Goal: Task Accomplishment & Management: Manage account settings

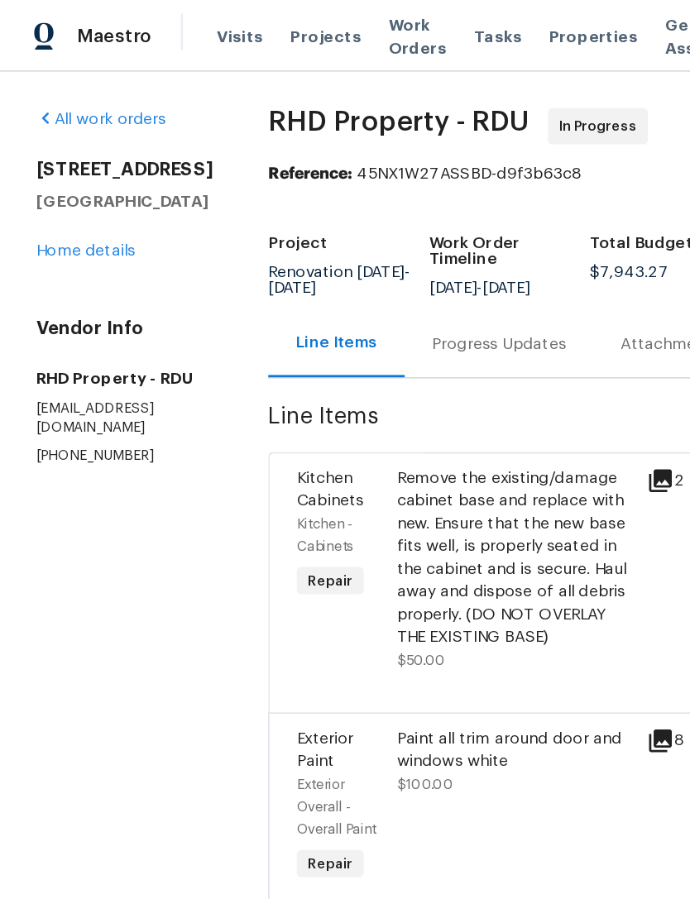
click at [60, 183] on link "Home details" at bounding box center [62, 183] width 72 height 12
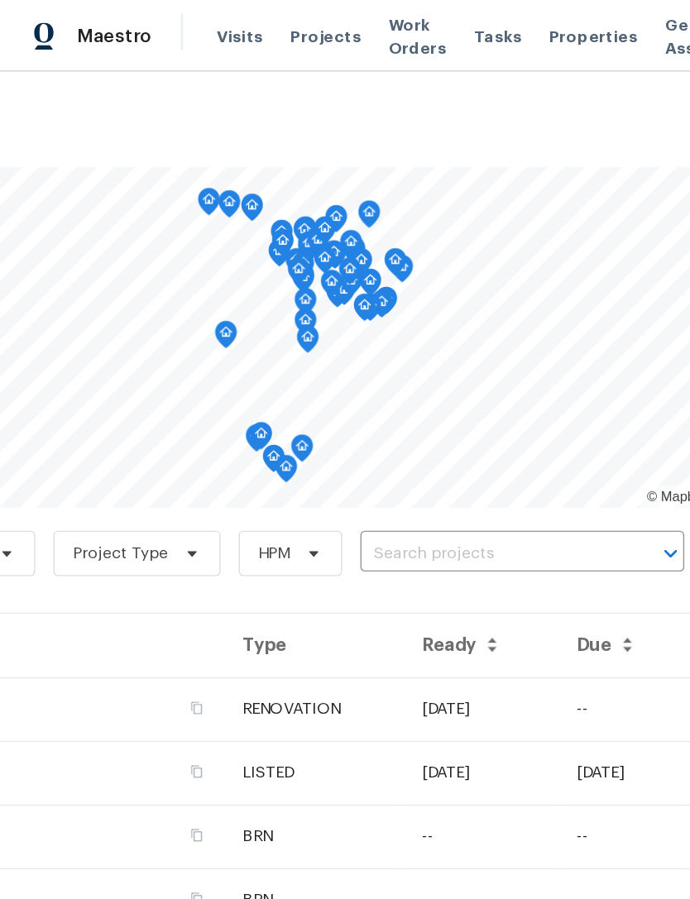
scroll to position [0, 245]
click at [193, 394] on span "HPM" at bounding box center [199, 402] width 23 height 17
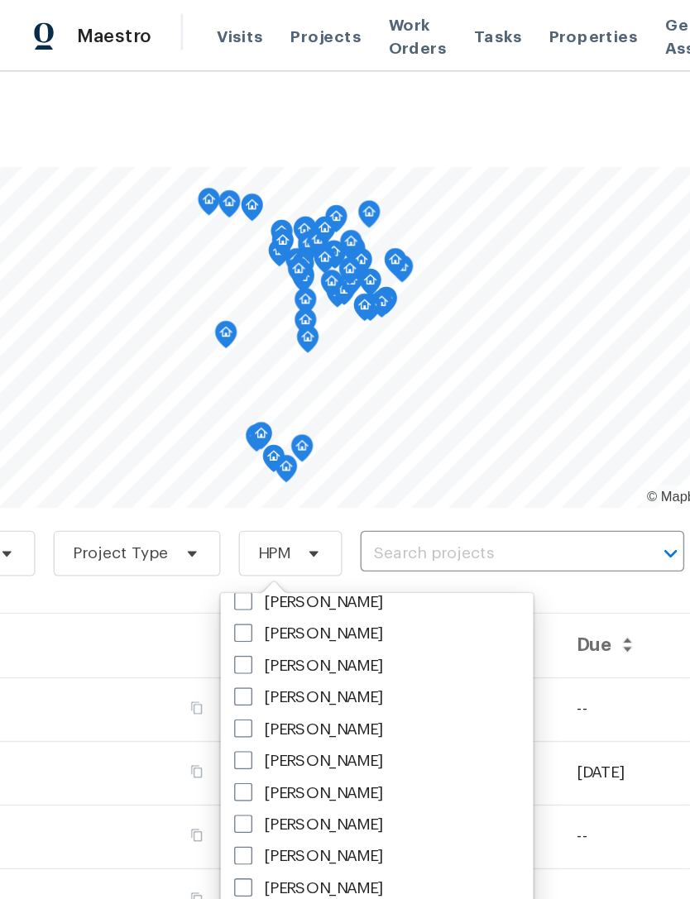
click at [246, 465] on label "[PERSON_NAME]" at bounding box center [224, 461] width 108 height 17
click at [181, 464] on input "[PERSON_NAME]" at bounding box center [175, 458] width 11 height 11
checkbox input "true"
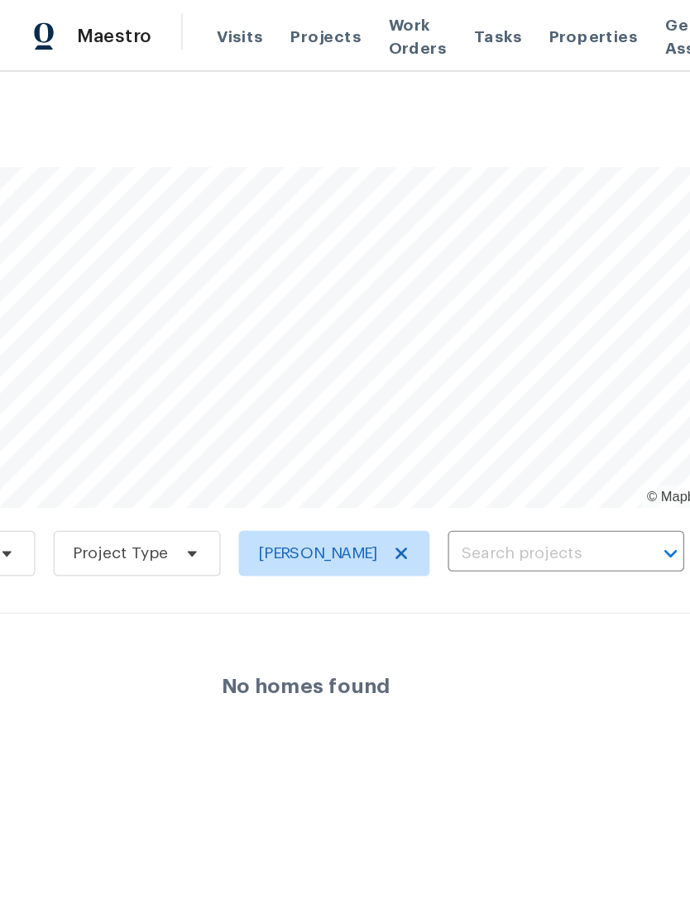
scroll to position [0, 245]
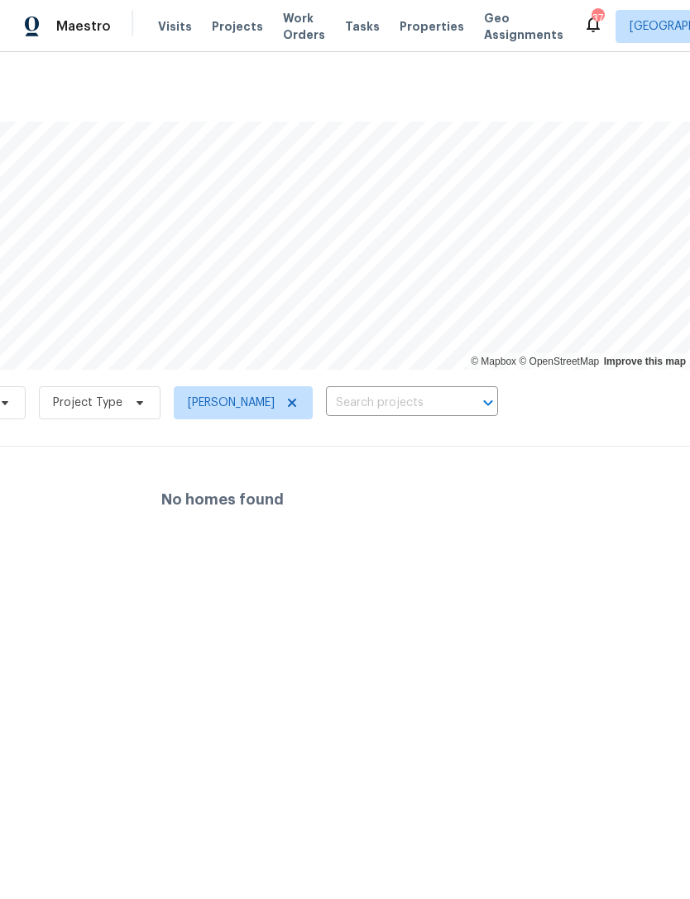
click at [242, 15] on div "Visits Projects Work Orders Tasks Properties Geo Assignments" at bounding box center [370, 26] width 425 height 33
click at [234, 32] on span "Projects" at bounding box center [237, 26] width 51 height 17
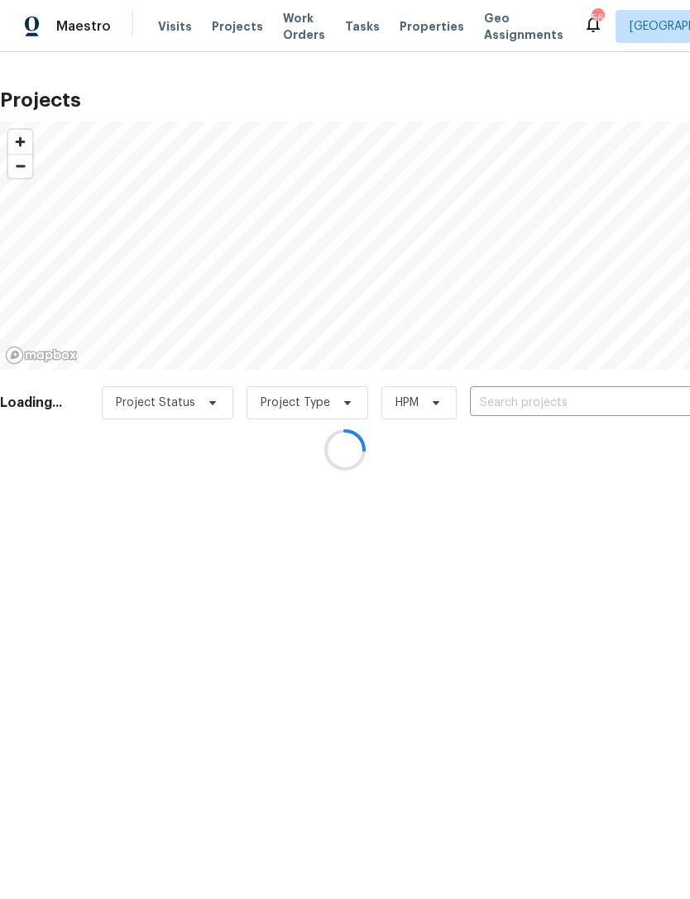
click at [420, 26] on div at bounding box center [345, 449] width 690 height 899
click at [420, 39] on div at bounding box center [345, 449] width 690 height 899
click at [414, 37] on div at bounding box center [345, 449] width 690 height 899
click at [418, 31] on div at bounding box center [345, 449] width 690 height 899
click at [409, 23] on div at bounding box center [345, 449] width 690 height 899
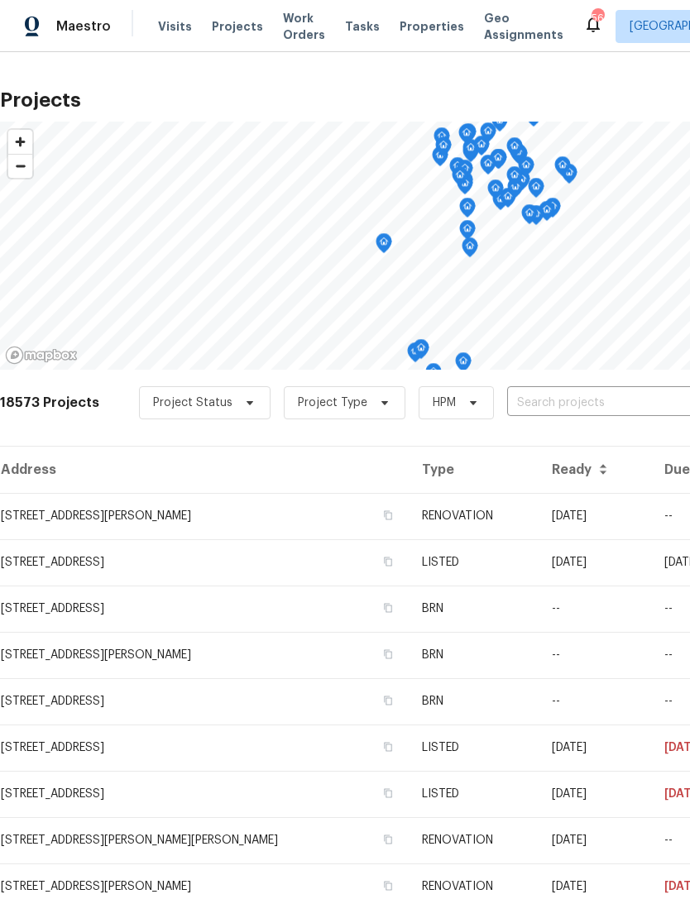
click at [589, 412] on input "text" at bounding box center [601, 403] width 189 height 26
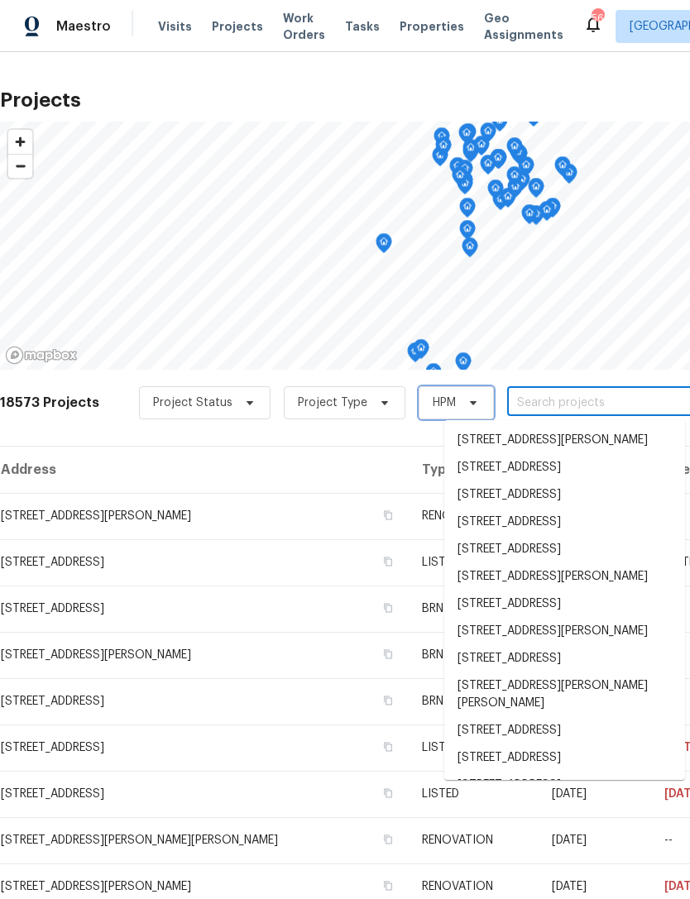
click at [449, 398] on span "HPM" at bounding box center [455, 402] width 75 height 33
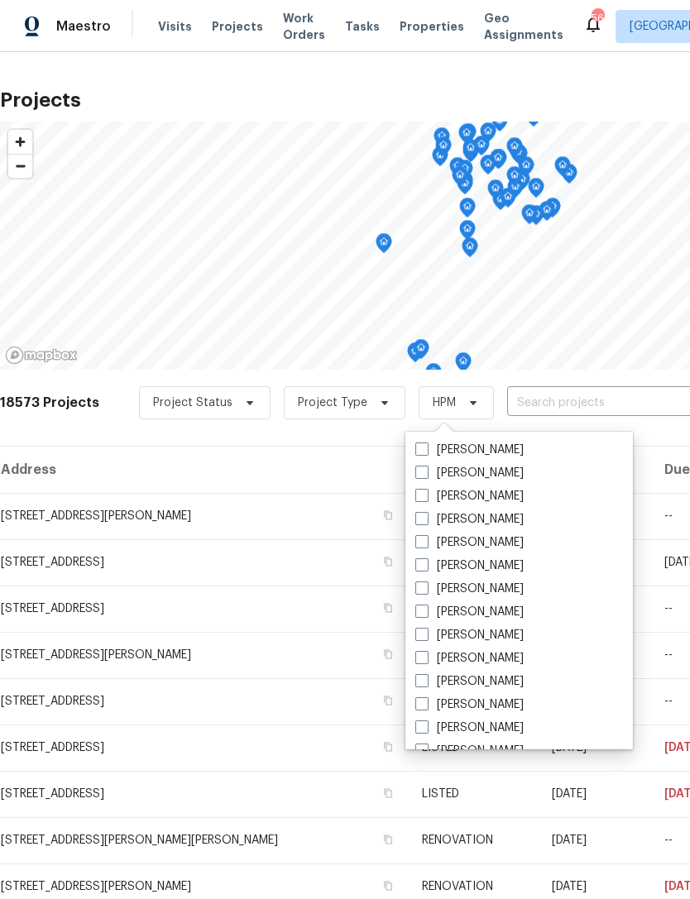
click at [491, 92] on h2 "Projects" at bounding box center [467, 100] width 934 height 17
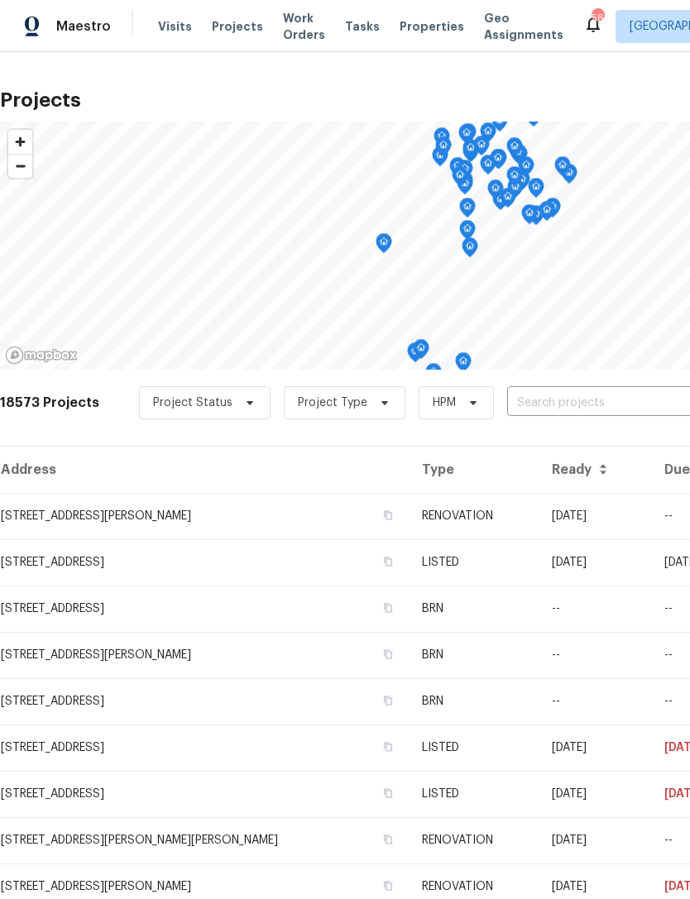
click at [421, 31] on span "Properties" at bounding box center [431, 26] width 64 height 17
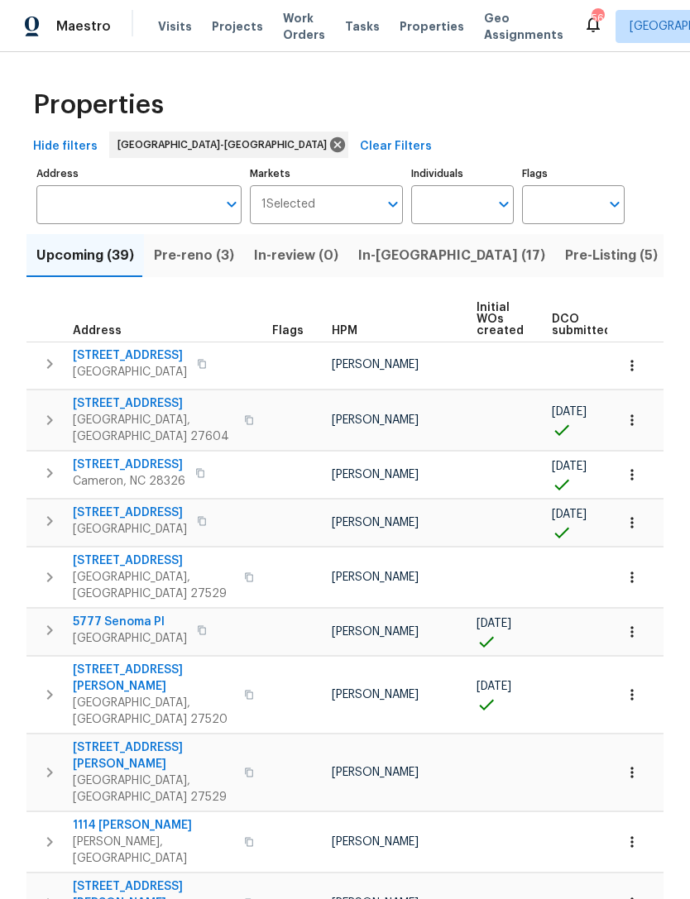
click at [457, 209] on input "Individuals" at bounding box center [450, 204] width 78 height 39
type input "Lee privette"
click at [456, 252] on input "checkbox" at bounding box center [441, 257] width 35 height 35
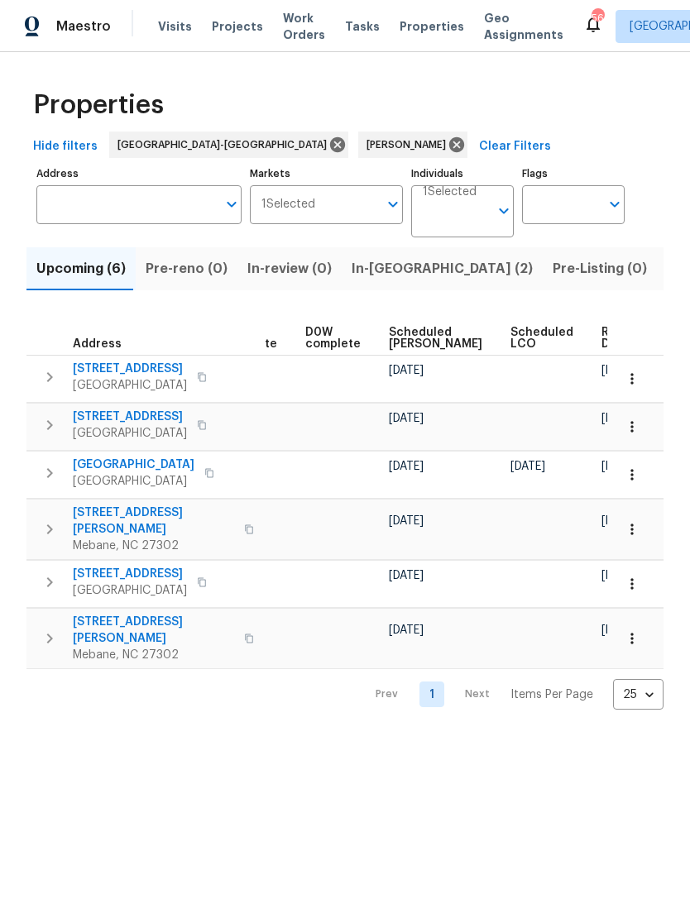
scroll to position [0, 432]
click at [222, 28] on span "Projects" at bounding box center [237, 26] width 51 height 17
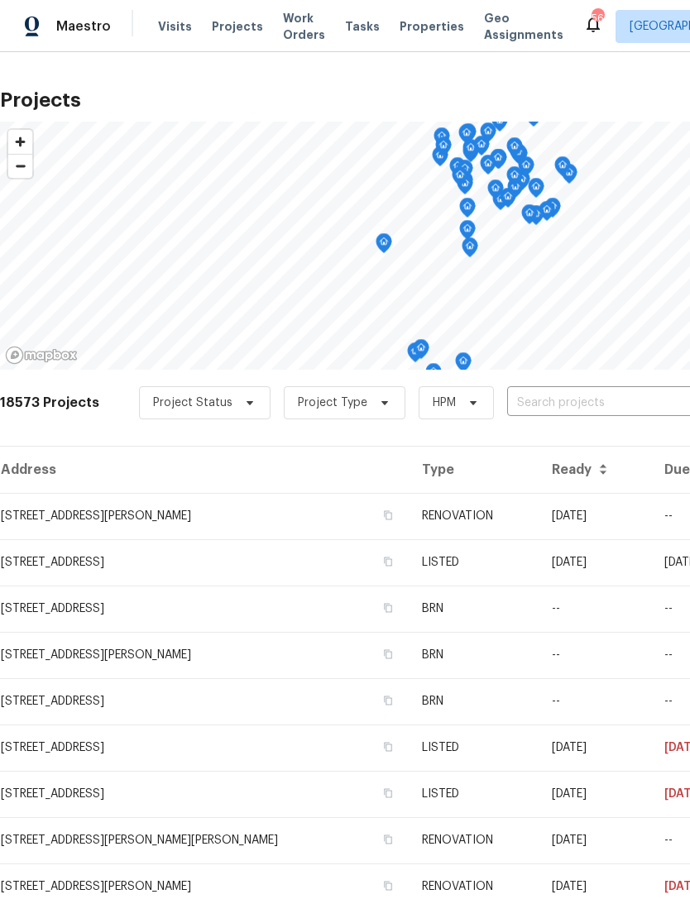
click at [583, 402] on input "text" at bounding box center [601, 403] width 189 height 26
type input "burnette"
click at [528, 445] on li "311 Burnette St, Durham, NC 27707" at bounding box center [564, 440] width 241 height 27
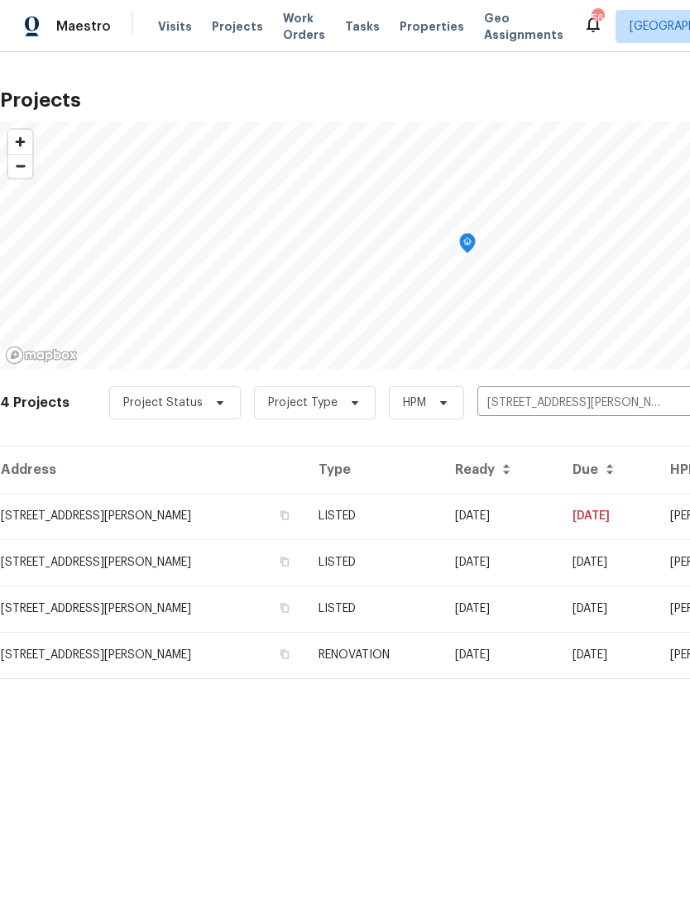
click at [51, 514] on td "311 Burnette St, Durham, NC 27707" at bounding box center [152, 516] width 305 height 46
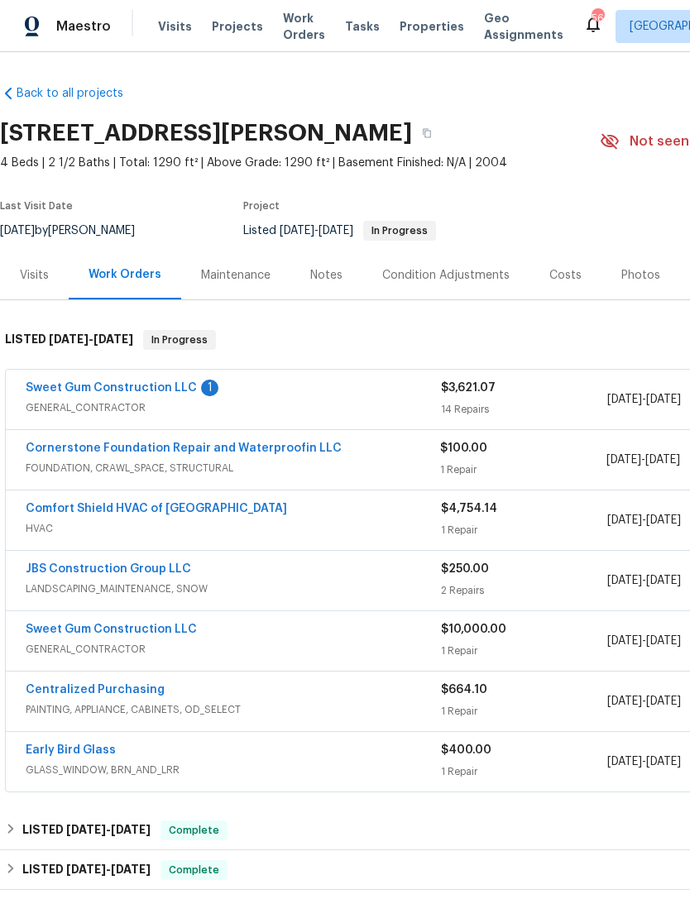
click at [79, 393] on link "Sweet Gum Construction LLC" at bounding box center [111, 388] width 171 height 12
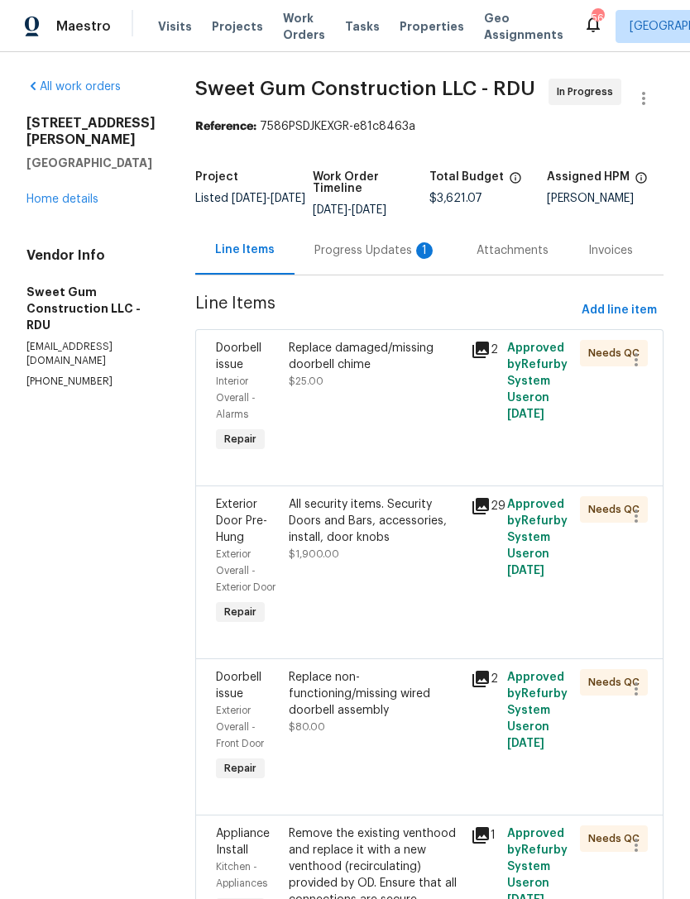
click at [370, 274] on div "Progress Updates 1" at bounding box center [375, 250] width 162 height 49
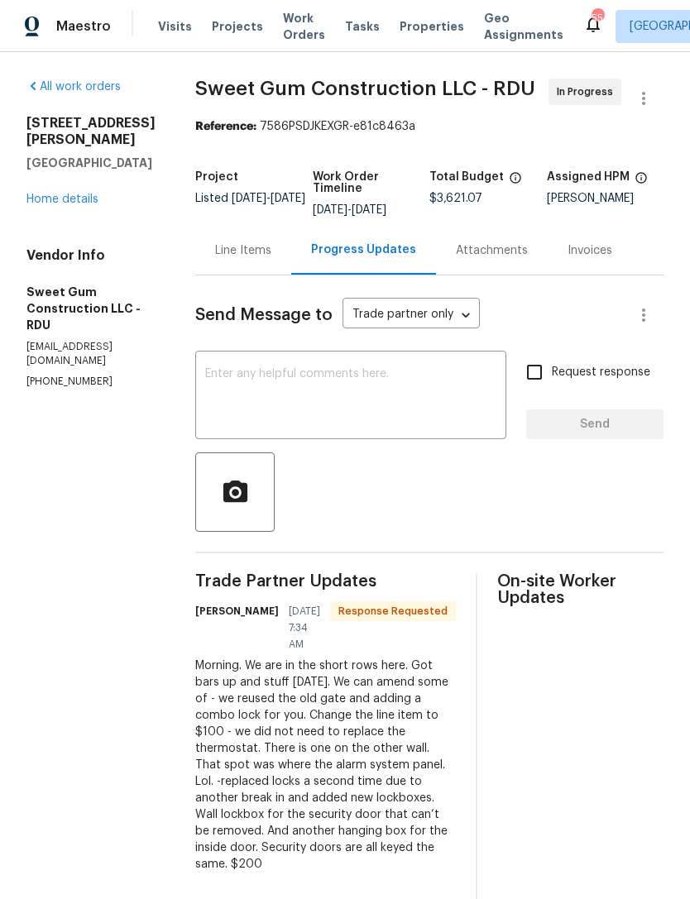
click at [271, 259] on div "Line Items" at bounding box center [243, 250] width 56 height 17
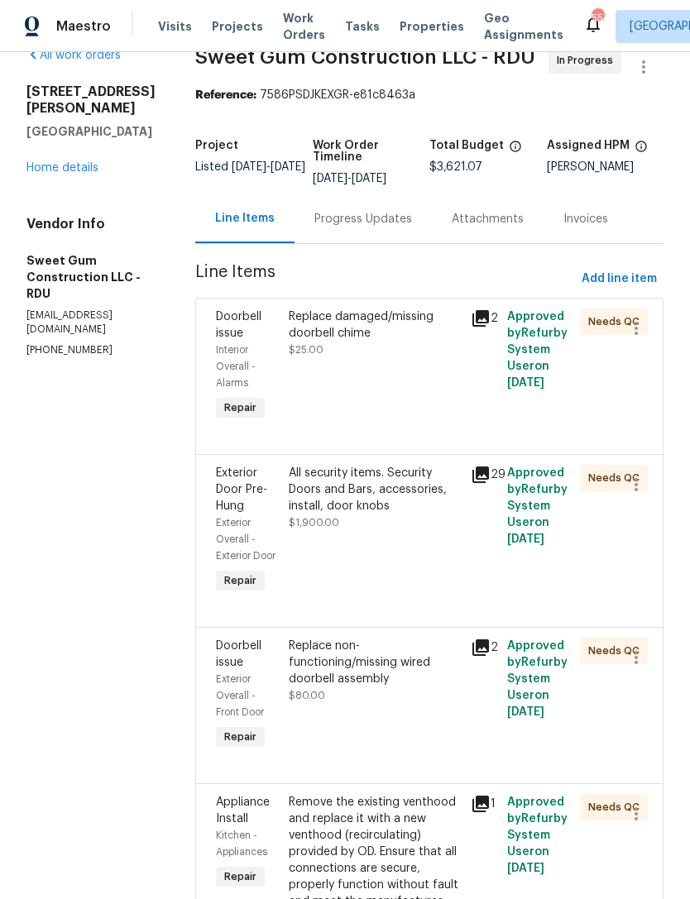
scroll to position [36, 0]
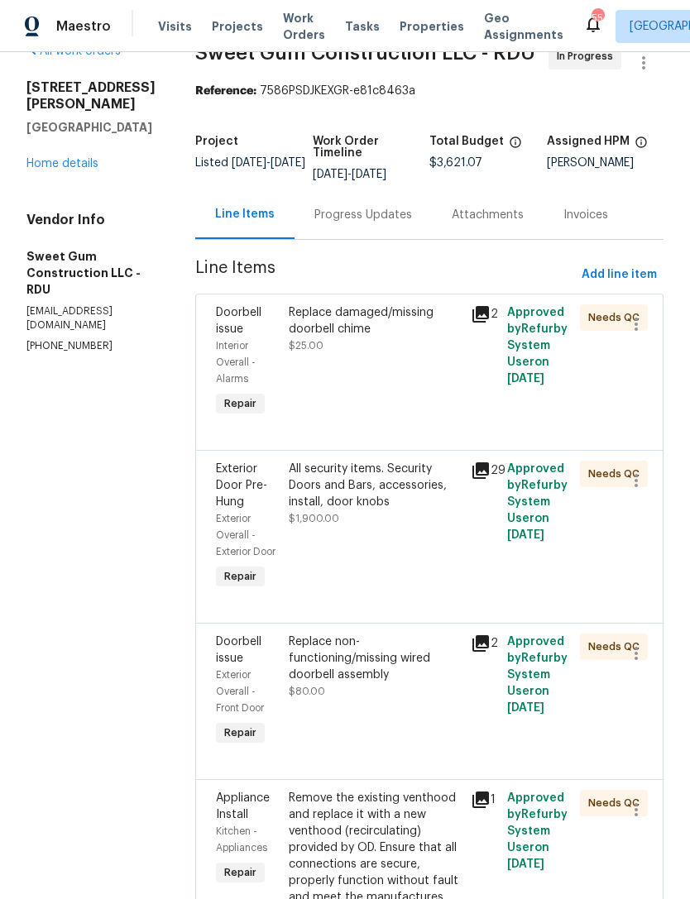
click at [372, 223] on div "Progress Updates" at bounding box center [363, 215] width 98 height 17
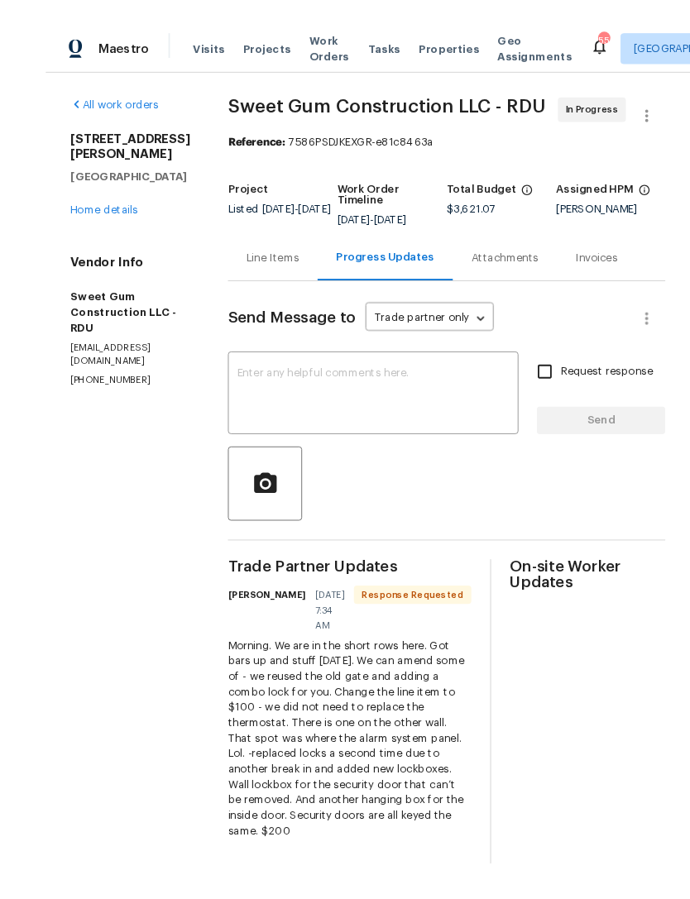
scroll to position [37, 0]
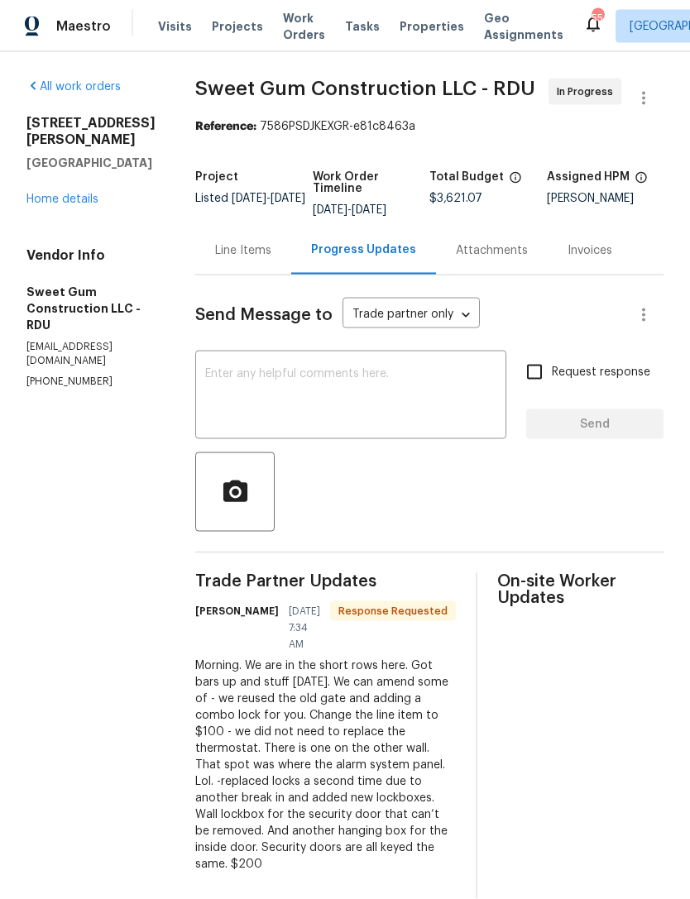
click at [271, 242] on div "Line Items" at bounding box center [243, 250] width 56 height 17
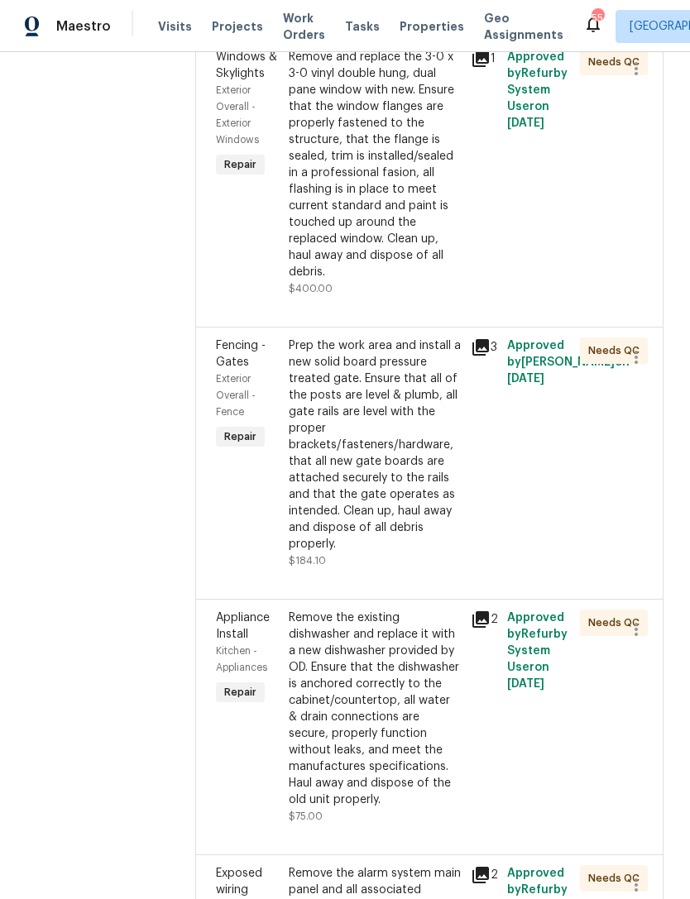
scroll to position [1162, 0]
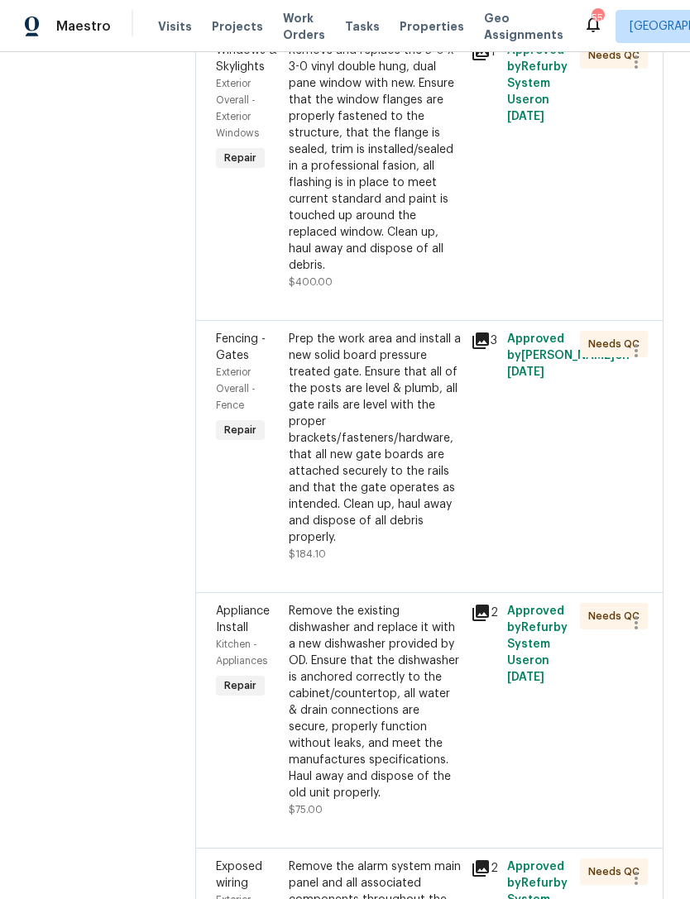
click at [456, 546] on div "Prep the work area and install a new solid board pressure treated gate. Ensure …" at bounding box center [375, 438] width 172 height 215
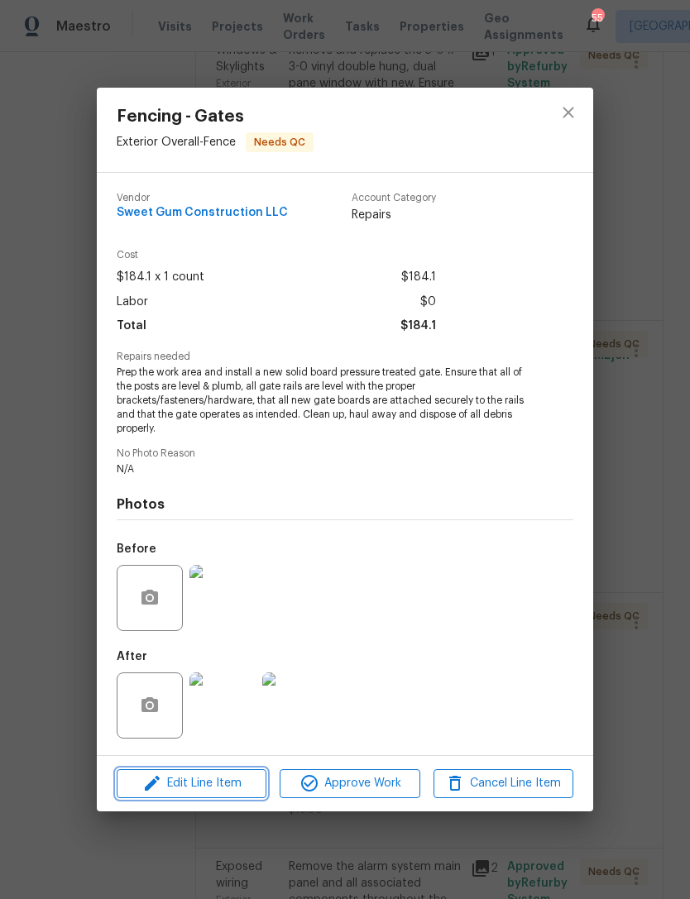
click at [224, 787] on span "Edit Line Item" at bounding box center [192, 783] width 140 height 21
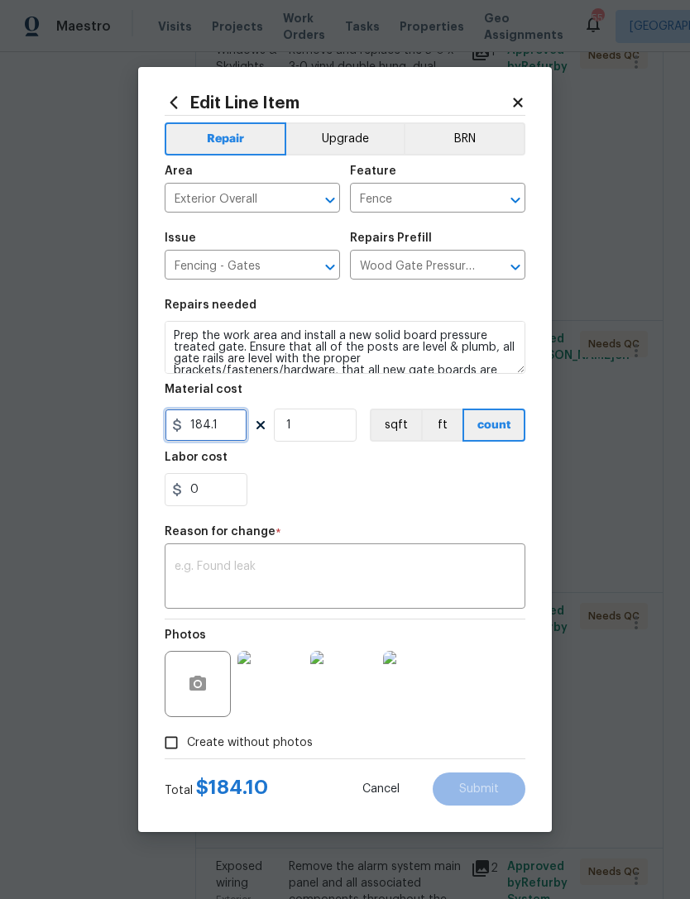
click at [227, 426] on input "184.1" at bounding box center [206, 424] width 83 height 33
type input "100"
click at [484, 509] on section "Repairs needed Prep the work area and install a new solid board pressure treate…" at bounding box center [345, 402] width 360 height 227
click at [412, 581] on textarea at bounding box center [344, 578] width 341 height 35
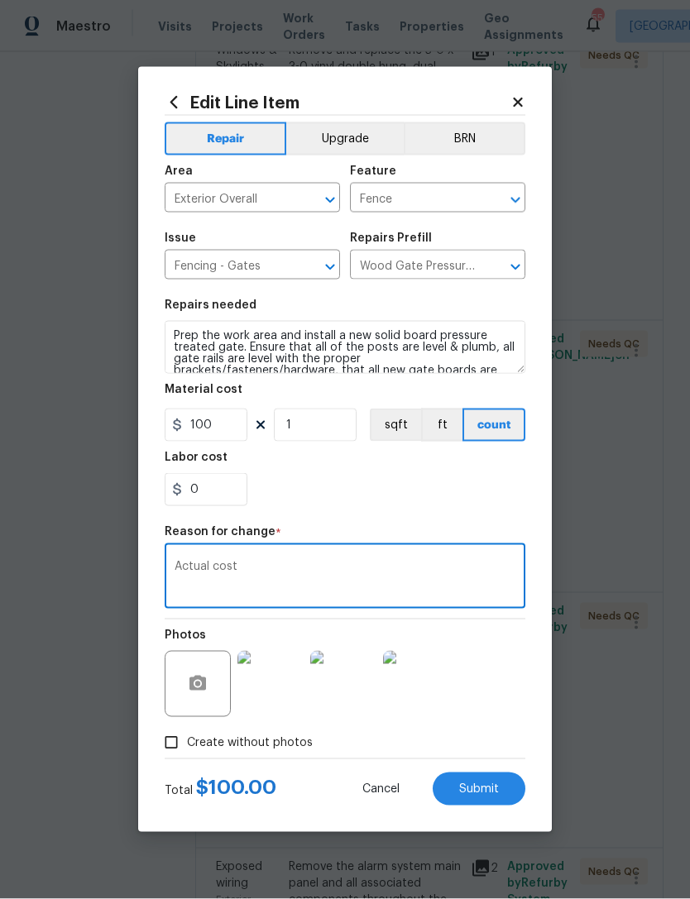
type textarea "Actual cost"
click at [495, 792] on span "Submit" at bounding box center [479, 789] width 40 height 12
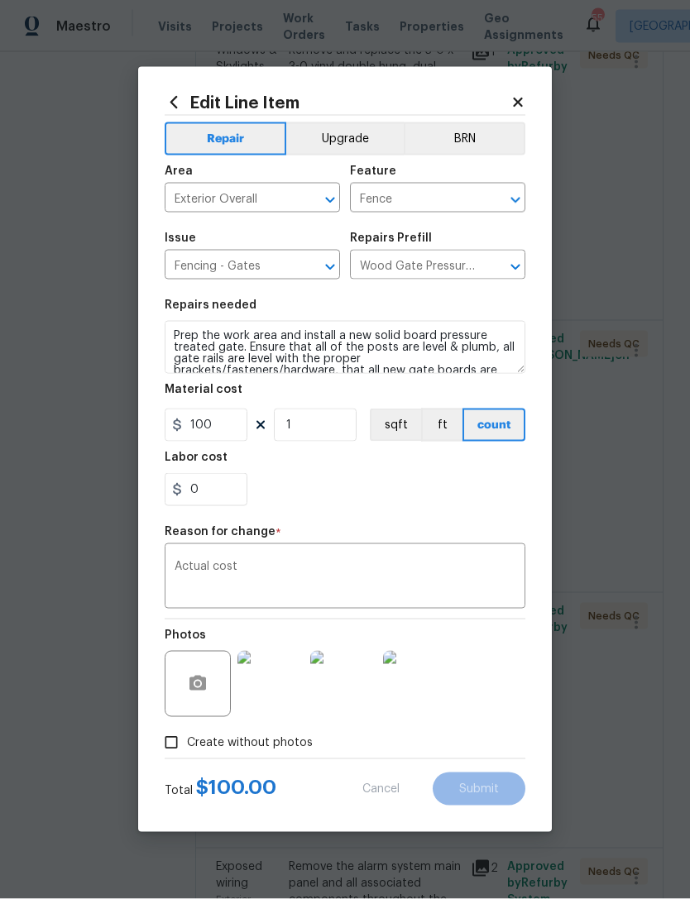
scroll to position [38, 0]
type input "184.1"
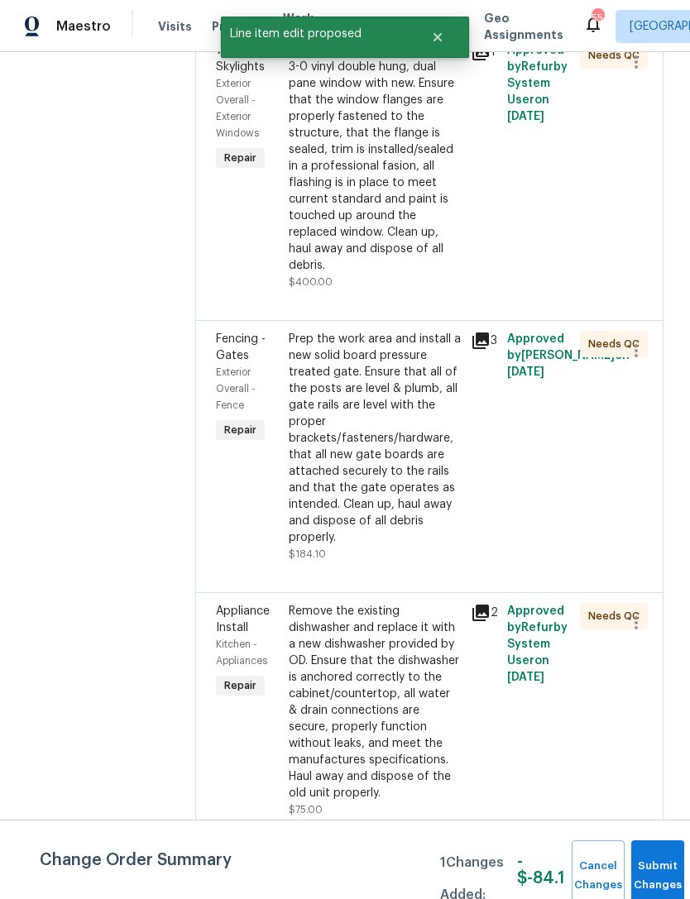
scroll to position [0, 0]
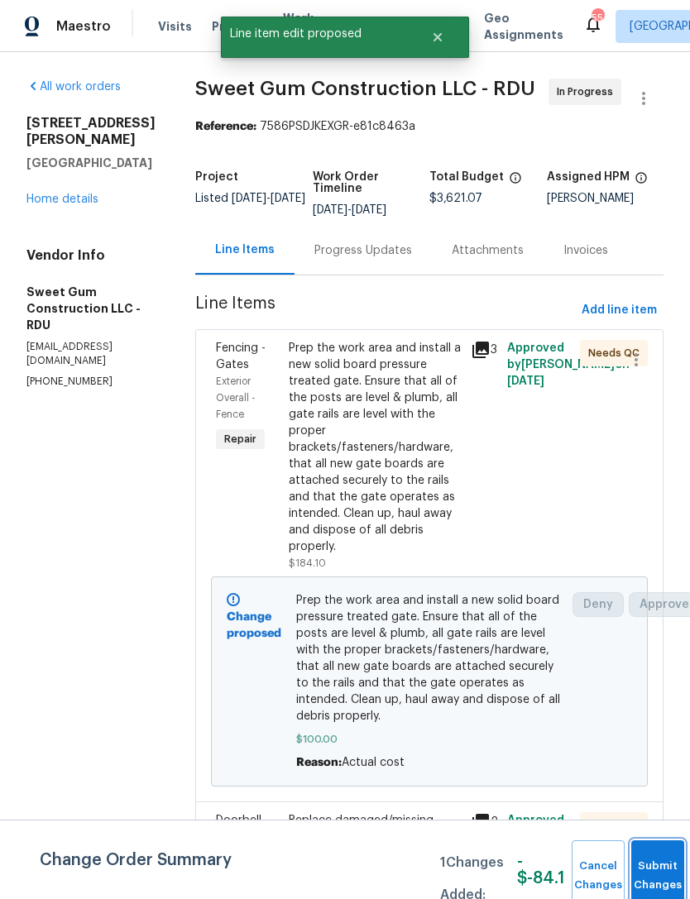
click at [656, 870] on button "Submit Changes" at bounding box center [657, 875] width 53 height 71
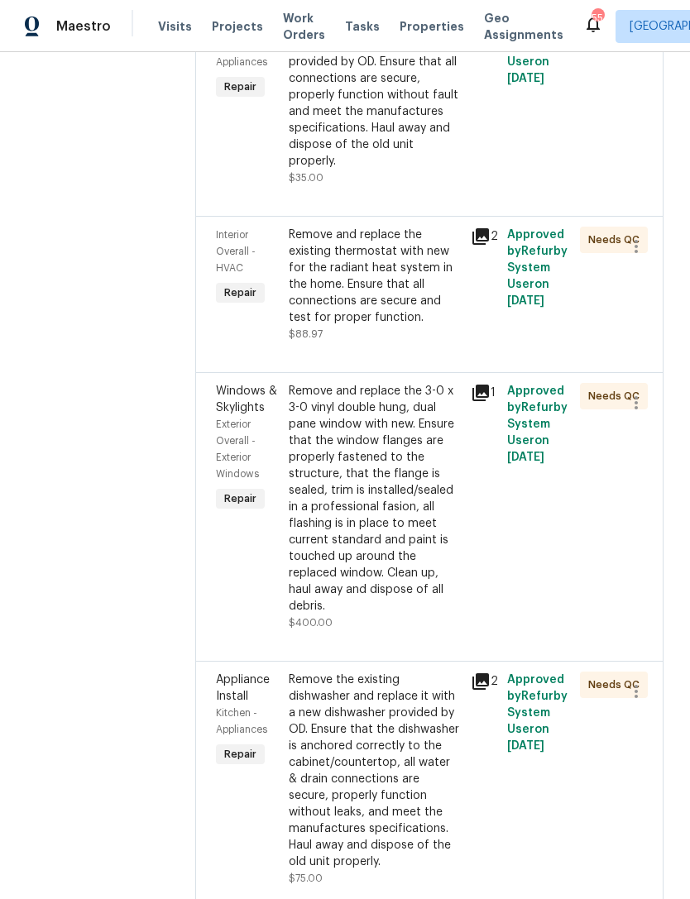
scroll to position [1294, 0]
click at [644, 255] on icon "button" at bounding box center [636, 246] width 20 height 20
click at [656, 342] on li "Cancel" at bounding box center [644, 340] width 64 height 27
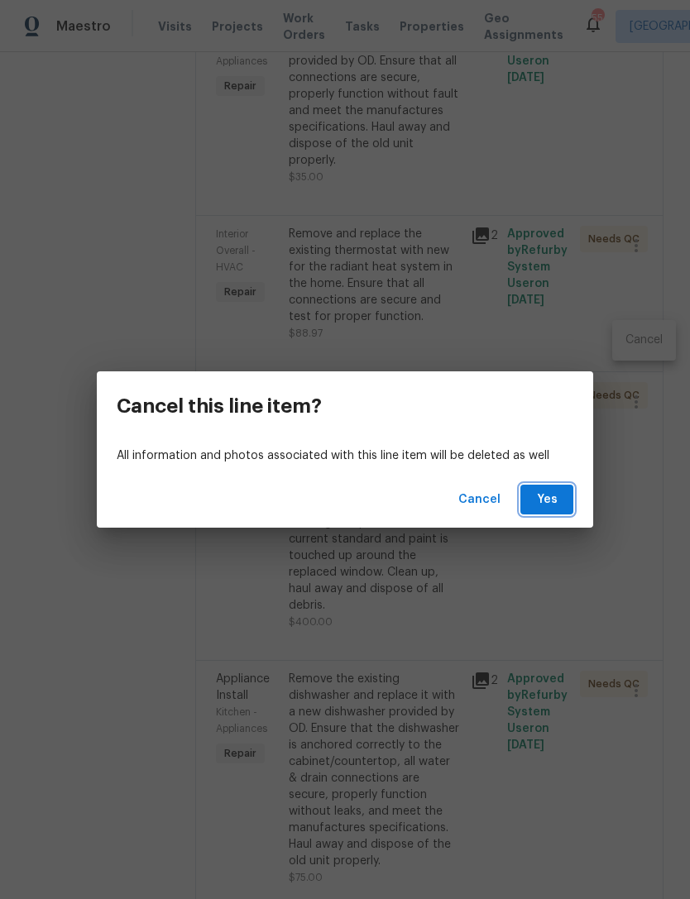
click at [557, 508] on span "Yes" at bounding box center [546, 499] width 26 height 21
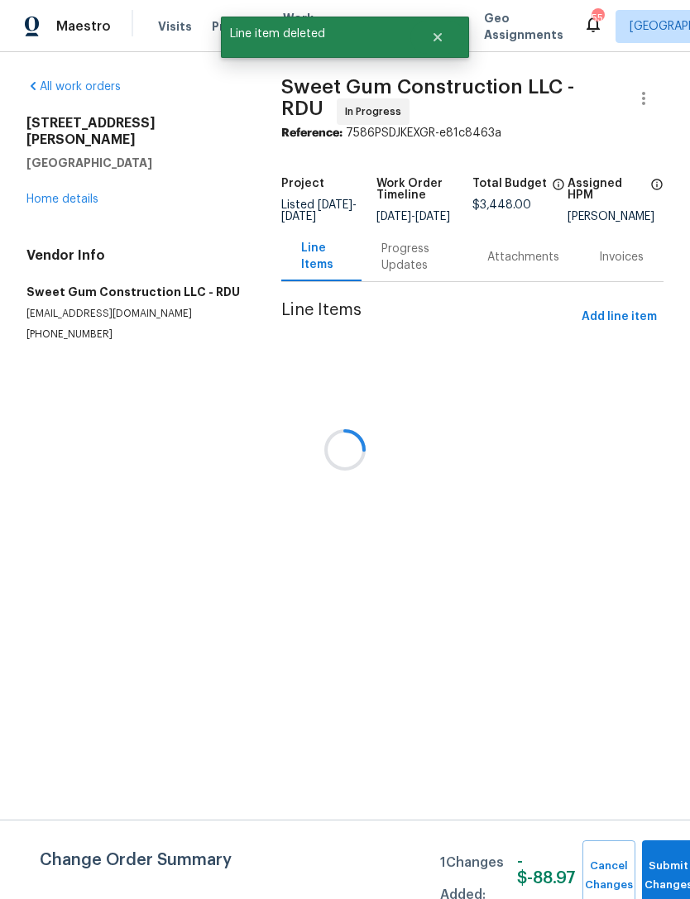
scroll to position [0, 0]
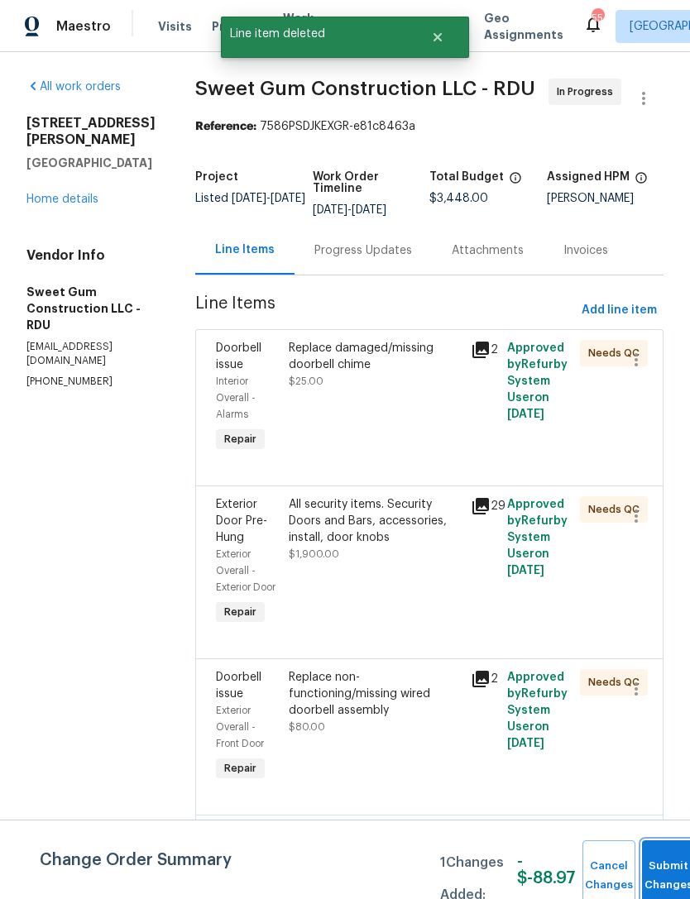
click at [657, 866] on button "Submit Changes" at bounding box center [668, 875] width 53 height 71
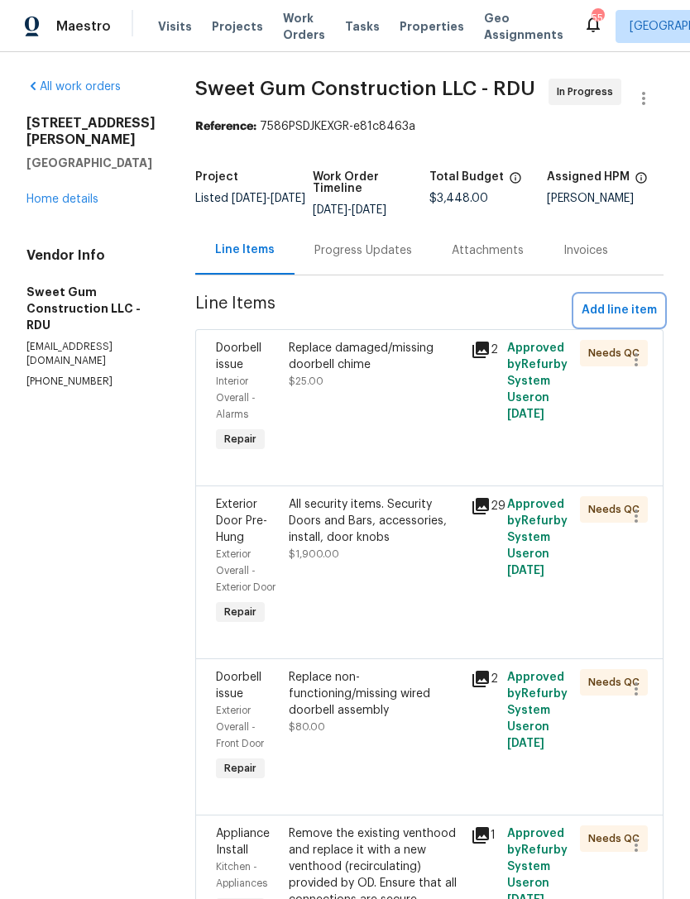
click at [614, 321] on span "Add line item" at bounding box center [618, 310] width 75 height 21
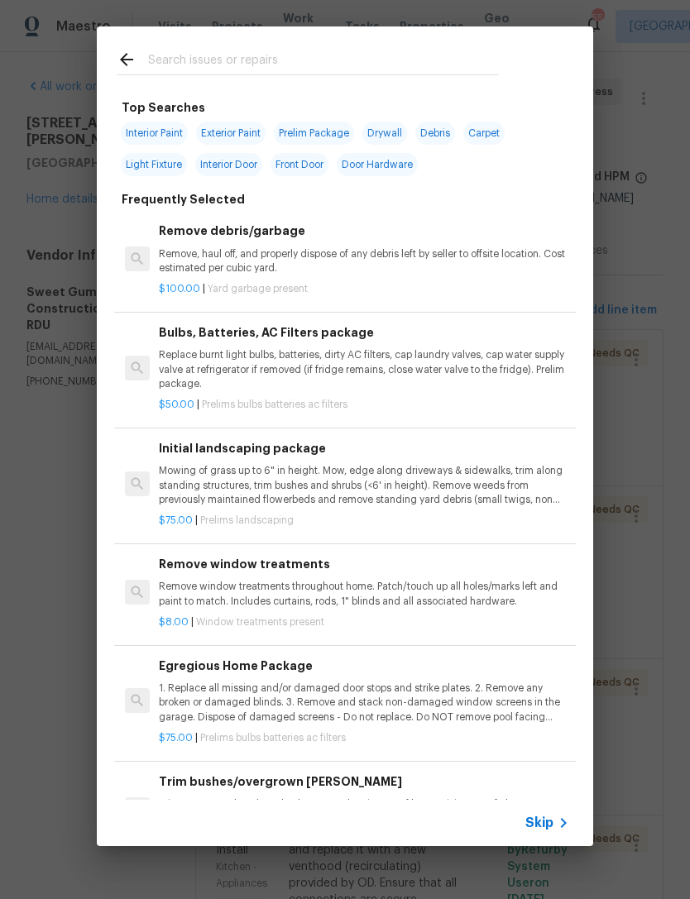
click at [370, 64] on input "text" at bounding box center [323, 62] width 351 height 25
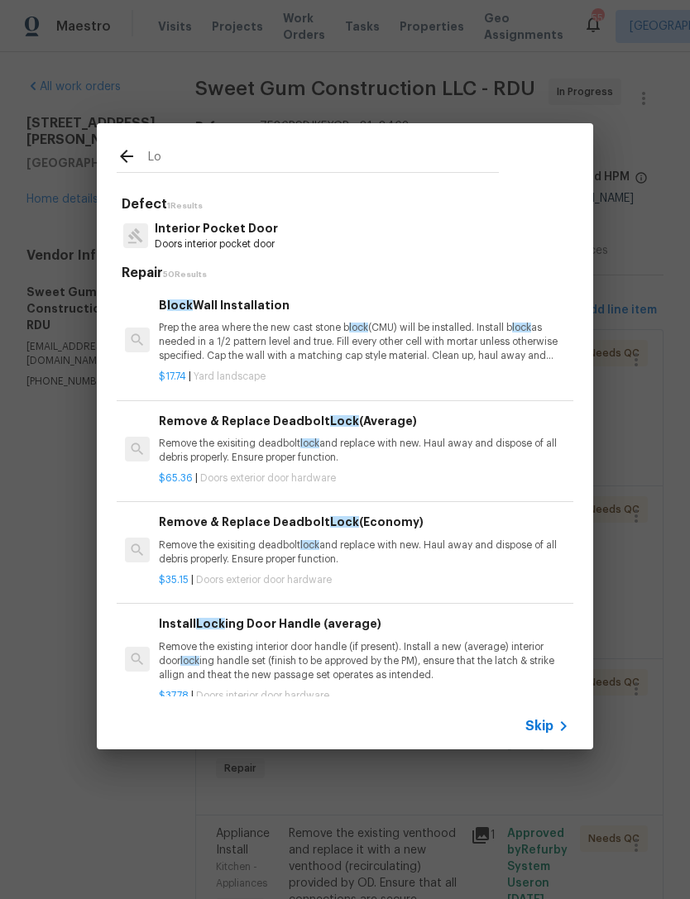
type input "L"
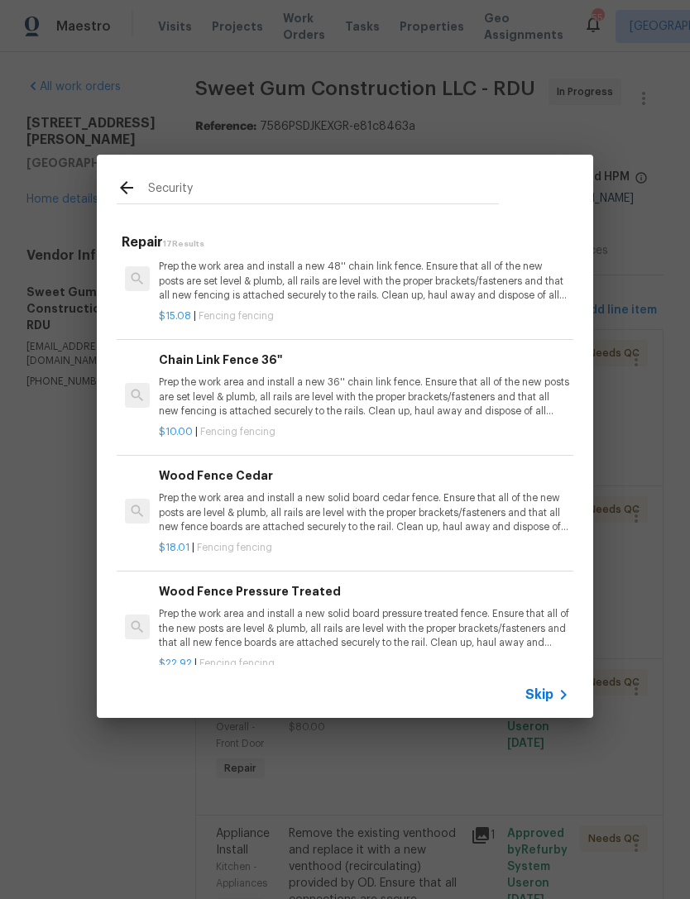
scroll to position [983, -1]
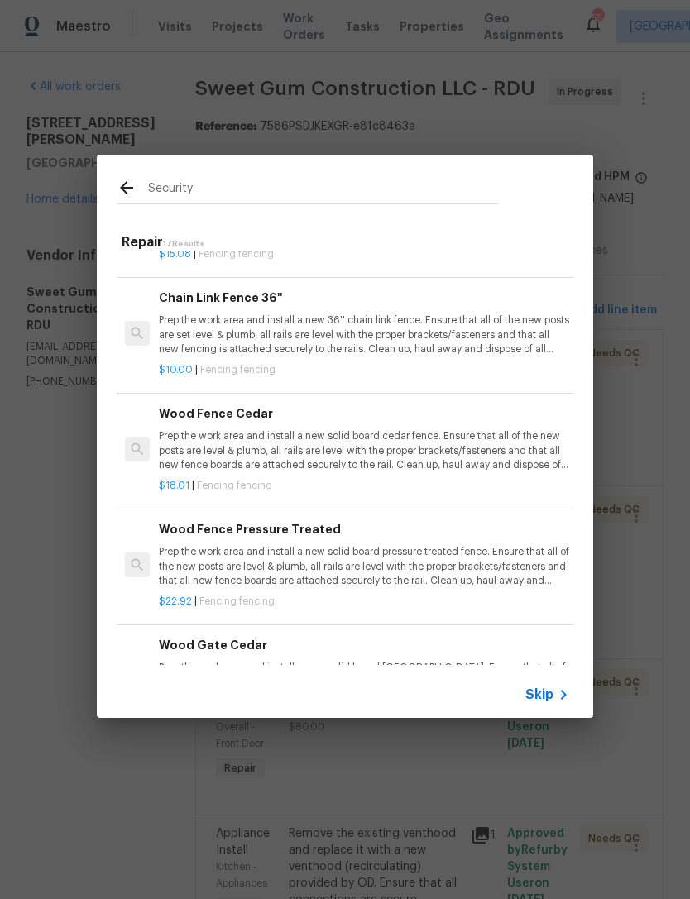
type input "Security"
click at [642, 445] on div "Security Repair 17 Results Remove Awning/Canopy/ Security Bars Remove the exist…" at bounding box center [345, 436] width 690 height 872
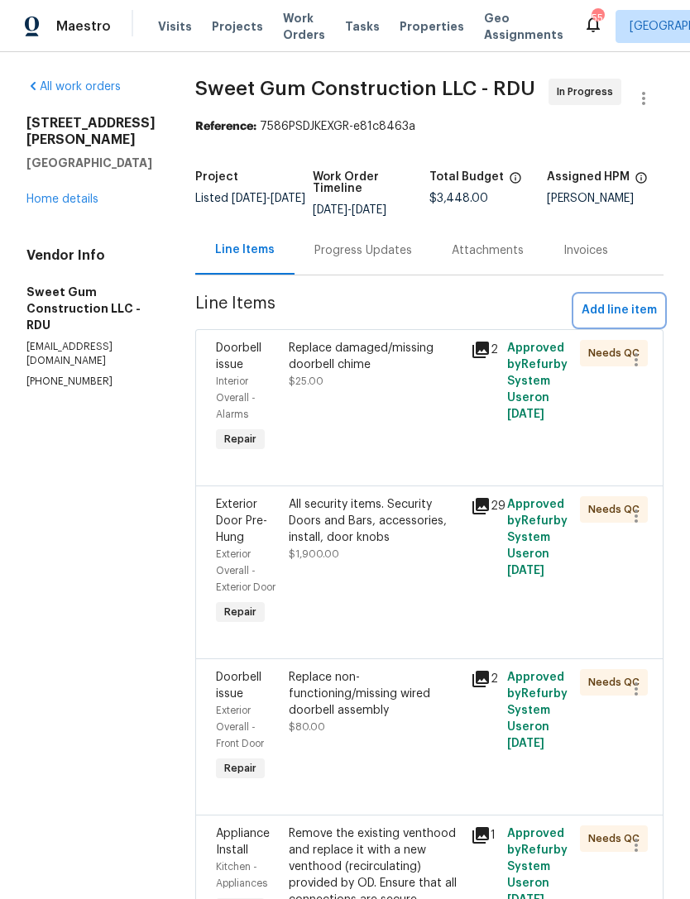
scroll to position [0, 0]
click at [463, 614] on div "All security items. Security Doors and Bars, accessories, install, door knobs $…" at bounding box center [375, 562] width 182 height 142
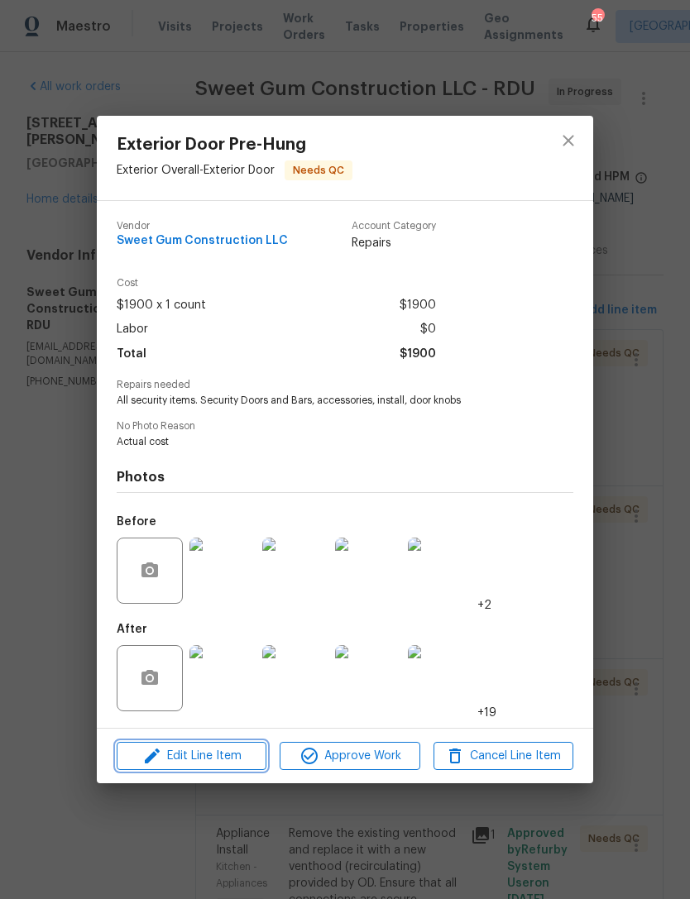
click at [233, 752] on span "Edit Line Item" at bounding box center [192, 756] width 140 height 21
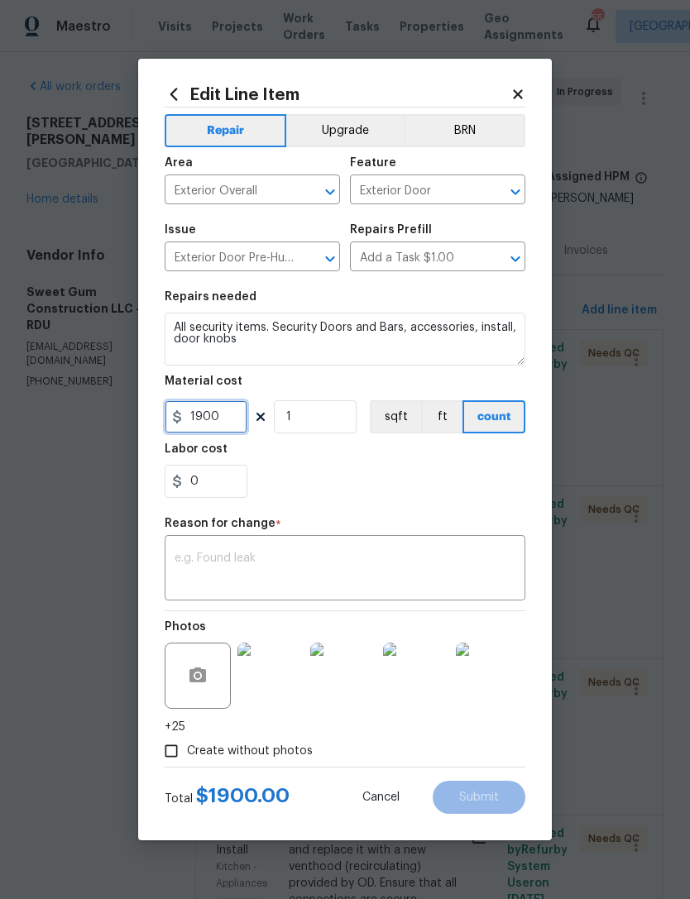
click at [243, 419] on input "1900" at bounding box center [206, 416] width 83 height 33
type input "2100"
click at [455, 556] on textarea at bounding box center [344, 569] width 341 height 35
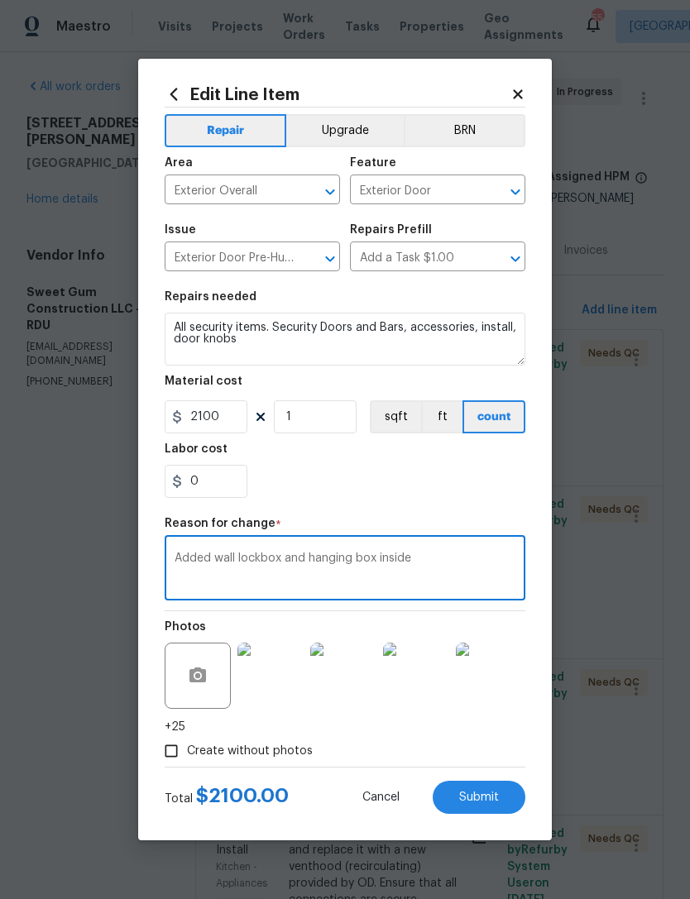
type textarea "Added wall lockbox and hanging box inside"
click at [487, 800] on span "Submit" at bounding box center [479, 797] width 40 height 12
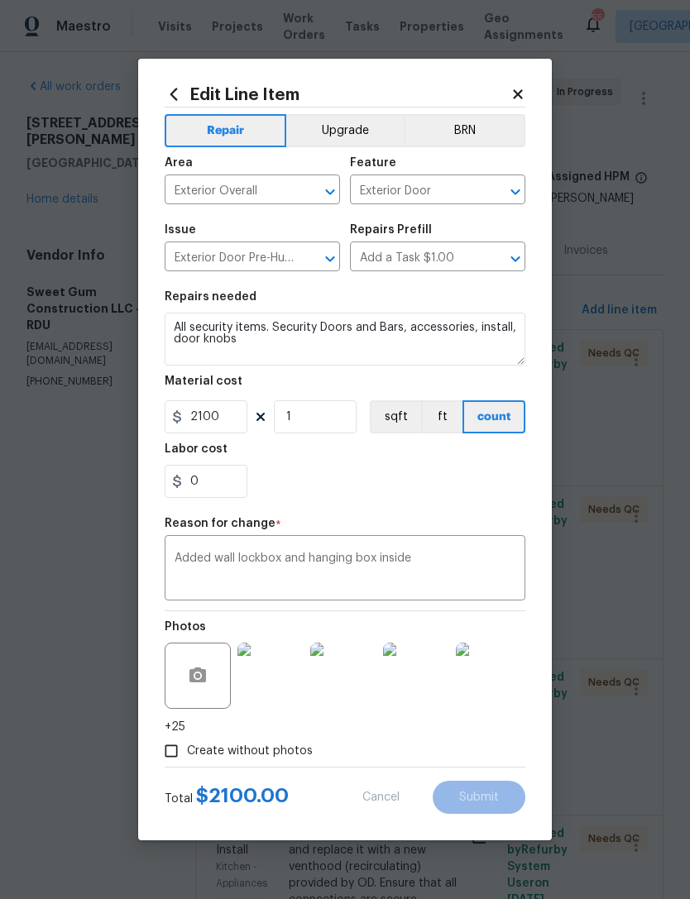
type input "1900"
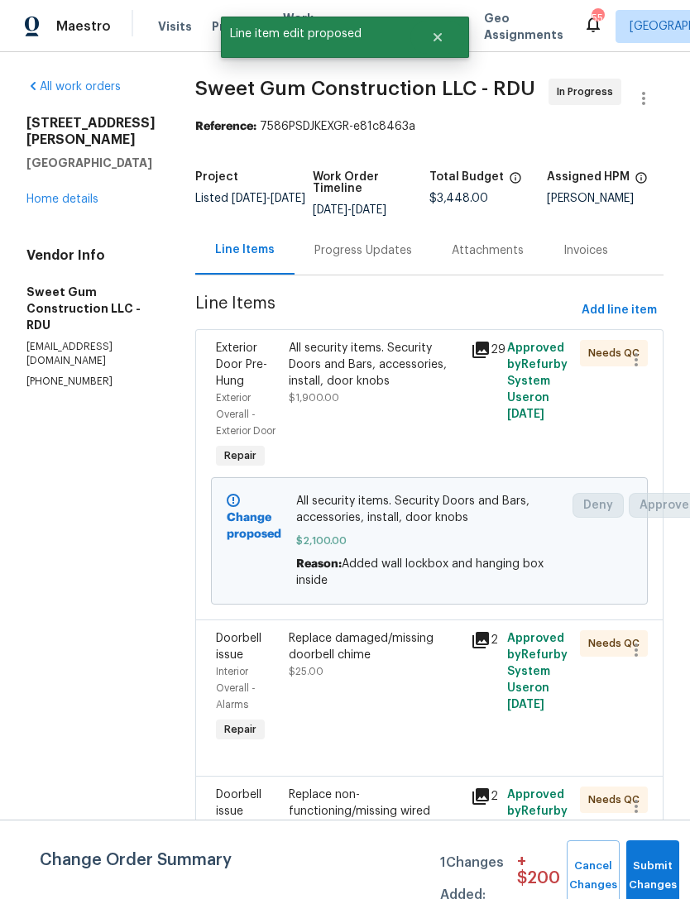
click at [643, 875] on span "Submit Changes" at bounding box center [652, 876] width 36 height 38
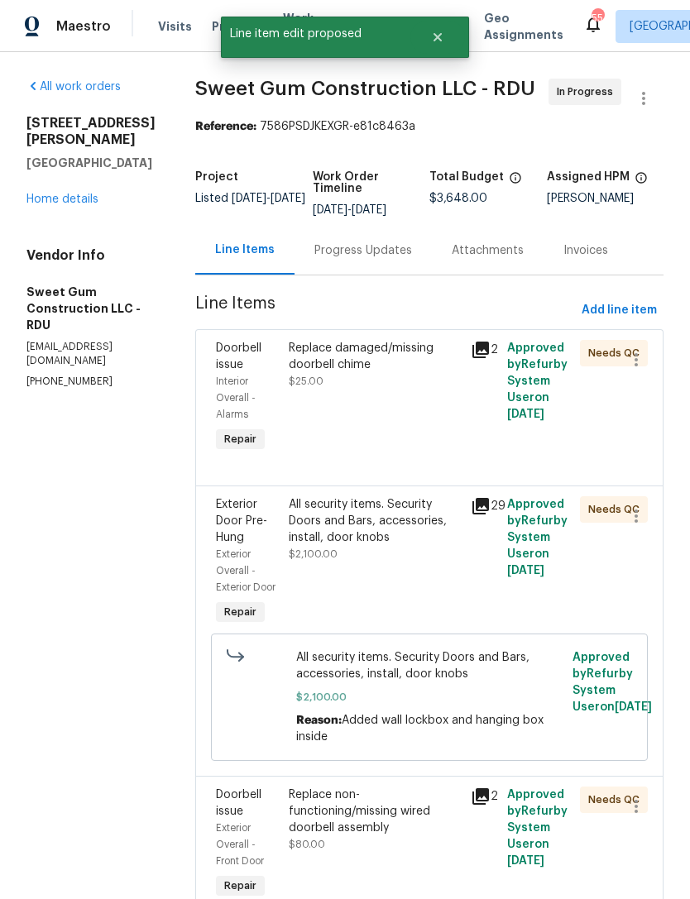
click at [432, 432] on div "Replace damaged/missing doorbell chime $25.00" at bounding box center [375, 398] width 182 height 126
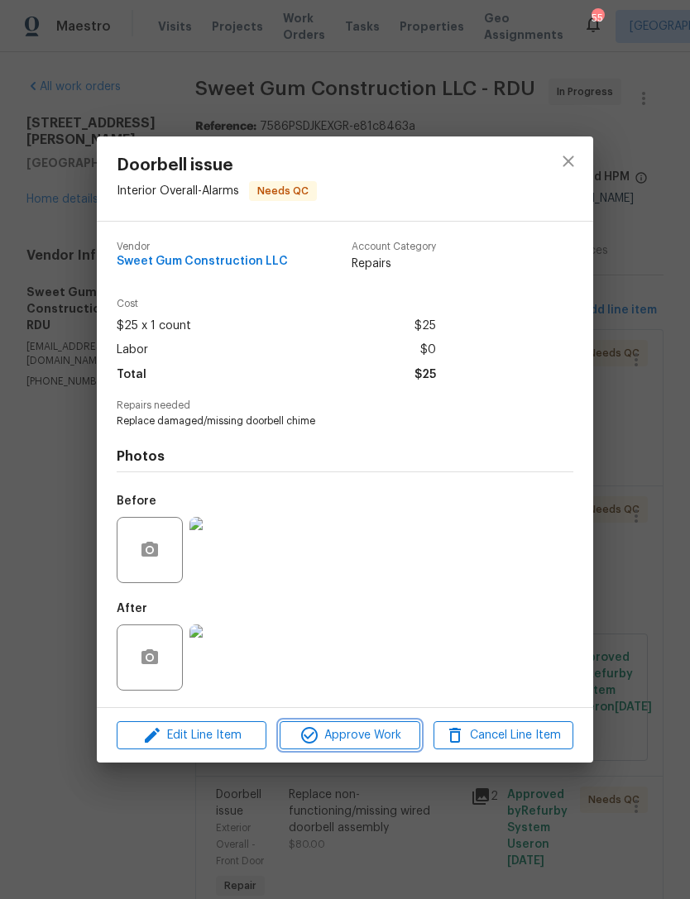
click at [379, 734] on span "Approve Work" at bounding box center [349, 735] width 130 height 21
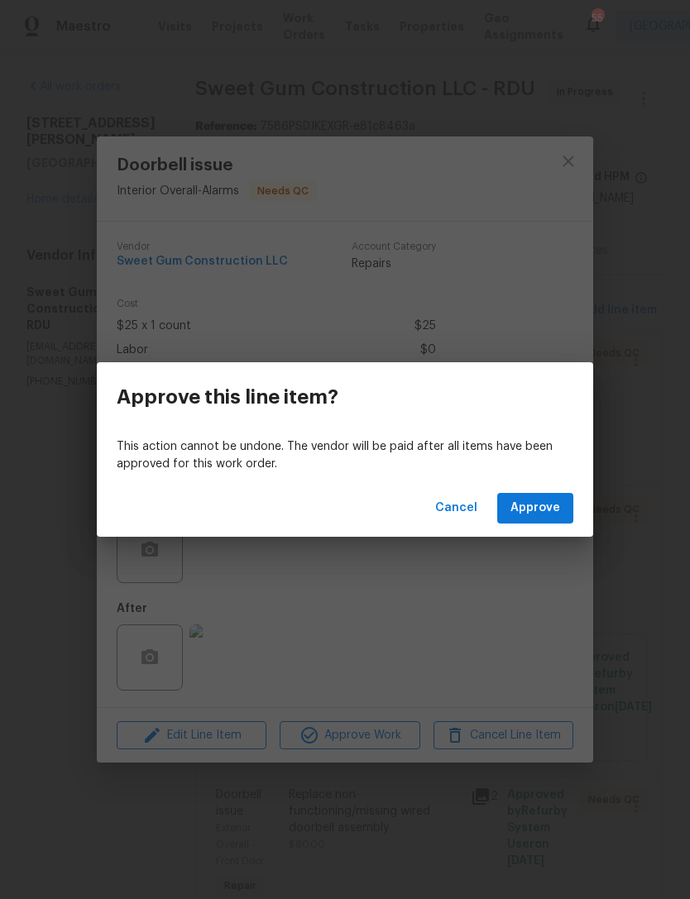
click at [543, 507] on span "Approve" at bounding box center [535, 508] width 50 height 21
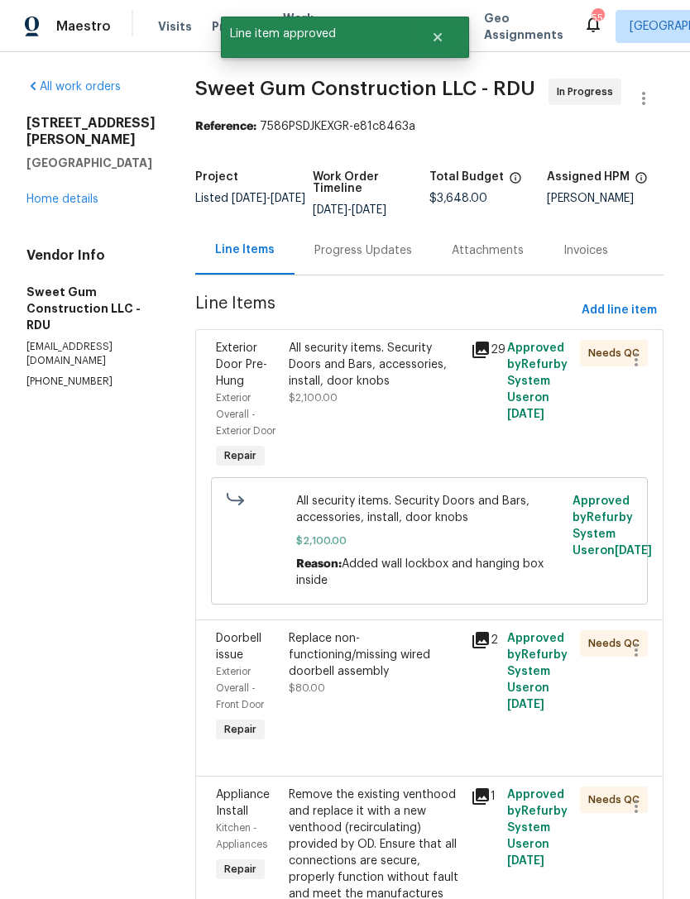
click at [465, 438] on div "All security items. Security Doors and Bars, accessories, install, door knobs $…" at bounding box center [375, 406] width 182 height 142
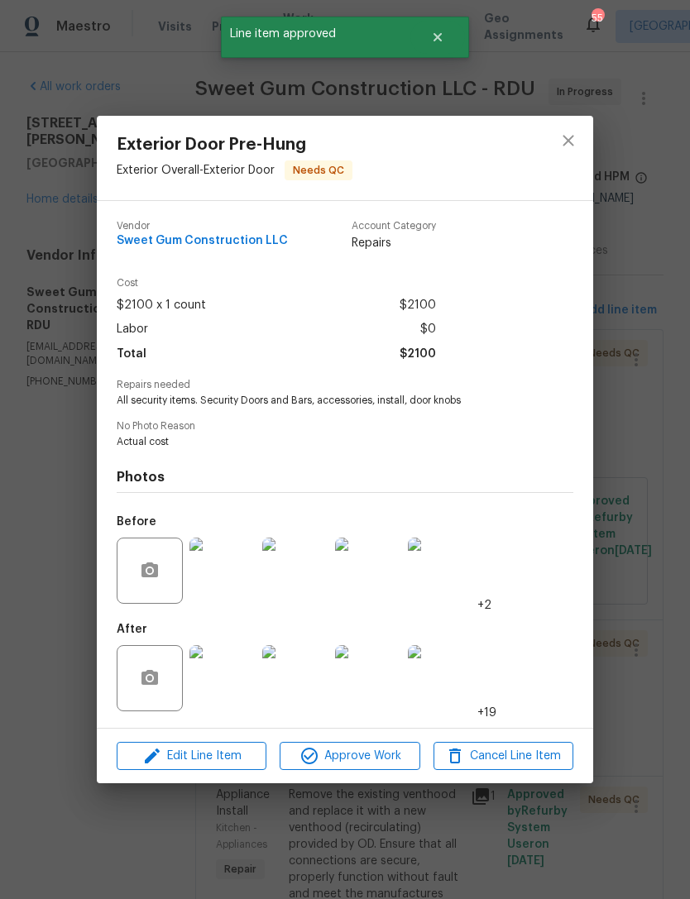
click at [283, 680] on img at bounding box center [295, 678] width 66 height 66
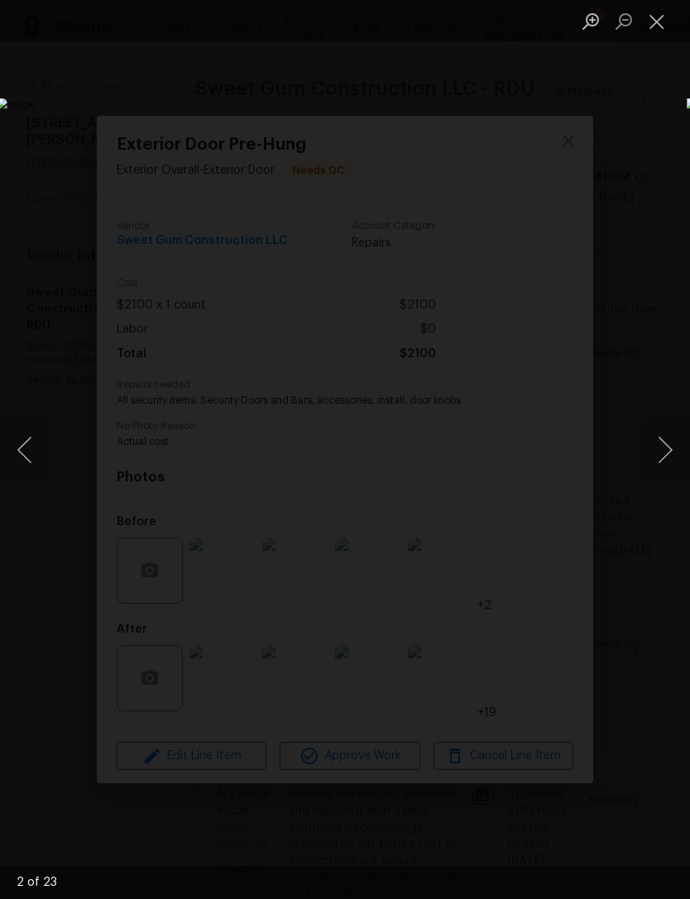
click at [666, 449] on button "Next image" at bounding box center [665, 450] width 50 height 66
click at [665, 448] on button "Next image" at bounding box center [665, 450] width 50 height 66
click at [653, 440] on button "Next image" at bounding box center [665, 450] width 50 height 66
click at [658, 452] on button "Next image" at bounding box center [665, 450] width 50 height 66
click at [665, 463] on button "Next image" at bounding box center [665, 450] width 50 height 66
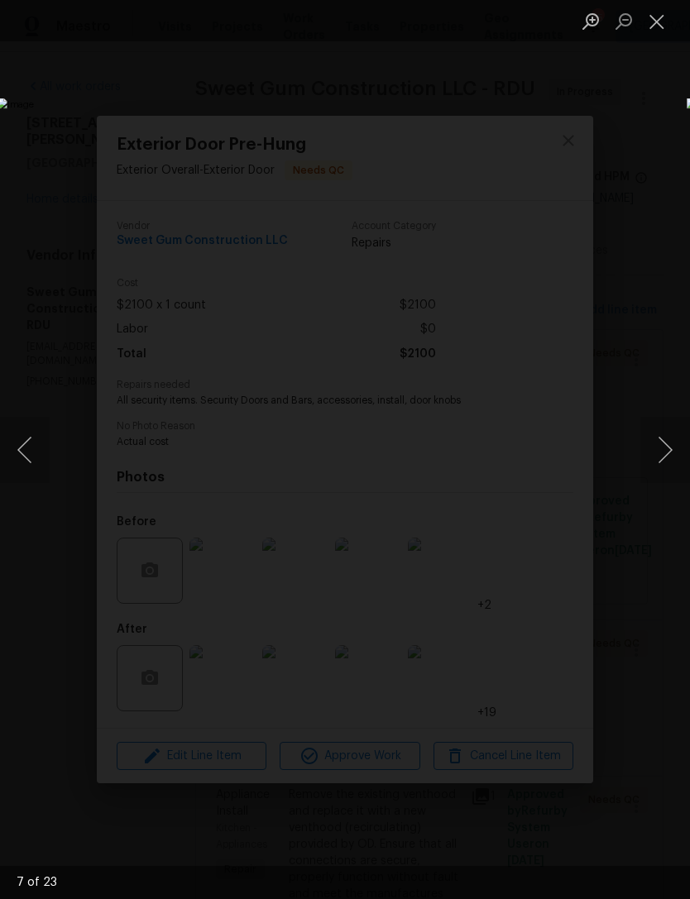
click at [662, 461] on button "Next image" at bounding box center [665, 450] width 50 height 66
click at [658, 459] on button "Next image" at bounding box center [665, 450] width 50 height 66
click at [661, 458] on button "Next image" at bounding box center [665, 450] width 50 height 66
click at [656, 454] on button "Next image" at bounding box center [665, 450] width 50 height 66
click at [661, 458] on button "Next image" at bounding box center [665, 450] width 50 height 66
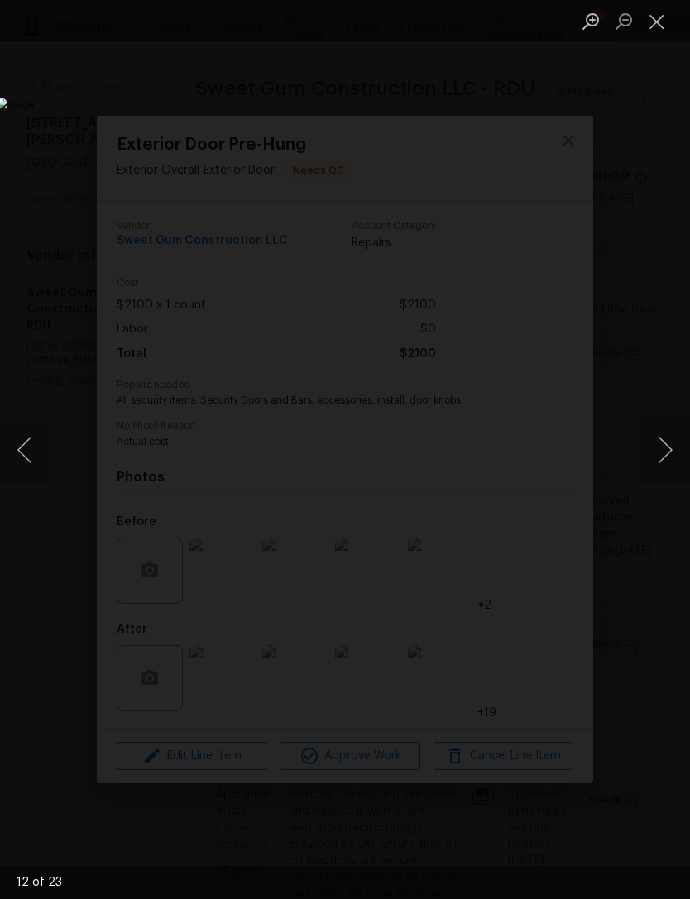
click at [661, 460] on button "Next image" at bounding box center [665, 450] width 50 height 66
click at [657, 463] on button "Next image" at bounding box center [665, 450] width 50 height 66
click at [655, 460] on button "Next image" at bounding box center [665, 450] width 50 height 66
click at [656, 455] on button "Next image" at bounding box center [665, 450] width 50 height 66
click at [656, 454] on button "Next image" at bounding box center [665, 450] width 50 height 66
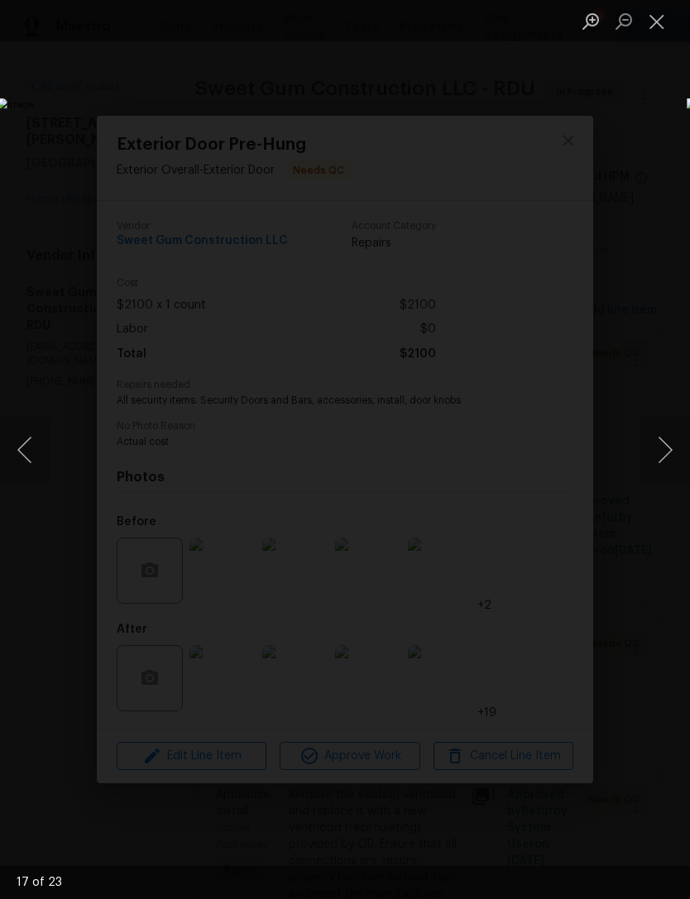
click at [662, 461] on button "Next image" at bounding box center [665, 450] width 50 height 66
click at [666, 473] on button "Next image" at bounding box center [665, 450] width 50 height 66
click at [31, 454] on button "Previous image" at bounding box center [25, 450] width 50 height 66
click at [666, 456] on button "Next image" at bounding box center [665, 450] width 50 height 66
click at [656, 453] on button "Next image" at bounding box center [665, 450] width 50 height 66
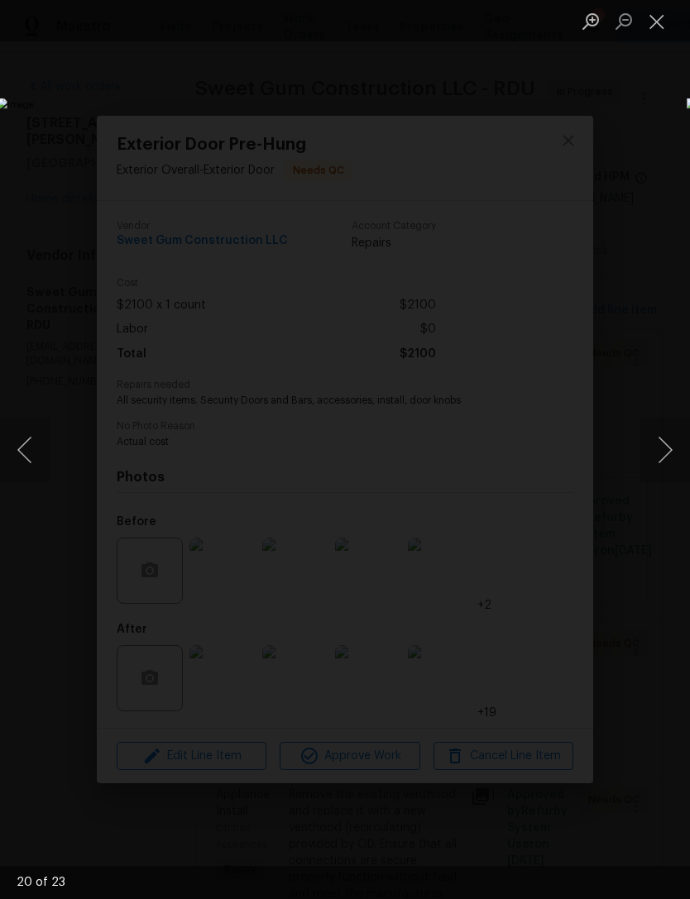
click at [661, 454] on button "Next image" at bounding box center [665, 450] width 50 height 66
click at [658, 451] on button "Next image" at bounding box center [665, 450] width 50 height 66
click at [657, 451] on button "Next image" at bounding box center [665, 450] width 50 height 66
click at [660, 450] on button "Next image" at bounding box center [665, 450] width 50 height 66
click at [660, 456] on button "Next image" at bounding box center [665, 450] width 50 height 66
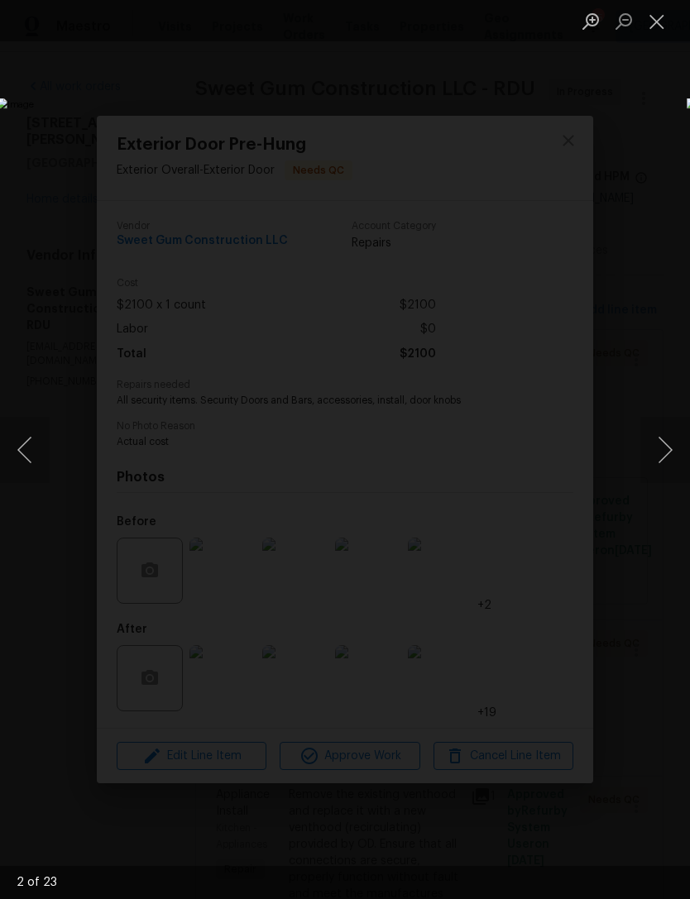
click at [661, 449] on button "Next image" at bounding box center [665, 450] width 50 height 66
click at [662, 451] on button "Next image" at bounding box center [665, 450] width 50 height 66
click at [666, 465] on button "Next image" at bounding box center [665, 450] width 50 height 66
click at [658, 460] on button "Next image" at bounding box center [665, 450] width 50 height 66
click at [653, 26] on button "Close lightbox" at bounding box center [656, 21] width 33 height 29
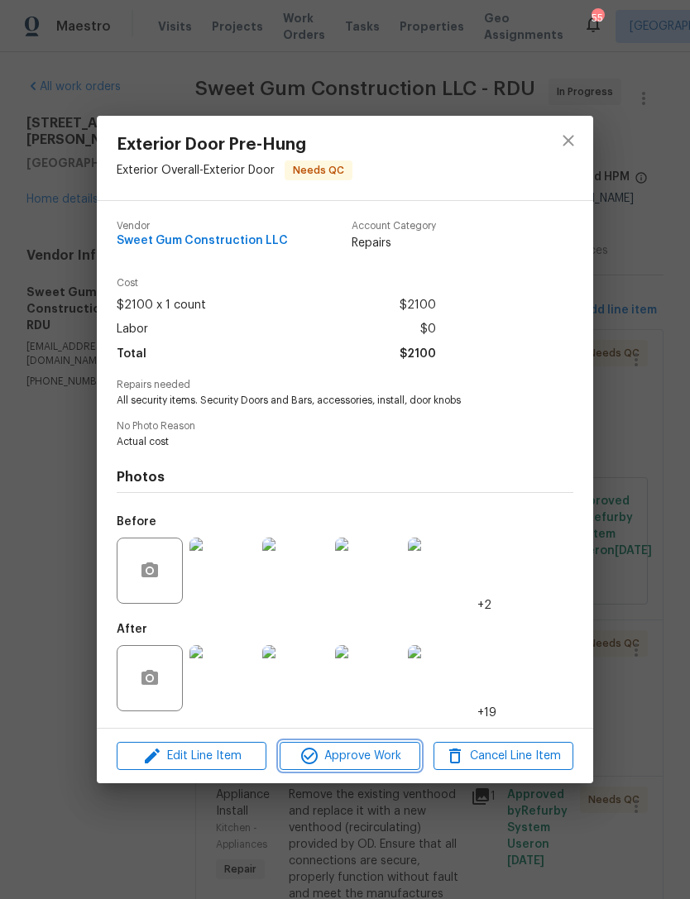
click at [376, 755] on span "Approve Work" at bounding box center [349, 756] width 130 height 21
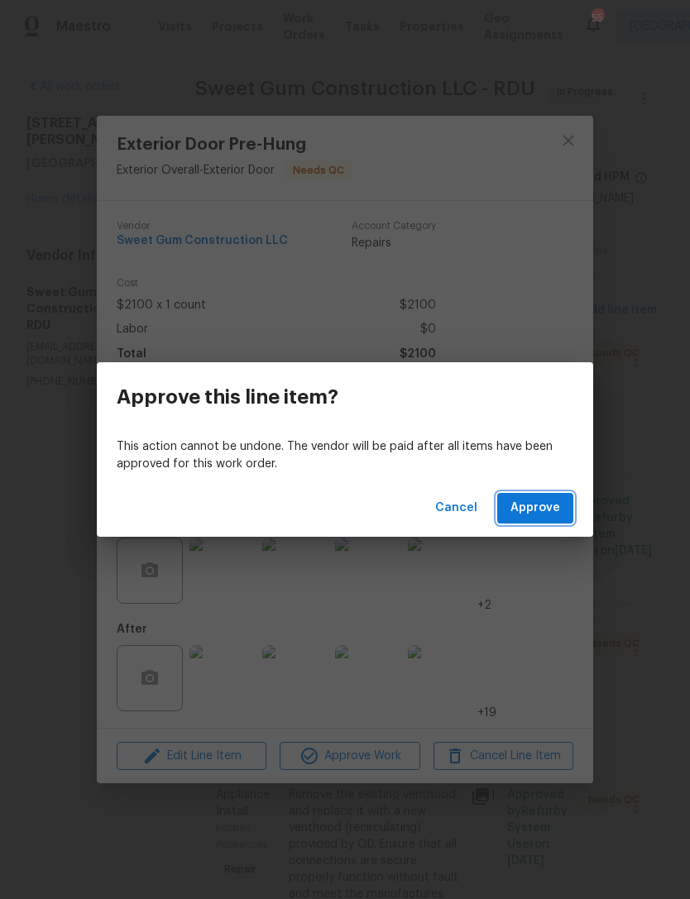
click at [543, 508] on span "Approve" at bounding box center [535, 508] width 50 height 21
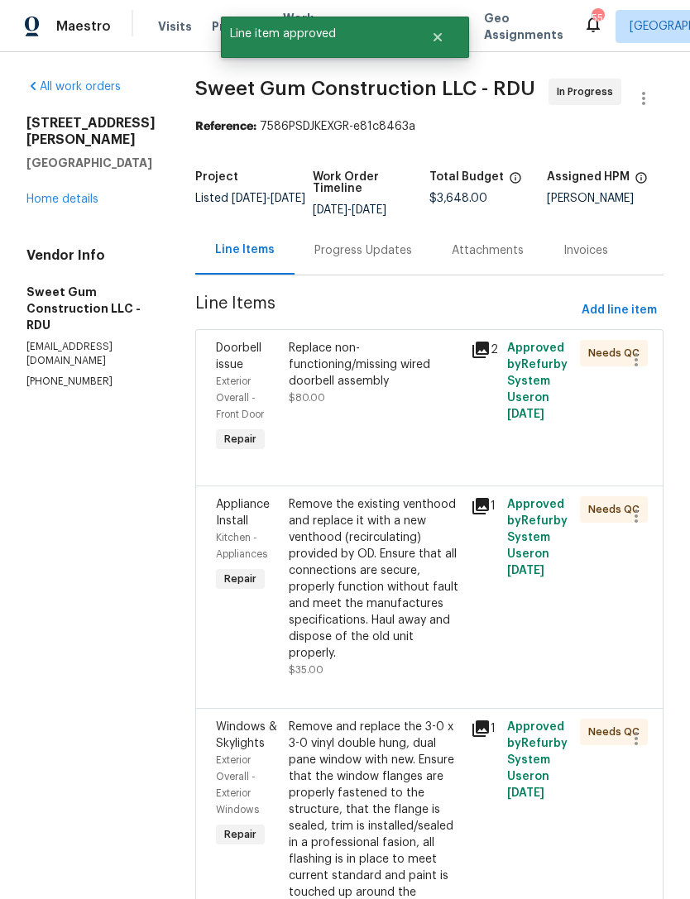
click at [456, 441] on div "Replace non-functioning/missing wired doorbell assembly $80.00" at bounding box center [375, 398] width 182 height 126
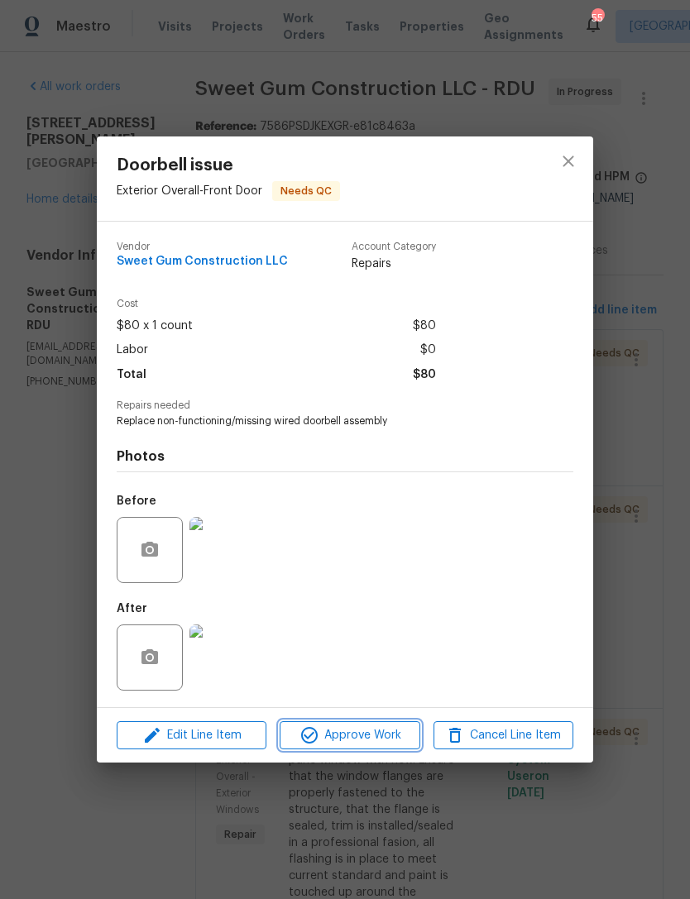
click at [365, 740] on span "Approve Work" at bounding box center [349, 735] width 130 height 21
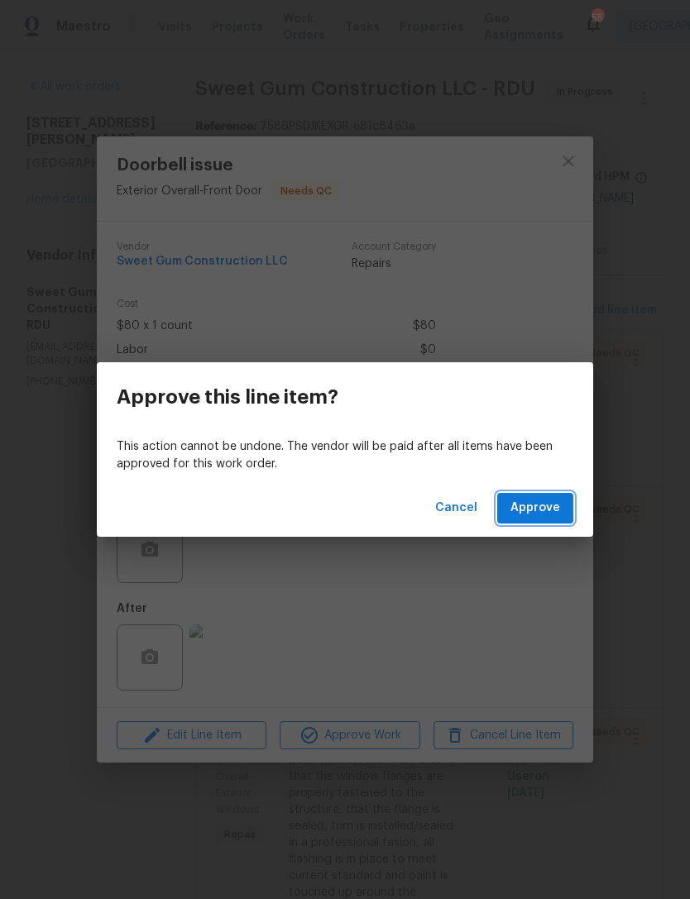
click at [535, 520] on button "Approve" at bounding box center [535, 508] width 76 height 31
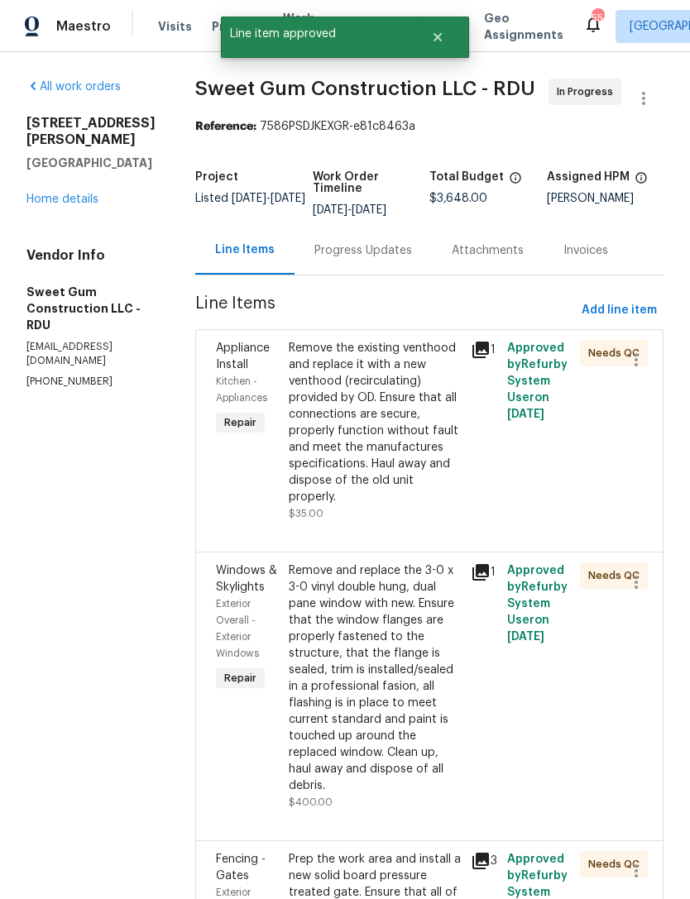
click at [494, 512] on div "1" at bounding box center [483, 431] width 36 height 192
click at [389, 499] on div "Remove the existing venthood and replace it with a new venthood (recirculating)…" at bounding box center [375, 422] width 172 height 165
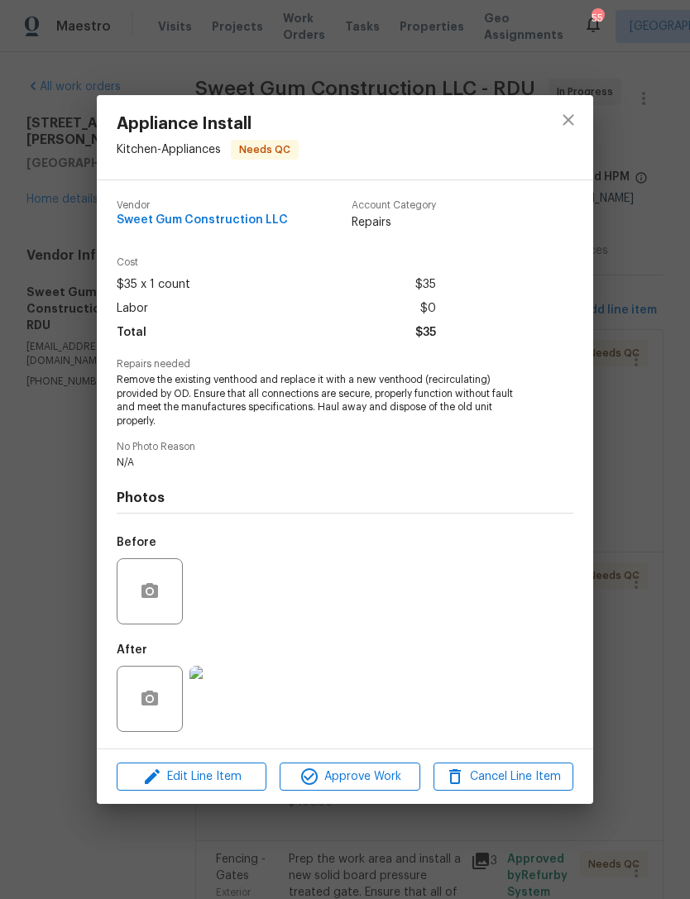
click at [231, 700] on img at bounding box center [222, 699] width 66 height 66
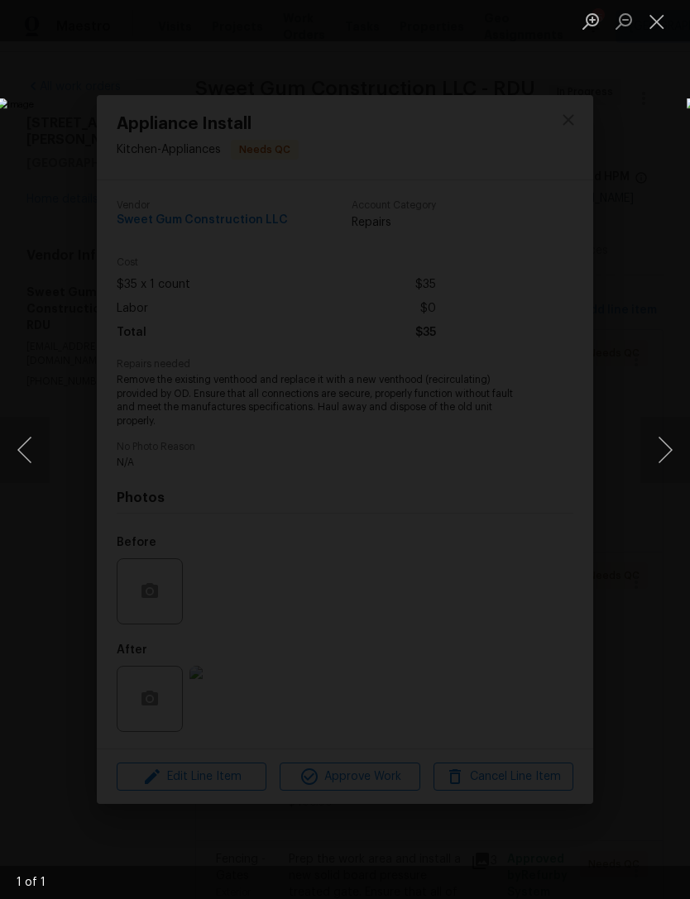
click at [654, 25] on button "Close lightbox" at bounding box center [656, 21] width 33 height 29
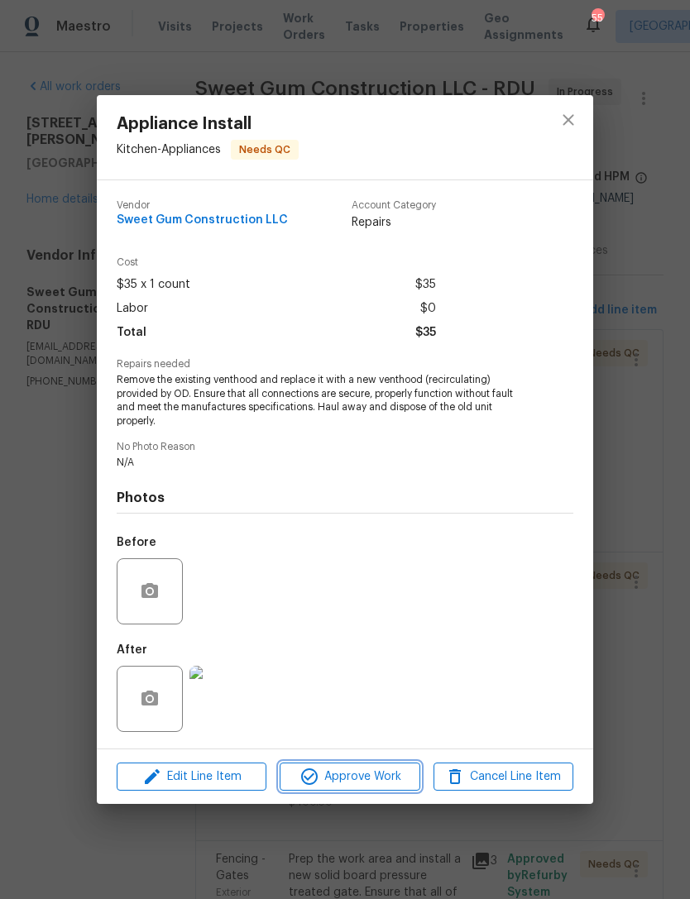
click at [399, 776] on span "Approve Work" at bounding box center [349, 776] width 130 height 21
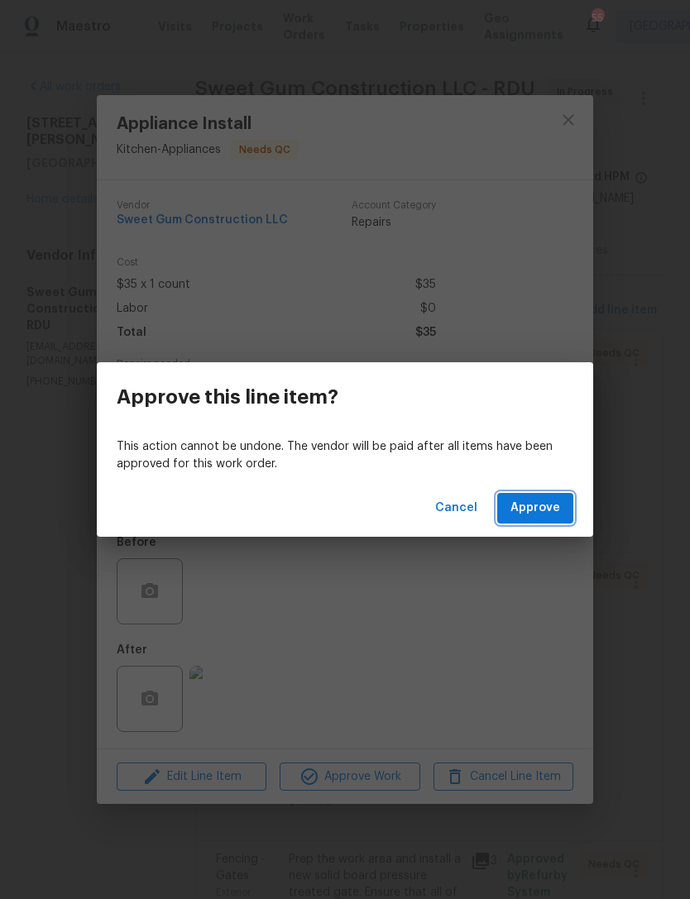
click at [546, 513] on span "Approve" at bounding box center [535, 508] width 50 height 21
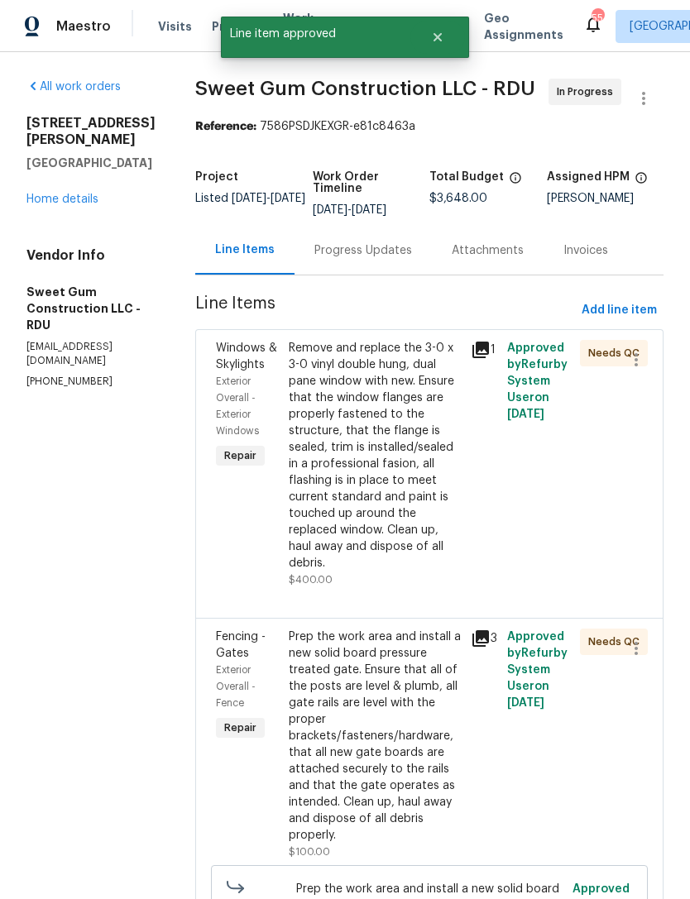
click at [50, 193] on link "Home details" at bounding box center [62, 199] width 72 height 12
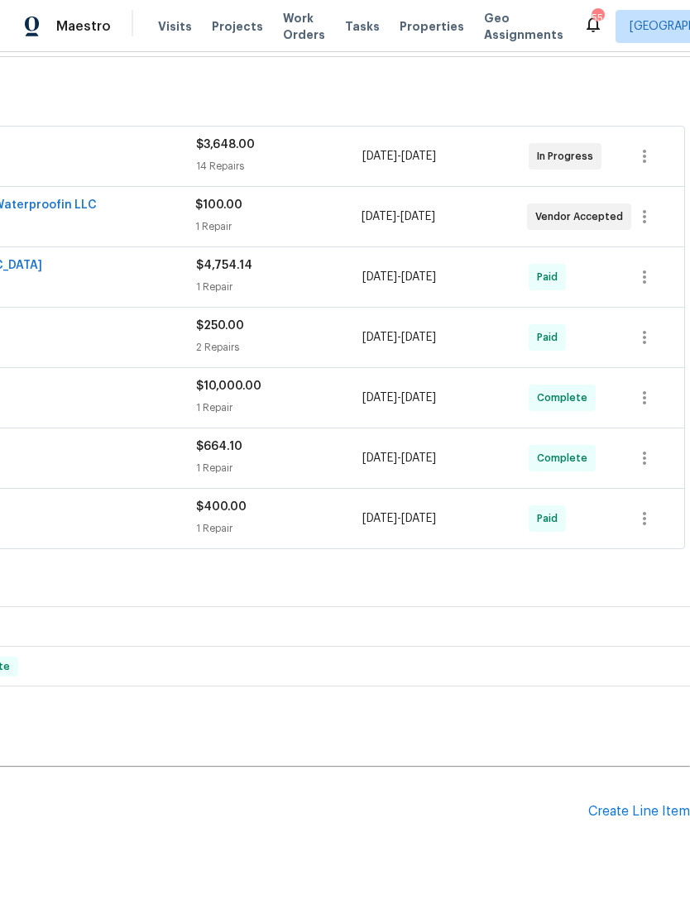
scroll to position [241, 245]
click at [644, 814] on div "Create Line Item" at bounding box center [639, 813] width 102 height 16
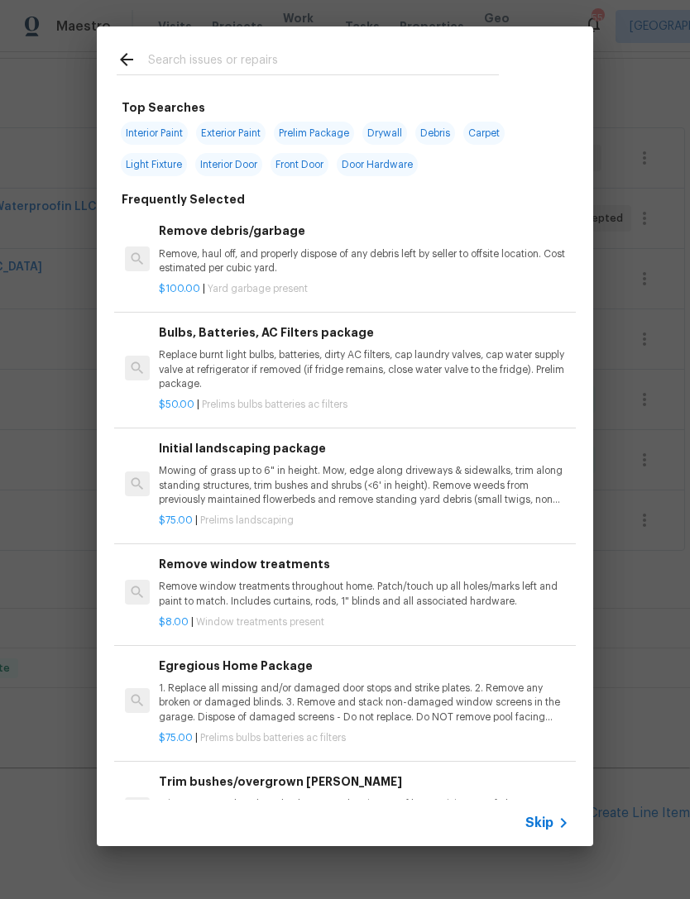
click at [432, 74] on input "text" at bounding box center [323, 62] width 351 height 25
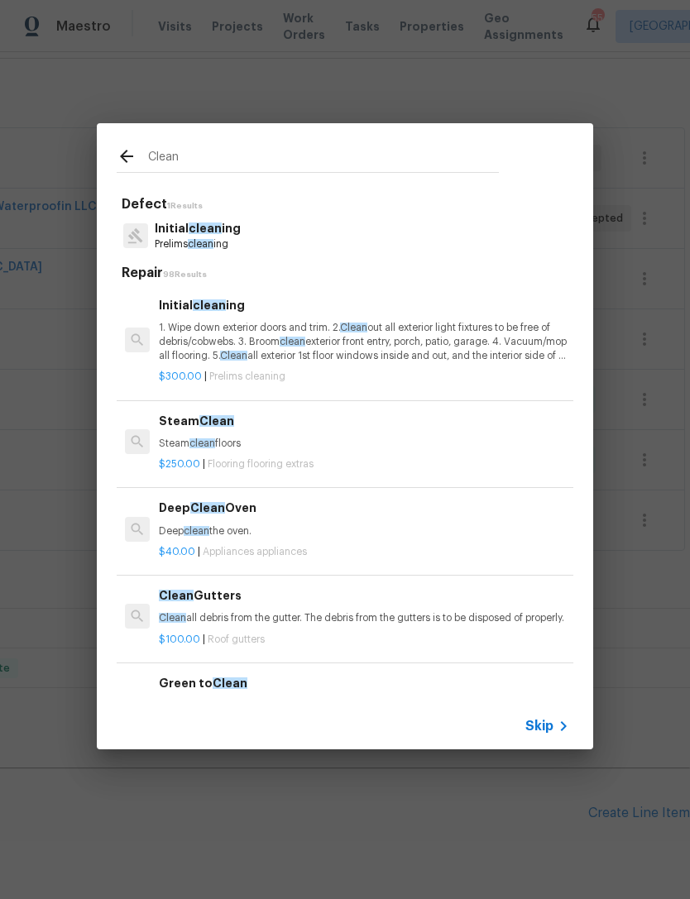
type input "Clean"
click at [315, 246] on div "Initial clean ing Prelims clean ing" at bounding box center [345, 235] width 456 height 45
click at [260, 327] on p "1. Wipe down exterior doors and trim. 2. Clean out all exterior light fixtures …" at bounding box center [364, 342] width 410 height 42
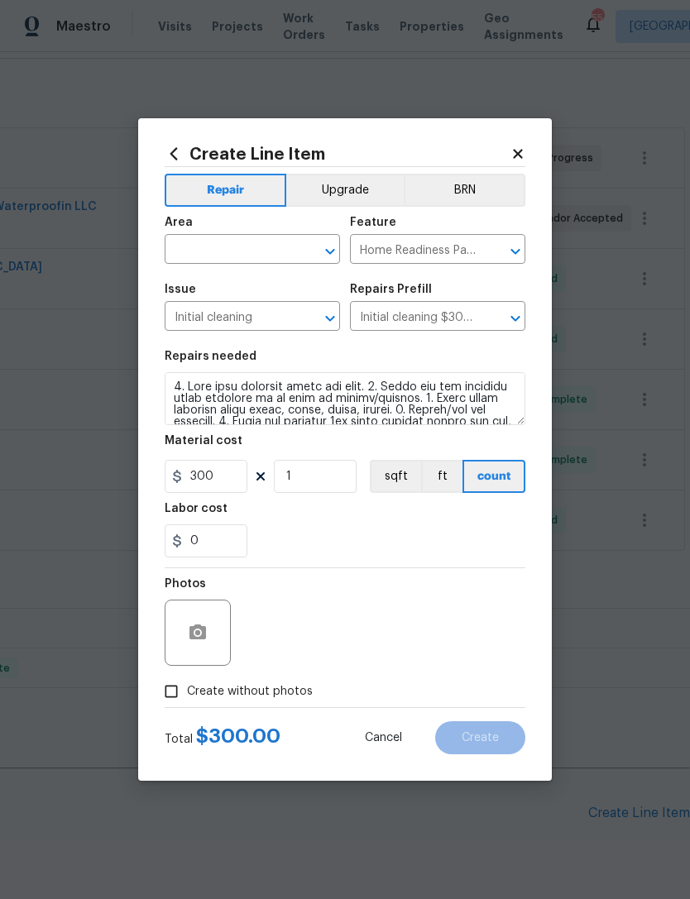
click at [259, 305] on div "Issue" at bounding box center [252, 294] width 175 height 21
click at [246, 255] on input "text" at bounding box center [229, 251] width 129 height 26
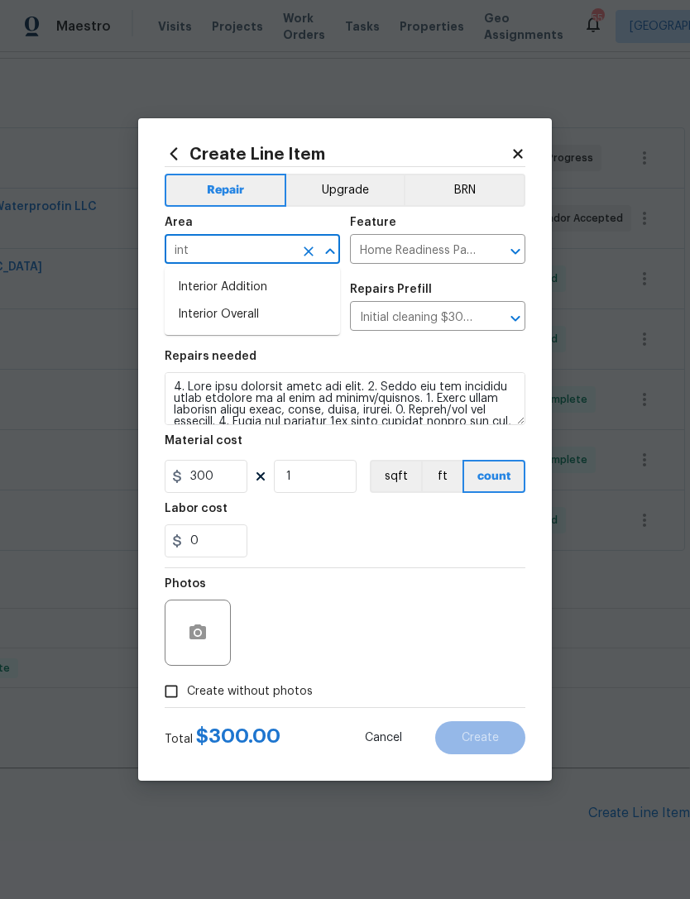
click at [265, 311] on li "Interior Overall" at bounding box center [252, 314] width 175 height 27
type input "Interior Overall"
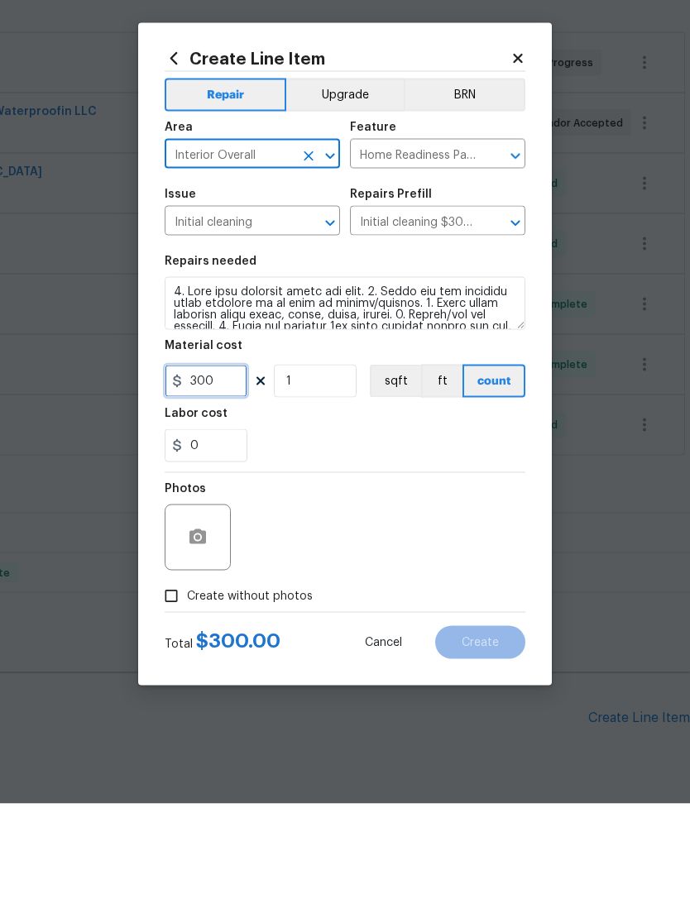
click at [227, 460] on input "300" at bounding box center [206, 476] width 83 height 33
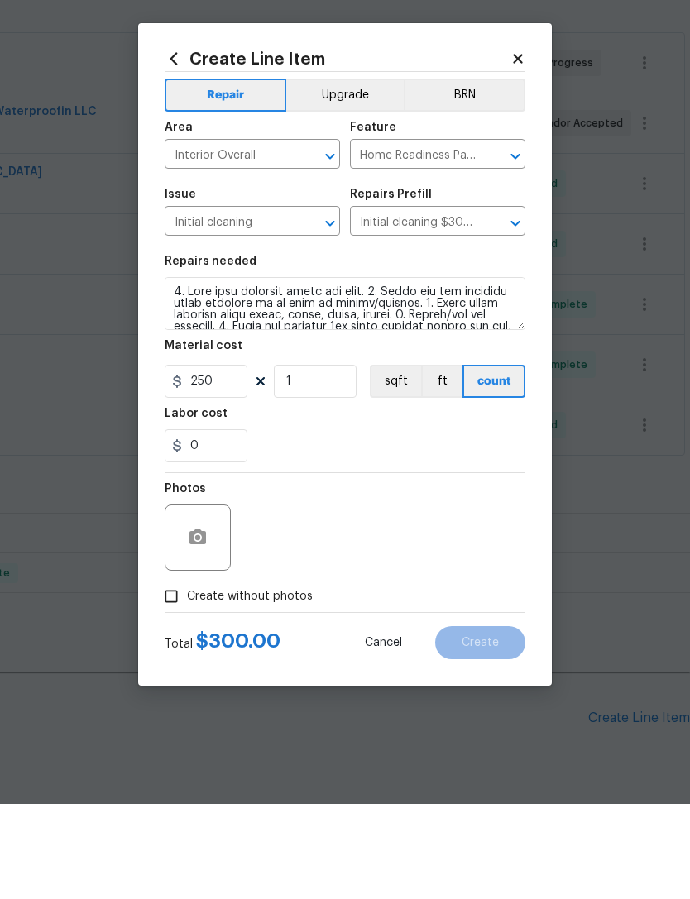
click at [456, 568] on div "Photos" at bounding box center [345, 621] width 360 height 107
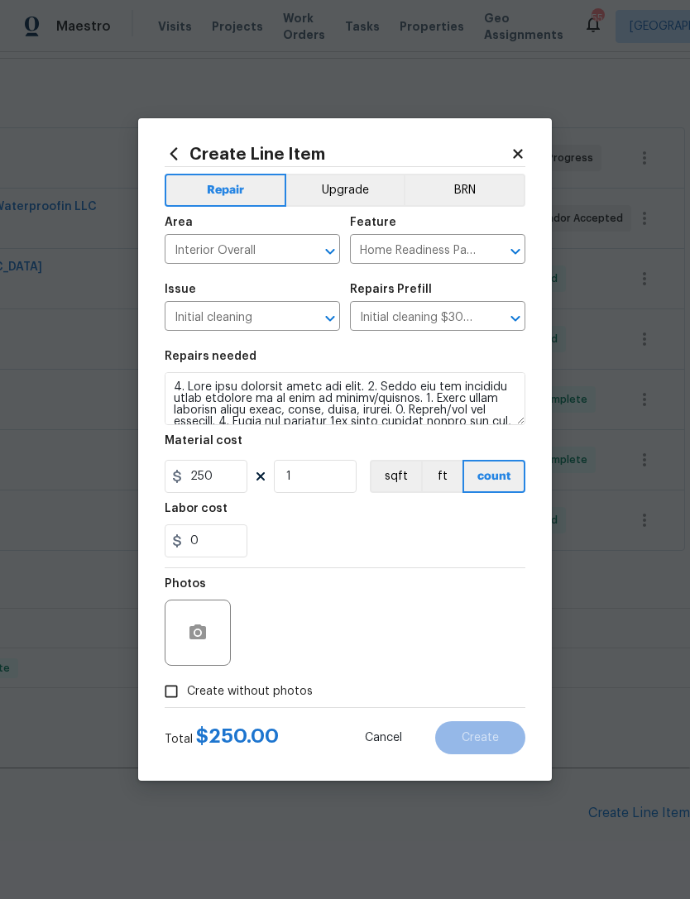
click at [422, 548] on div "0" at bounding box center [345, 540] width 360 height 33
click at [205, 474] on input "250" at bounding box center [206, 476] width 83 height 33
type input "250"
click at [478, 560] on section "Repairs needed Material cost 250 1 sqft ft count Labor cost 0" at bounding box center [345, 454] width 360 height 227
click at [478, 559] on section "Repairs needed Material cost 250 1 sqft ft count Labor cost 0" at bounding box center [345, 454] width 360 height 227
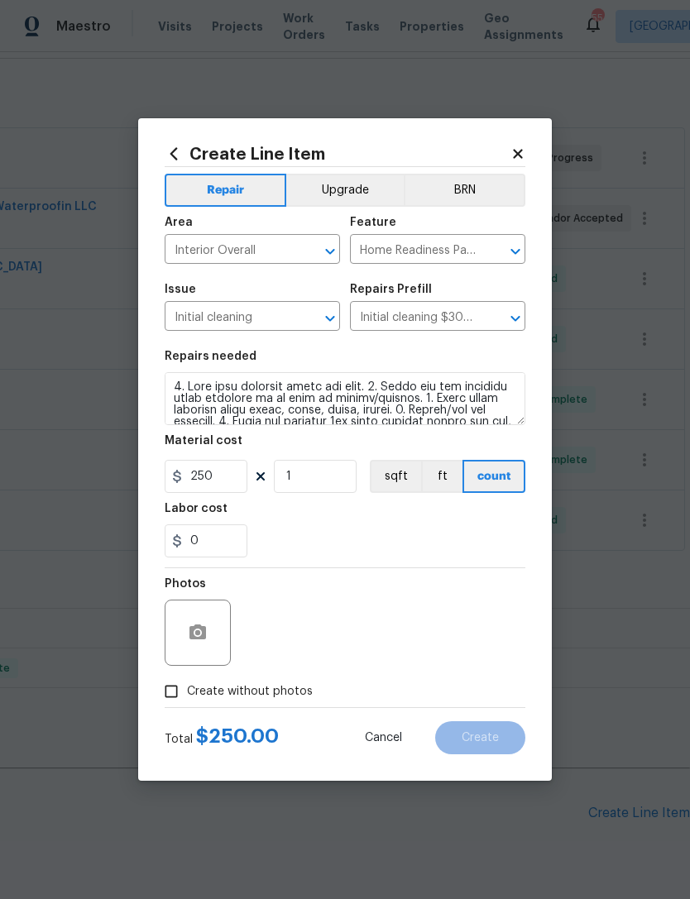
click at [410, 637] on div "Photos" at bounding box center [345, 621] width 360 height 107
click at [279, 700] on span "Create without photos" at bounding box center [250, 691] width 126 height 17
click at [187, 700] on input "Create without photos" at bounding box center [170, 690] width 31 height 31
checkbox input "true"
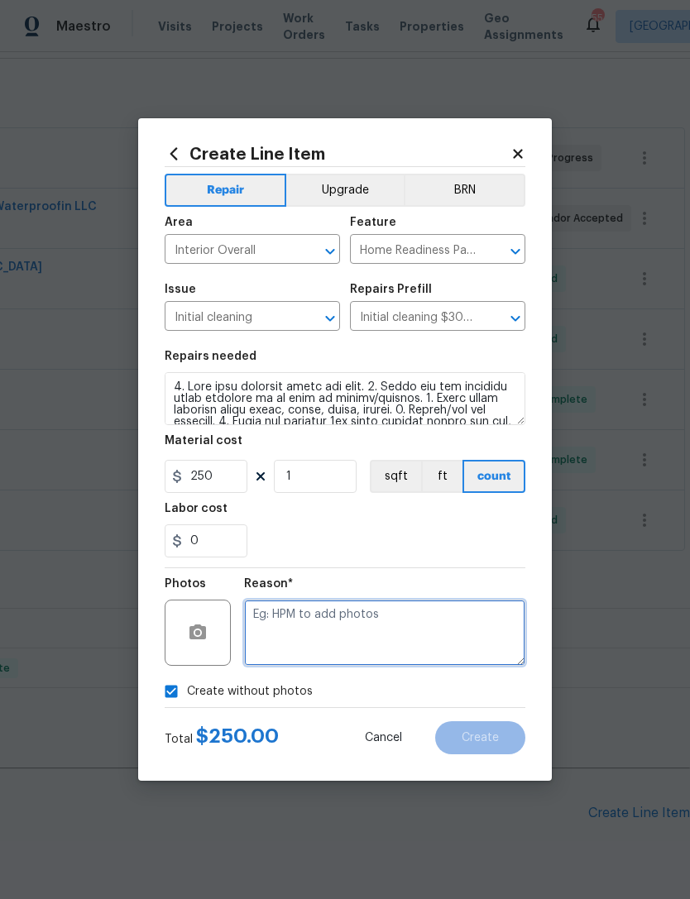
click at [415, 645] on textarea at bounding box center [384, 632] width 281 height 66
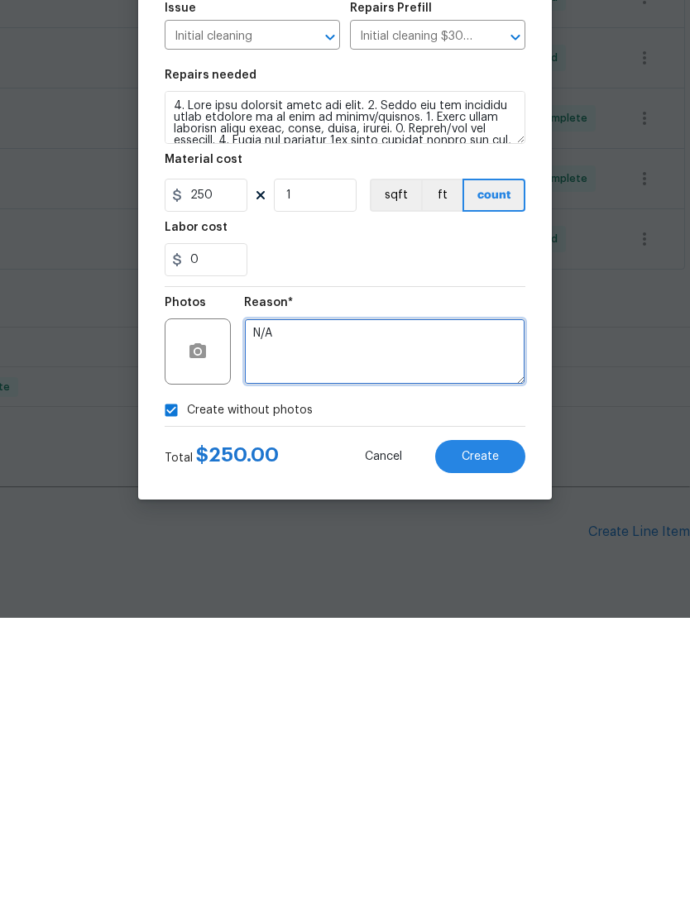
type textarea "N/A"
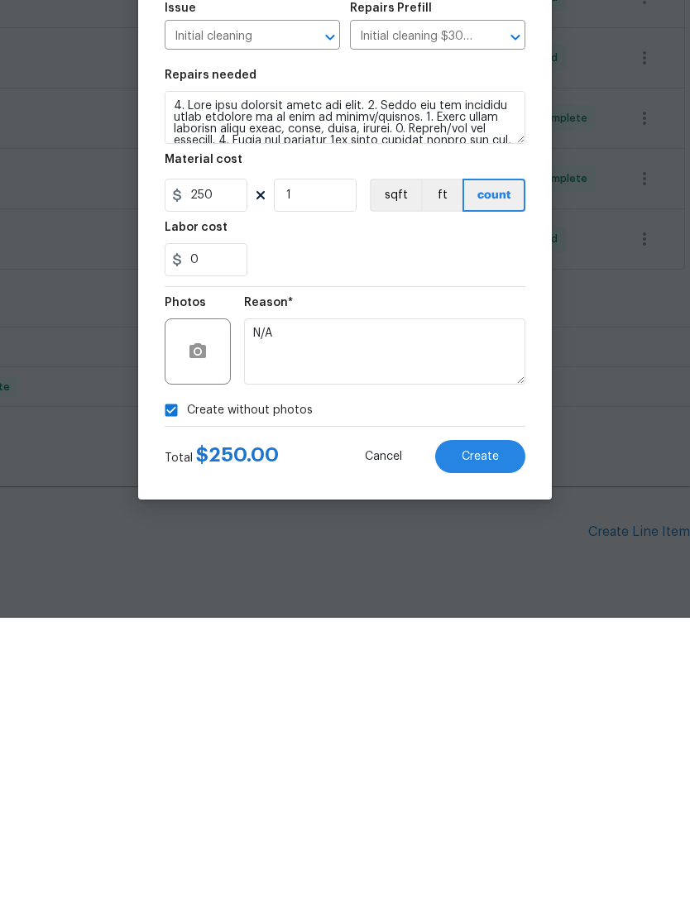
click at [498, 732] on span "Create" at bounding box center [479, 738] width 37 height 12
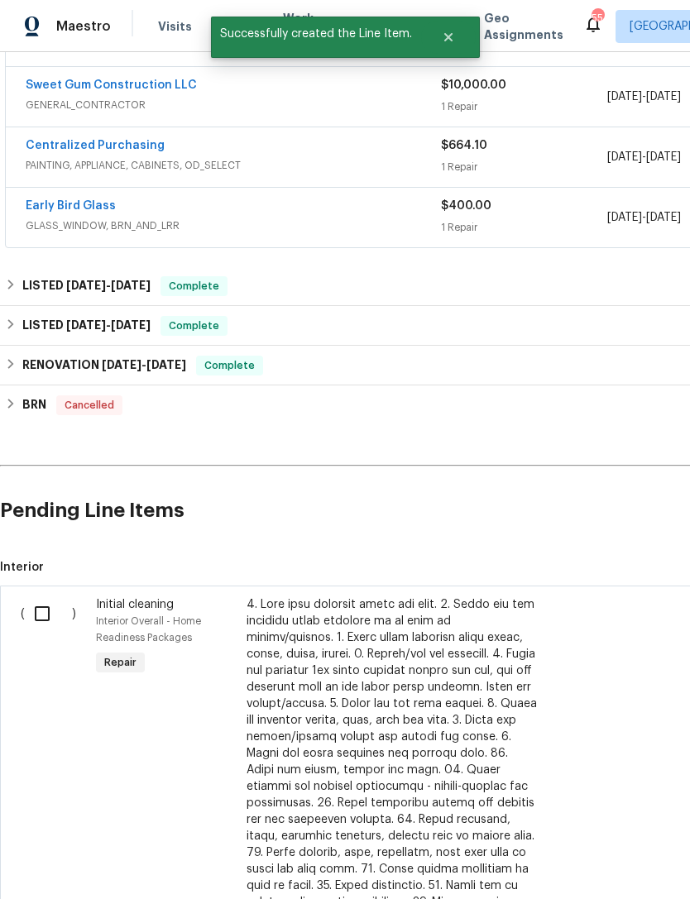
scroll to position [544, 0]
click at [39, 596] on input "checkbox" at bounding box center [48, 613] width 47 height 35
checkbox input "true"
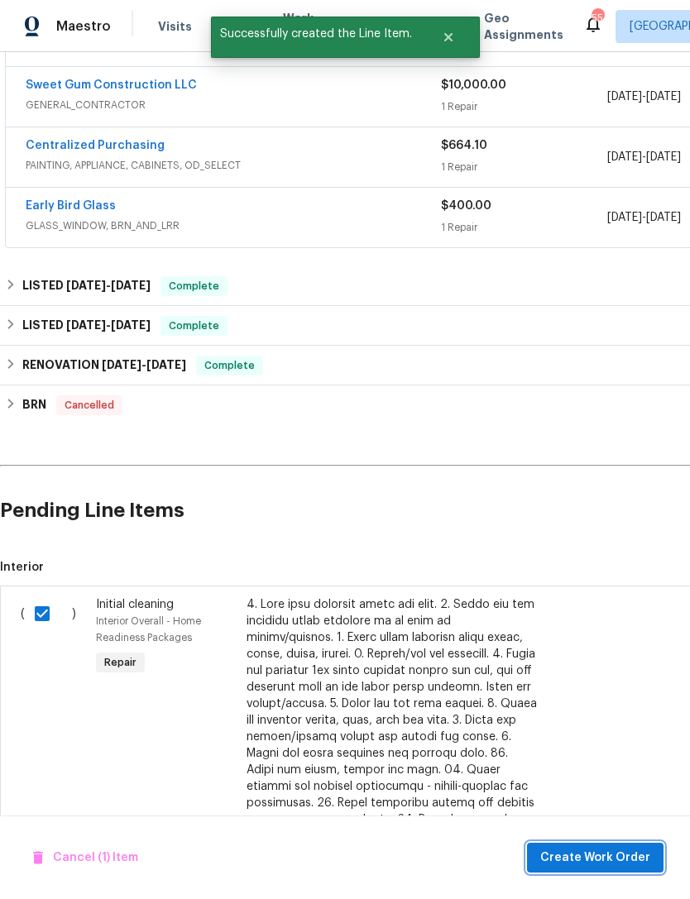
click at [632, 857] on span "Create Work Order" at bounding box center [595, 857] width 110 height 21
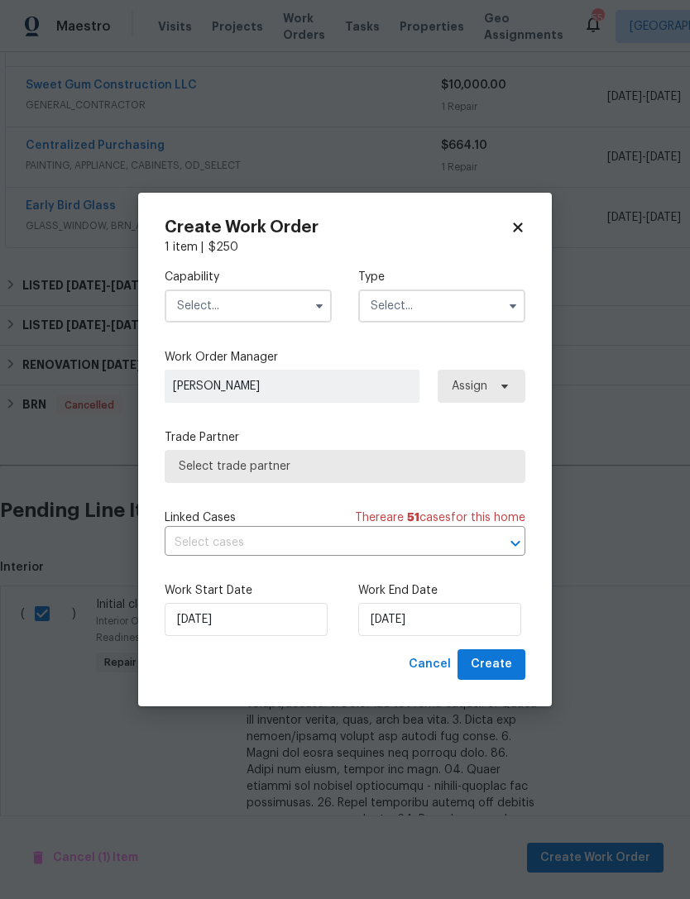
click at [248, 305] on input "text" at bounding box center [248, 305] width 167 height 33
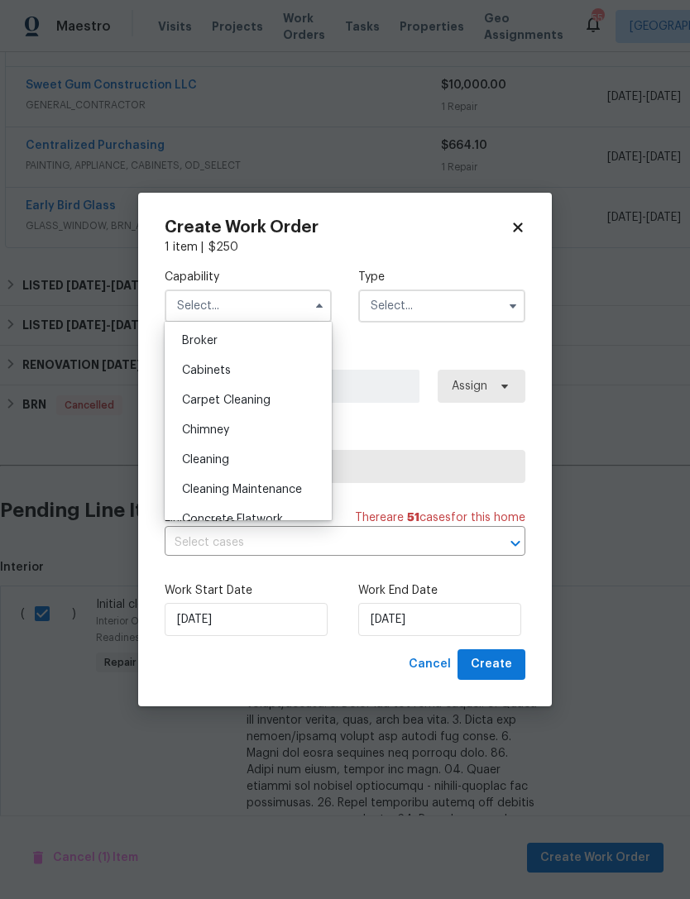
scroll to position [144, 0]
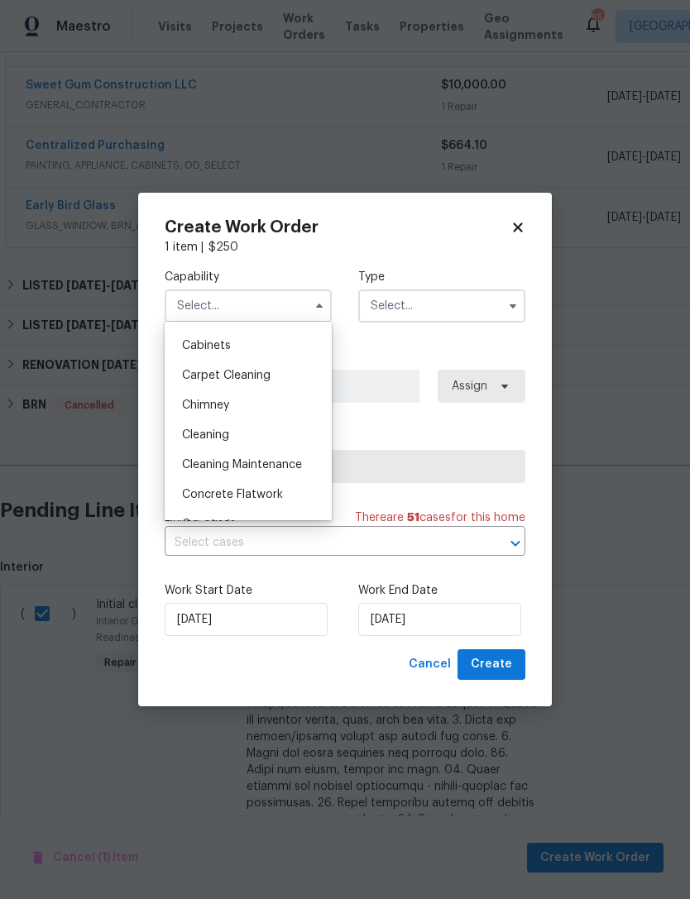
click at [225, 434] on span "Cleaning" at bounding box center [205, 435] width 47 height 12
type input "Cleaning"
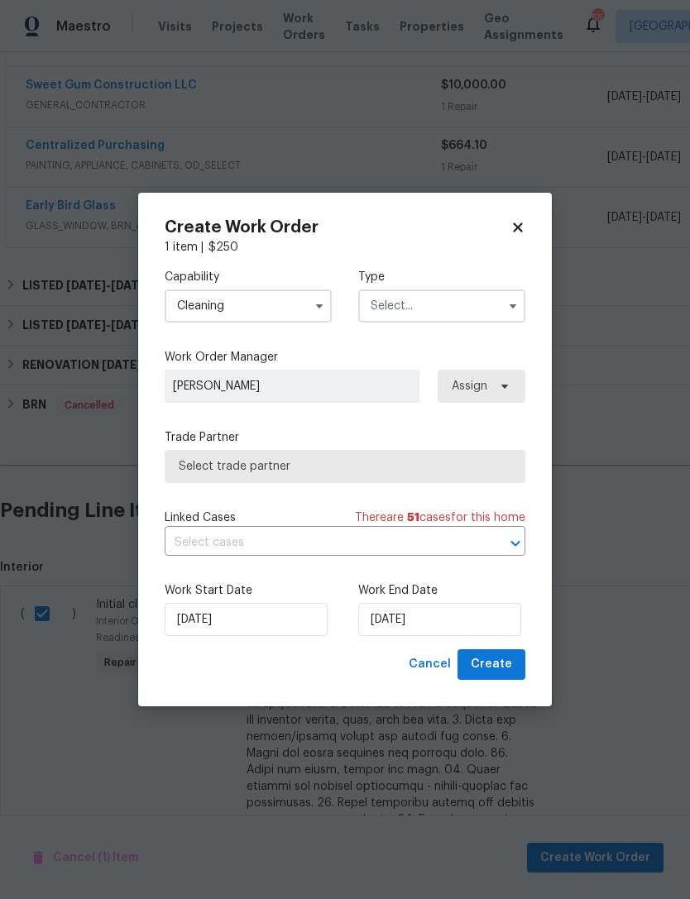
click at [441, 304] on input "text" at bounding box center [441, 305] width 167 height 33
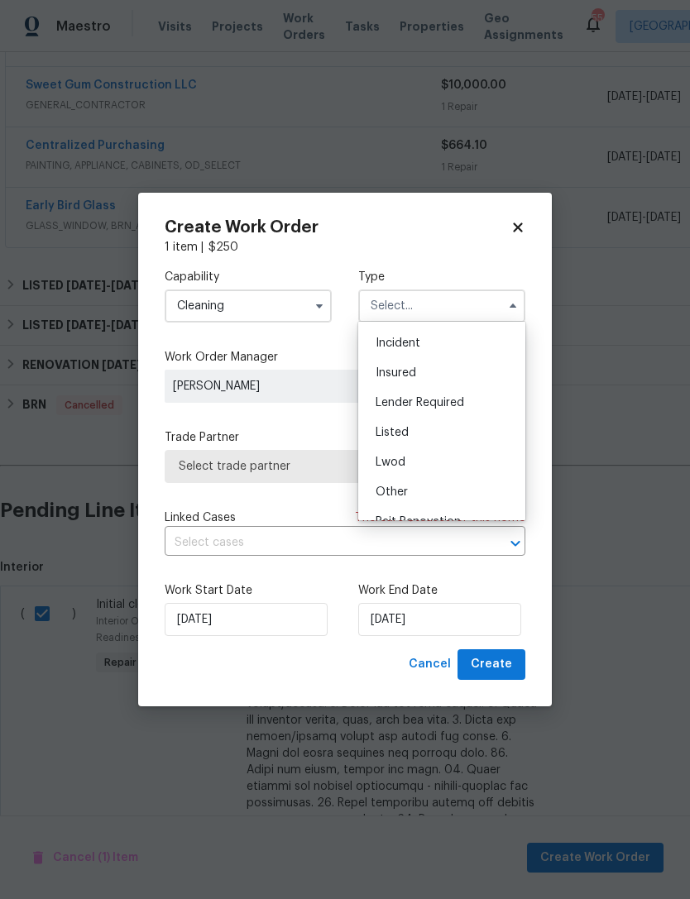
scroll to position [67, 0]
click at [415, 425] on div "Listed" at bounding box center [441, 423] width 159 height 30
type input "Listed"
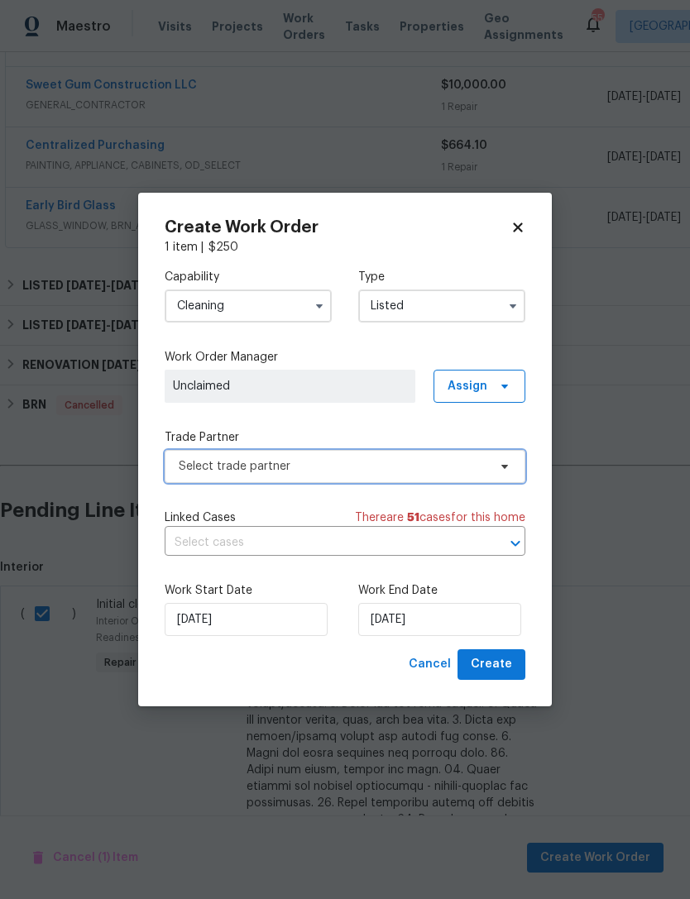
click at [341, 456] on span "Select trade partner" at bounding box center [345, 466] width 360 height 33
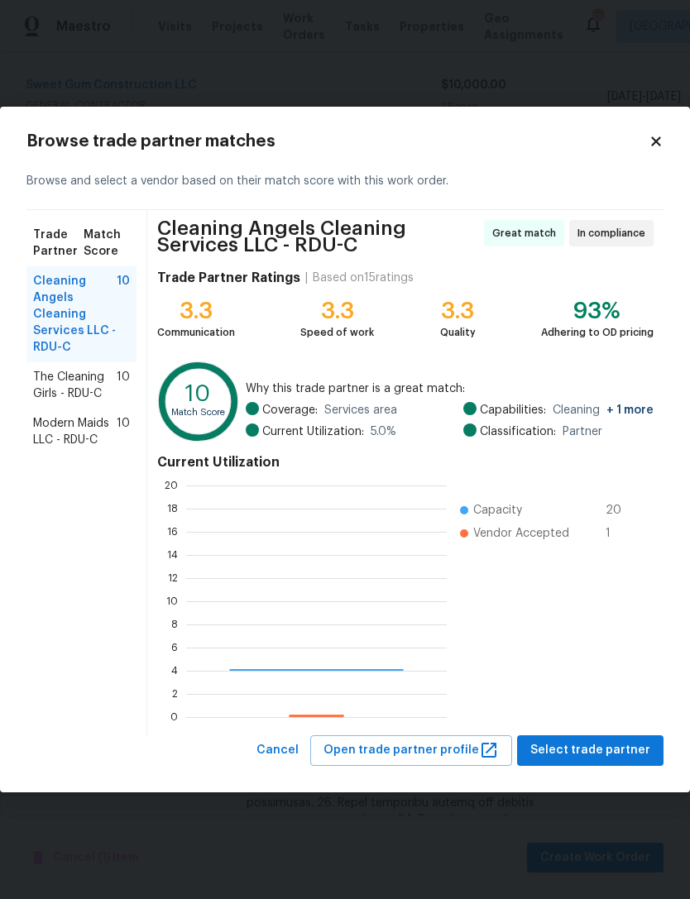
scroll to position [231, 260]
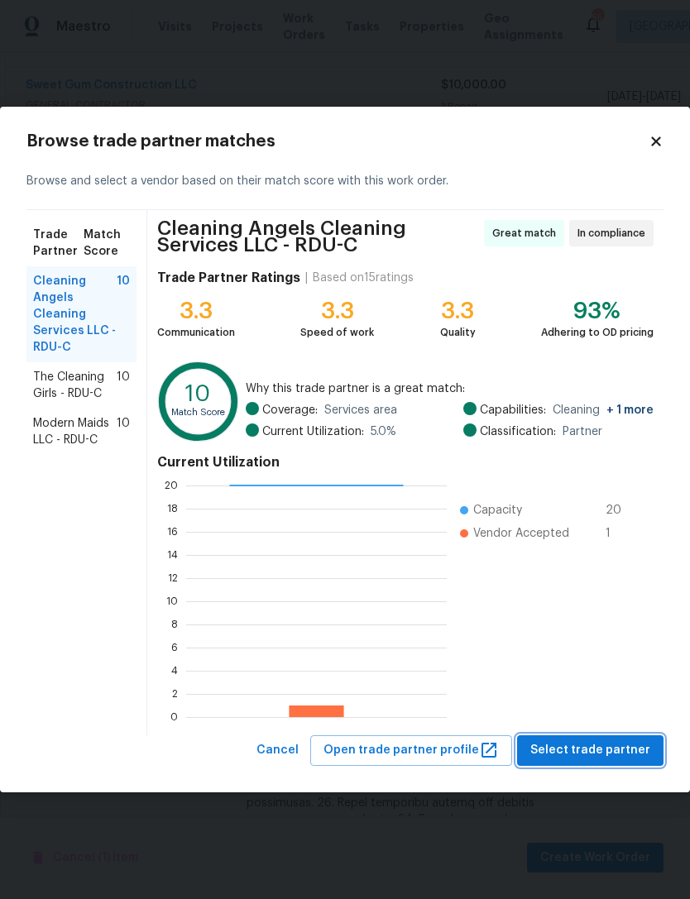
click at [618, 747] on span "Select trade partner" at bounding box center [590, 750] width 120 height 21
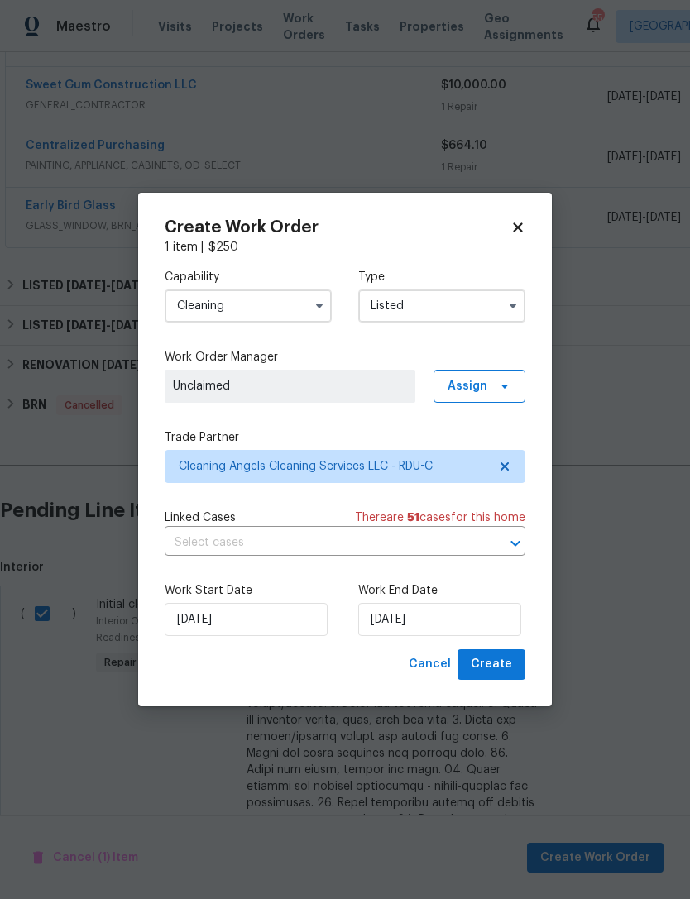
click at [487, 593] on label "Work End Date" at bounding box center [441, 590] width 167 height 17
click at [432, 622] on input "9/9/2025" at bounding box center [439, 619] width 163 height 33
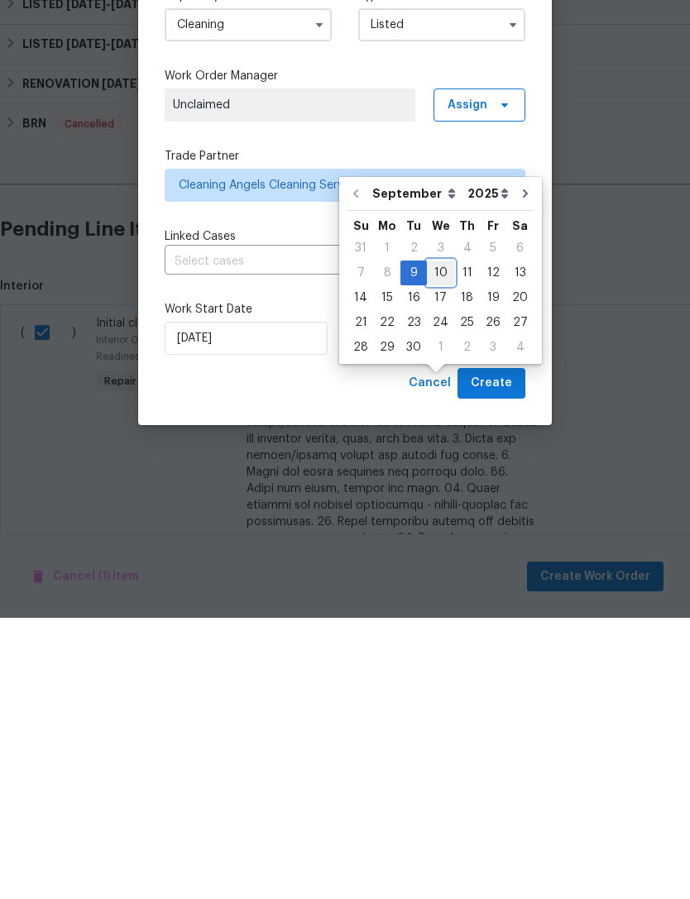
click at [440, 542] on div "10" at bounding box center [440, 553] width 27 height 23
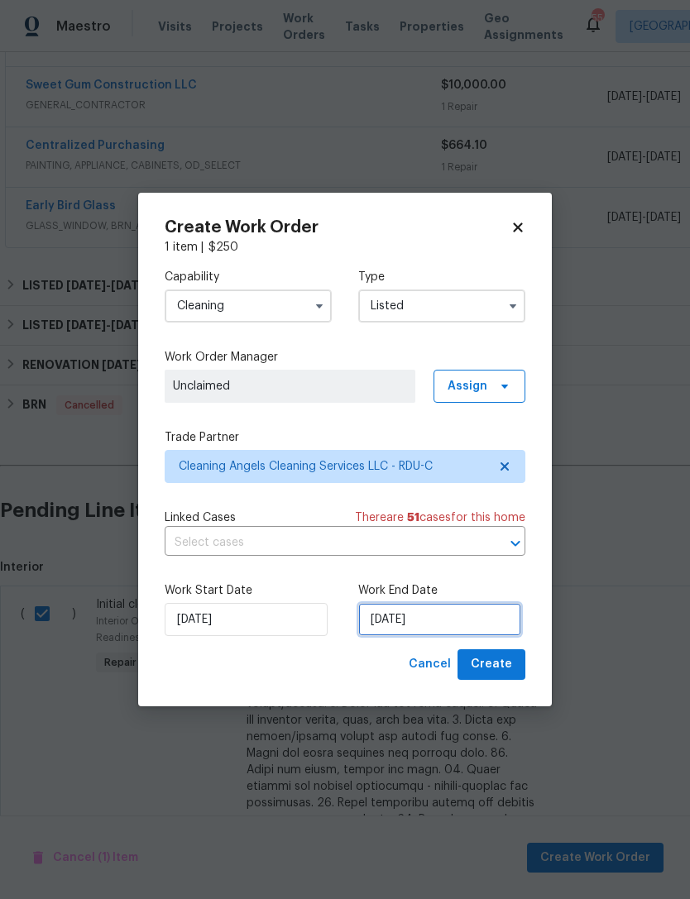
click at [450, 621] on input "[DATE]" at bounding box center [439, 619] width 163 height 33
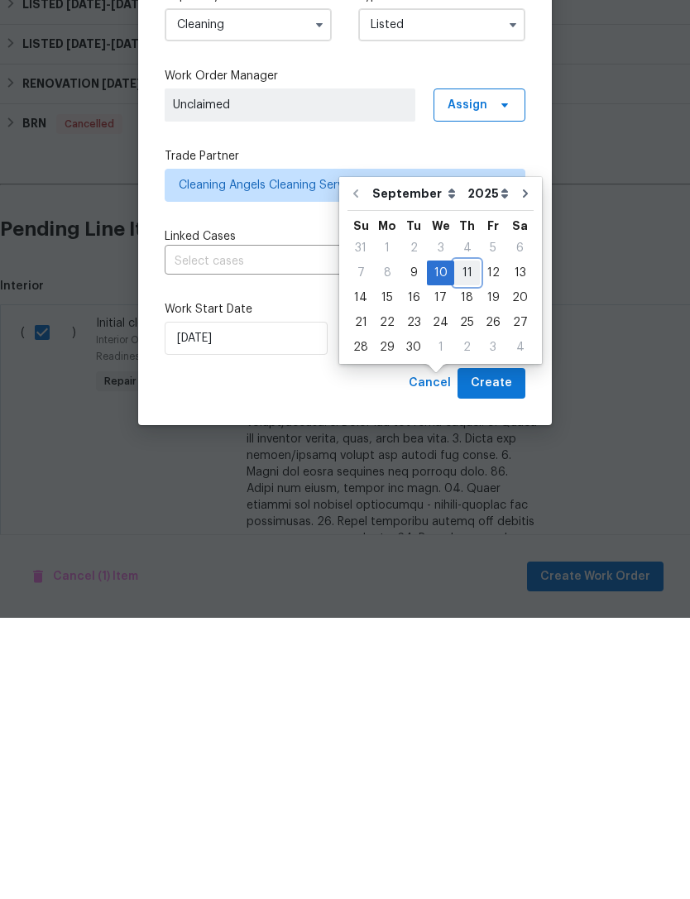
click at [460, 542] on div "11" at bounding box center [467, 553] width 26 height 23
type input "9/11/2025"
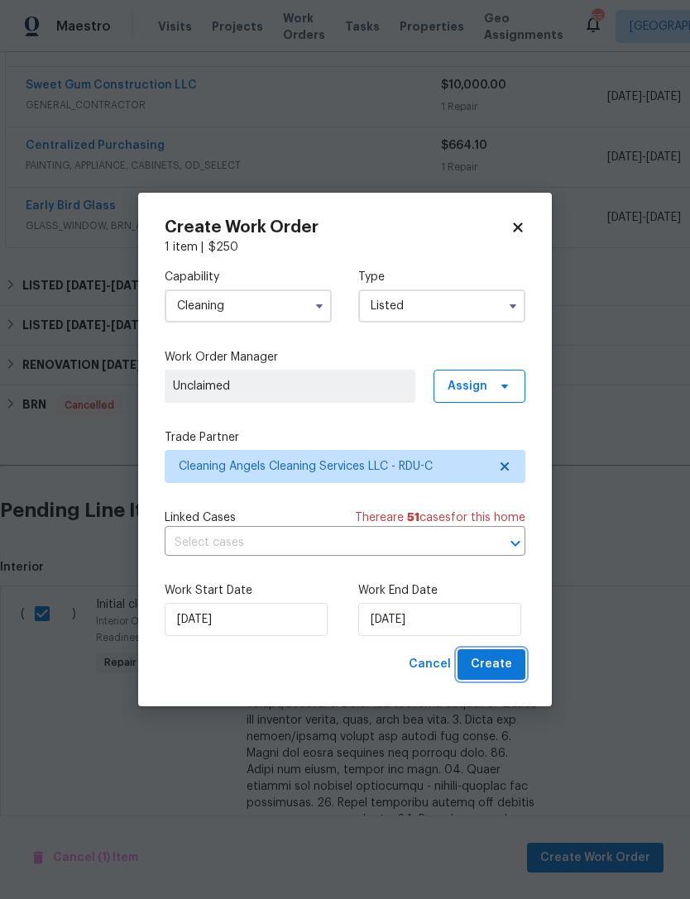
click at [505, 666] on span "Create" at bounding box center [490, 664] width 41 height 21
checkbox input "false"
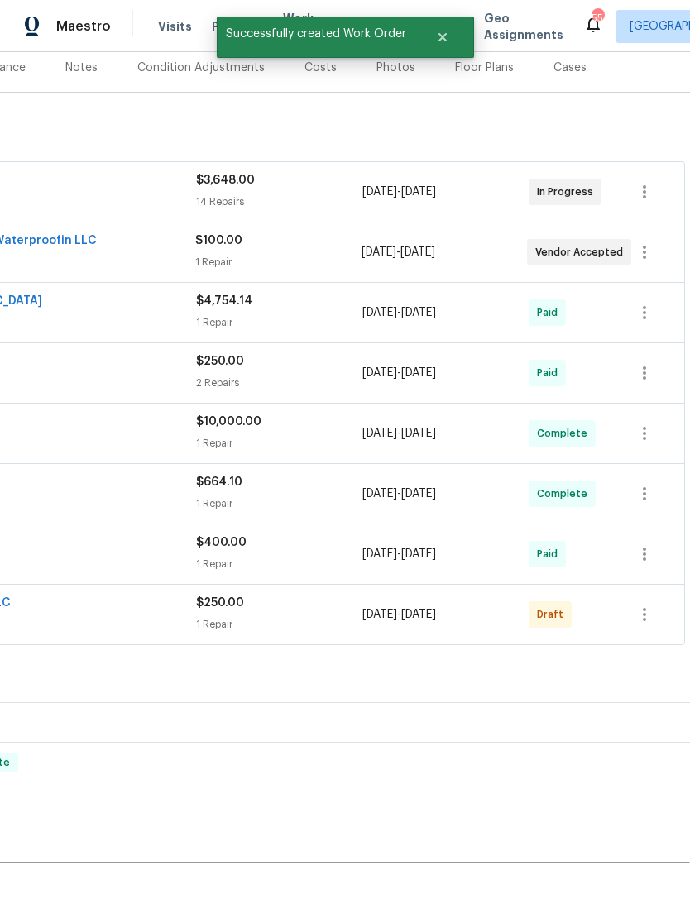
scroll to position [208, 245]
click at [647, 604] on icon "button" at bounding box center [644, 614] width 20 height 20
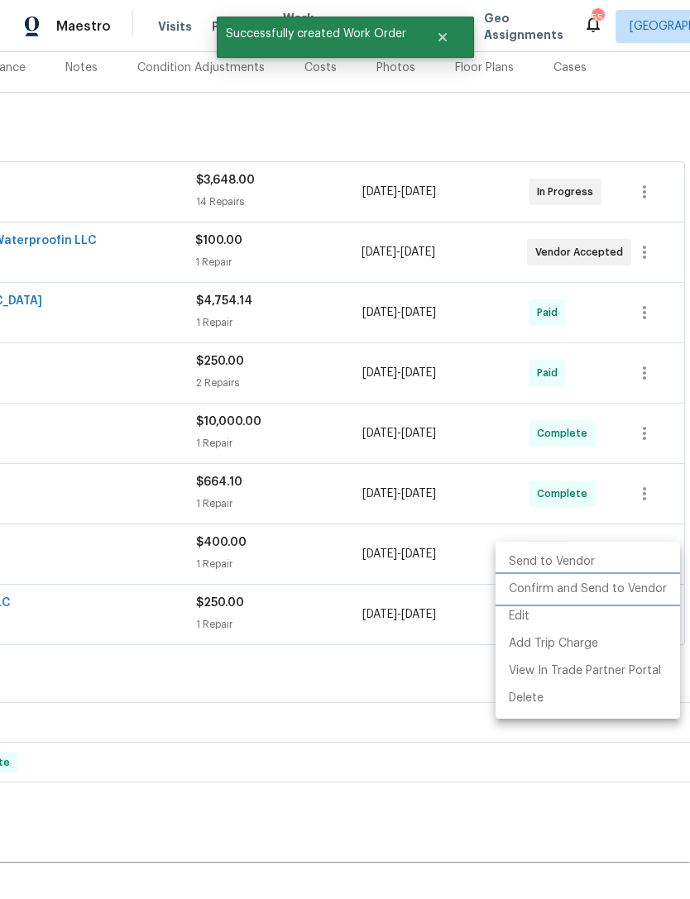
click at [614, 587] on li "Confirm and Send to Vendor" at bounding box center [587, 588] width 184 height 27
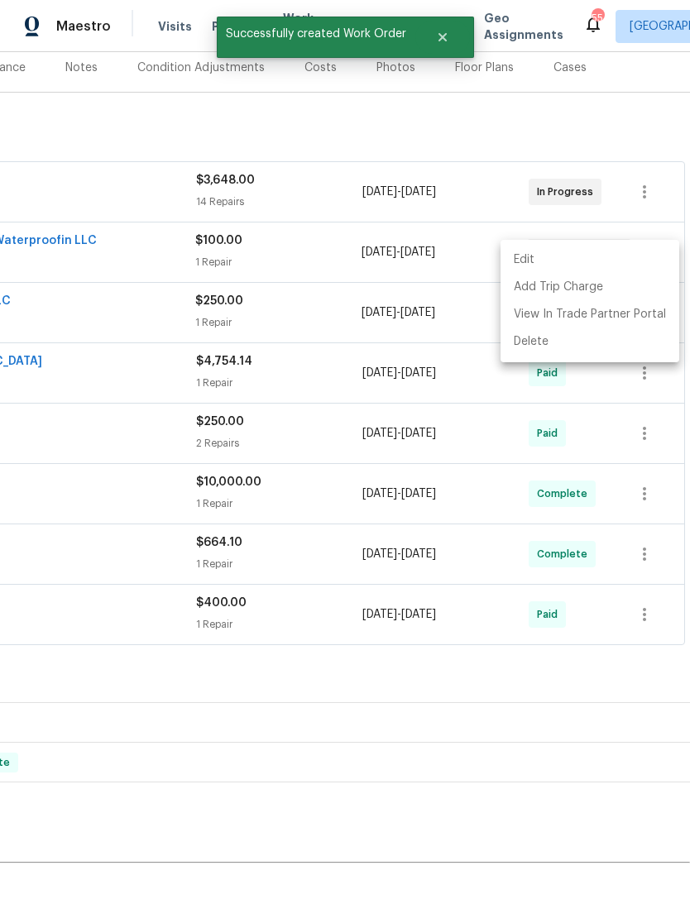
click at [527, 639] on div at bounding box center [345, 449] width 690 height 899
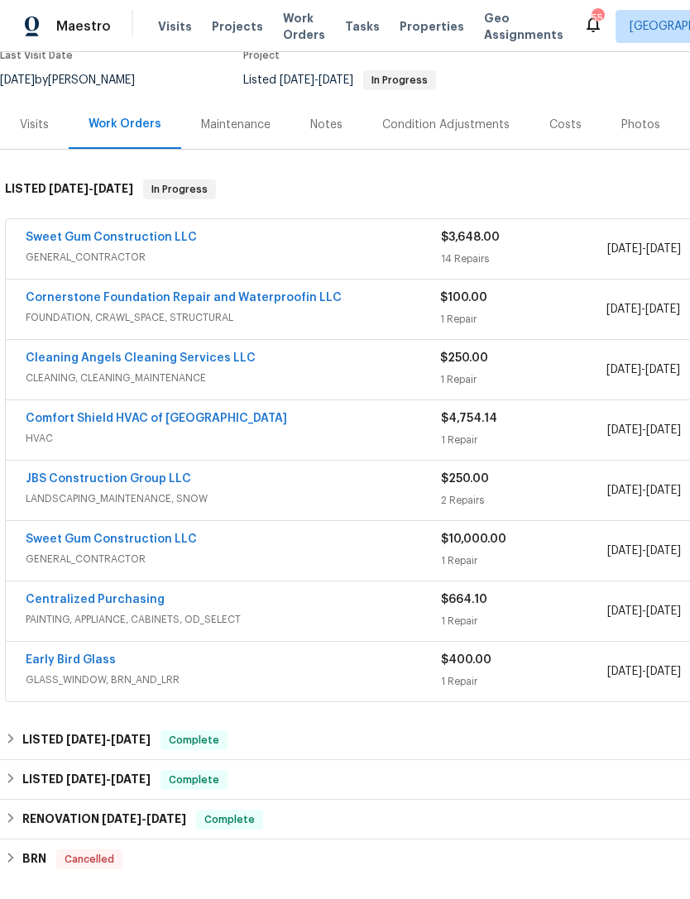
scroll to position [150, 0]
click at [55, 340] on div "Cleaning Angels Cleaning Services LLC CLEANING, CLEANING_MAINTENANCE $250.00 1 …" at bounding box center [467, 370] width 923 height 60
click at [59, 352] on link "Cleaning Angels Cleaning Services LLC" at bounding box center [141, 358] width 230 height 12
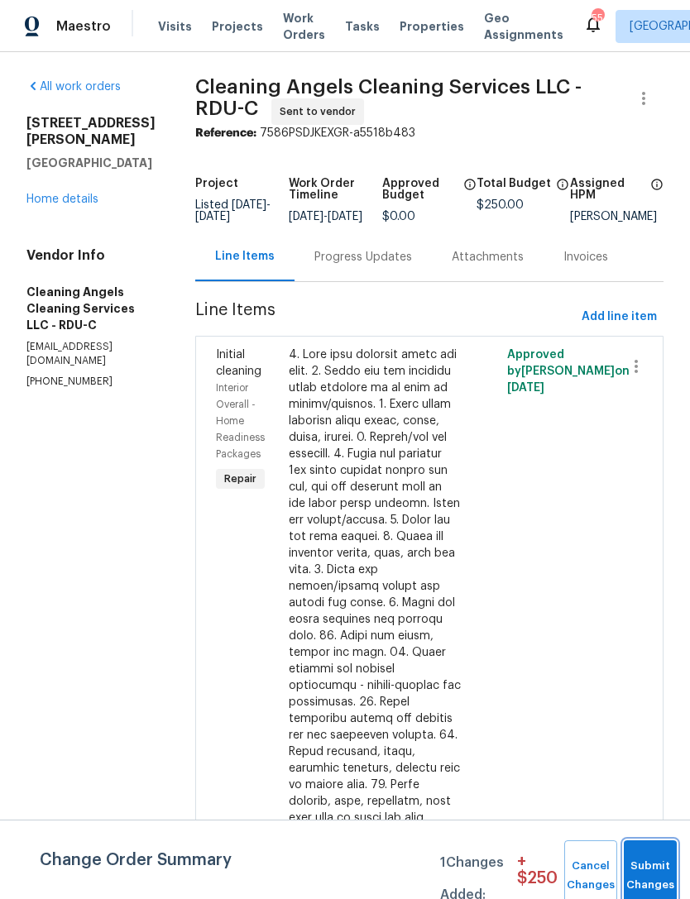
click at [634, 866] on button "Submit Changes" at bounding box center [649, 875] width 53 height 71
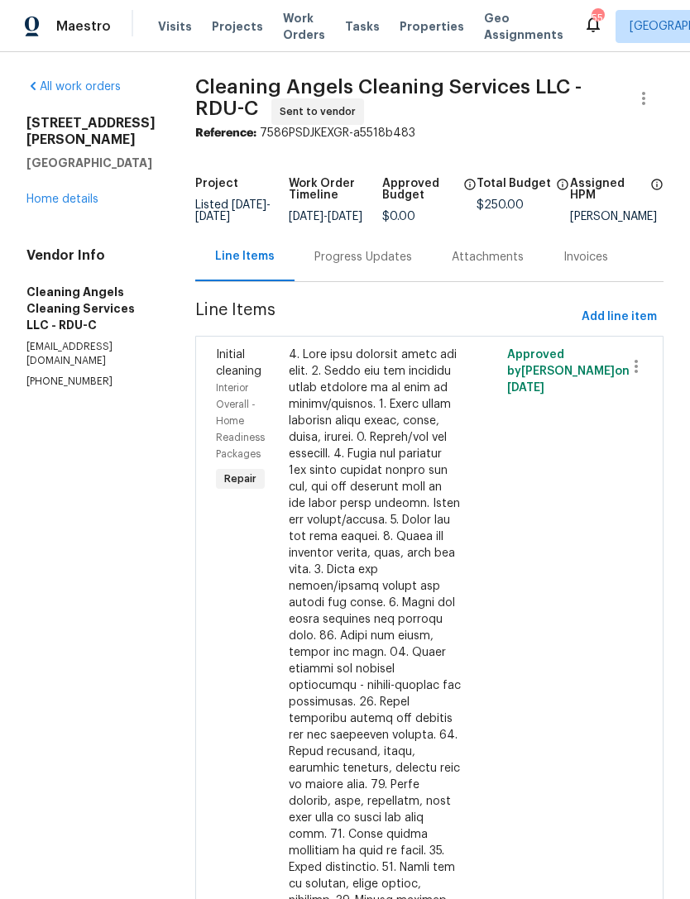
click at [374, 265] on div "Progress Updates" at bounding box center [363, 257] width 98 height 17
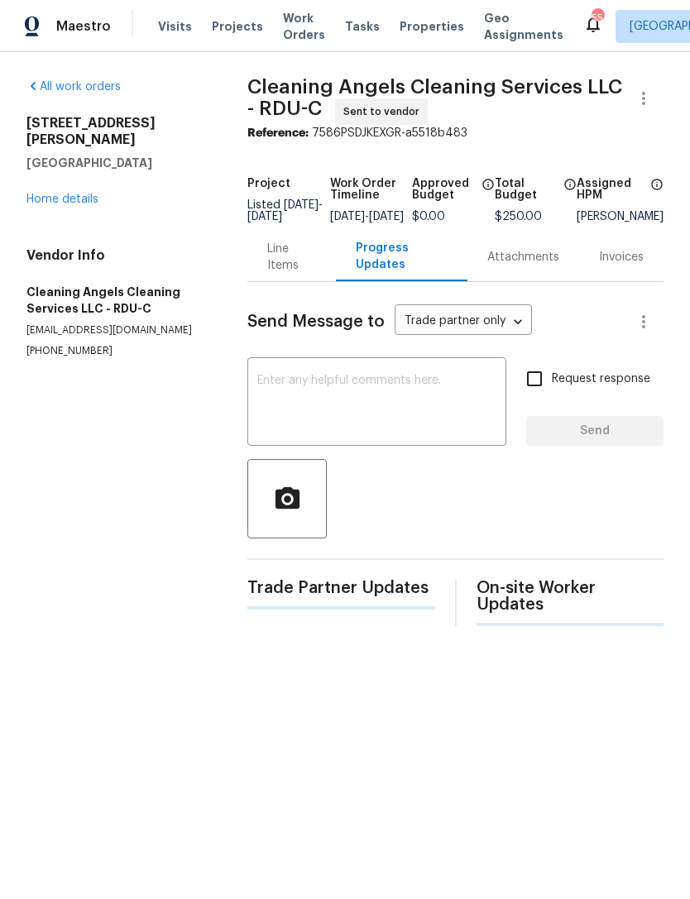
click at [354, 418] on textarea at bounding box center [376, 404] width 239 height 58
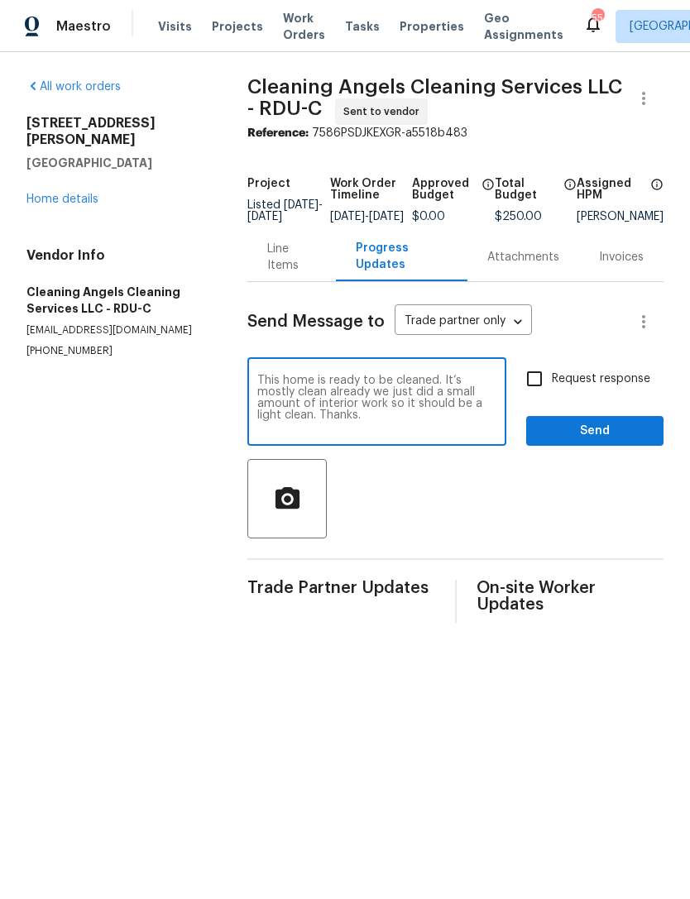
type textarea "This home is ready to be cleaned. It’s mostly clean already we just did a small…"
click at [532, 396] on input "Request response" at bounding box center [534, 378] width 35 height 35
checkbox input "true"
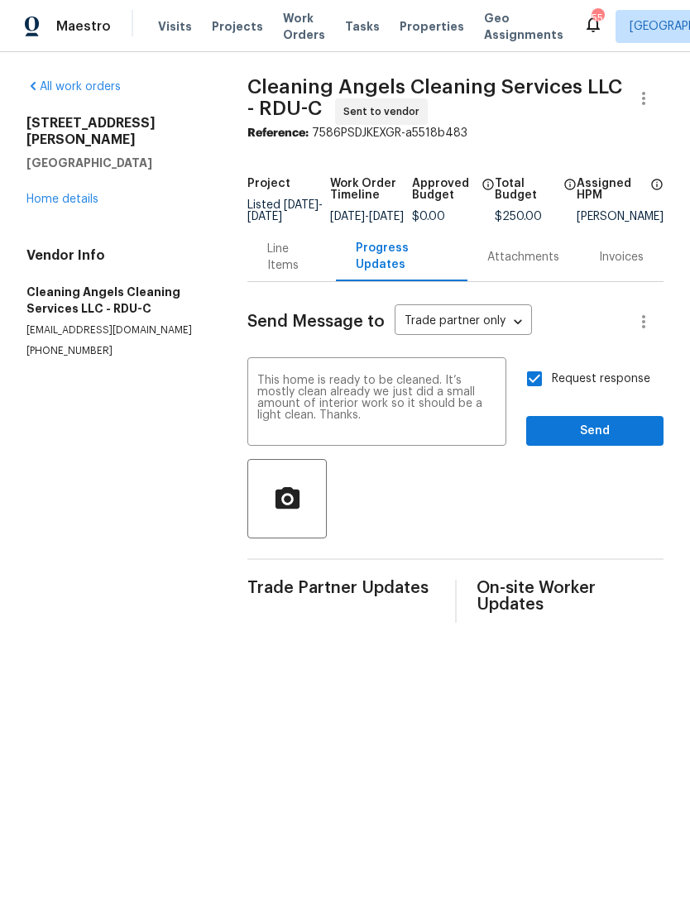
click at [598, 438] on span "Send" at bounding box center [594, 431] width 111 height 21
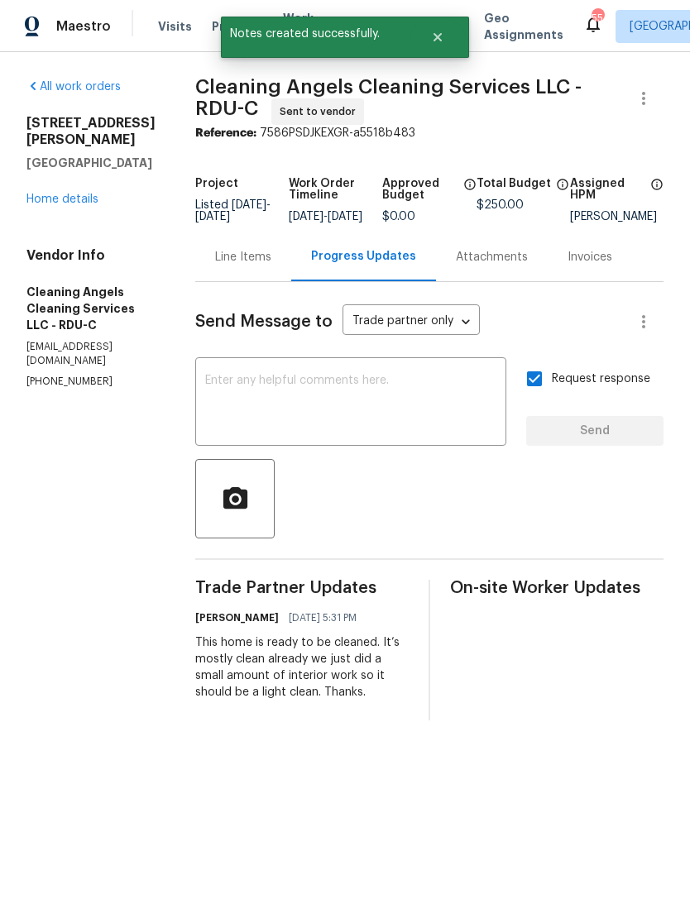
click at [67, 193] on link "Home details" at bounding box center [62, 199] width 72 height 12
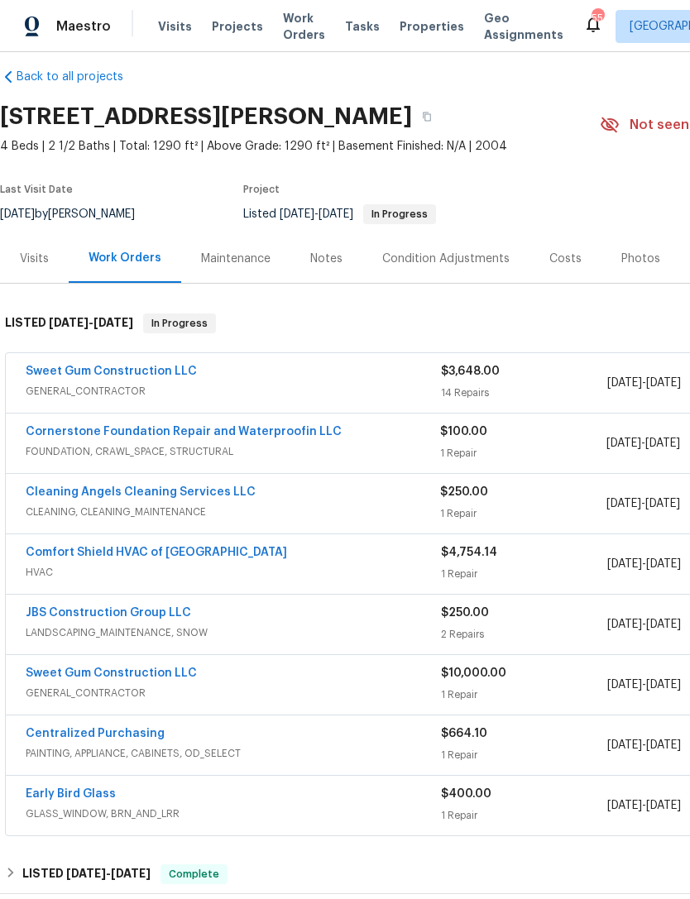
scroll to position [15, 0]
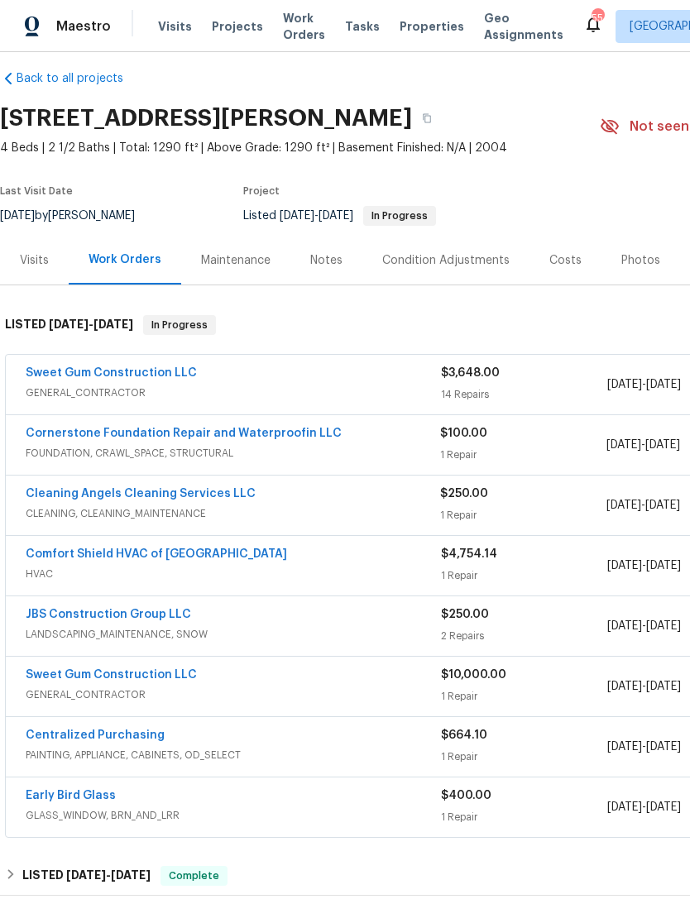
click at [61, 374] on link "Sweet Gum Construction LLC" at bounding box center [111, 373] width 171 height 12
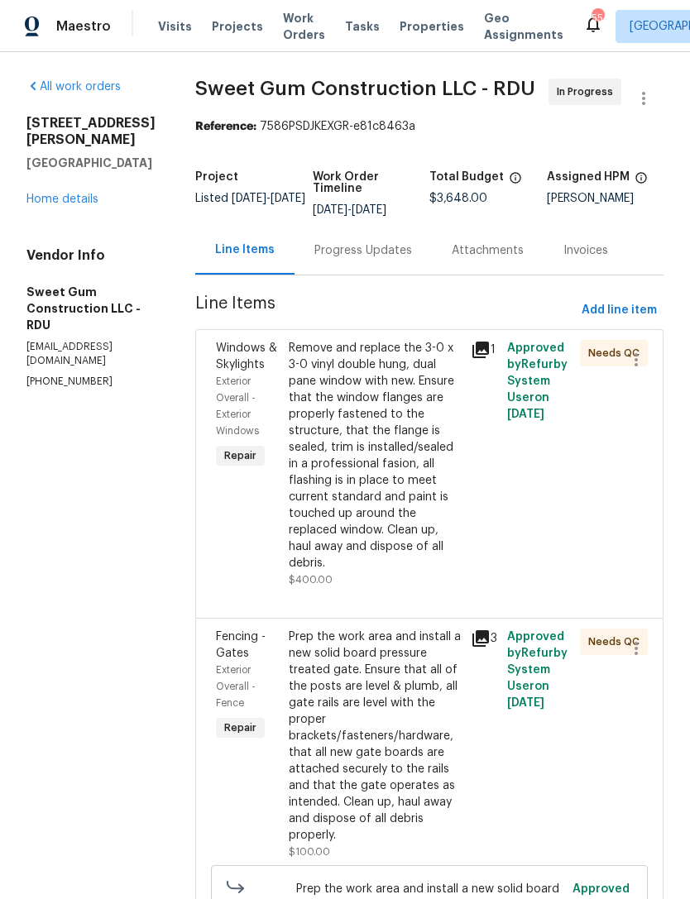
click at [456, 523] on div "Remove and replace the 3-0 x 3-0 vinyl double hung, dual pane window with new. …" at bounding box center [375, 455] width 172 height 231
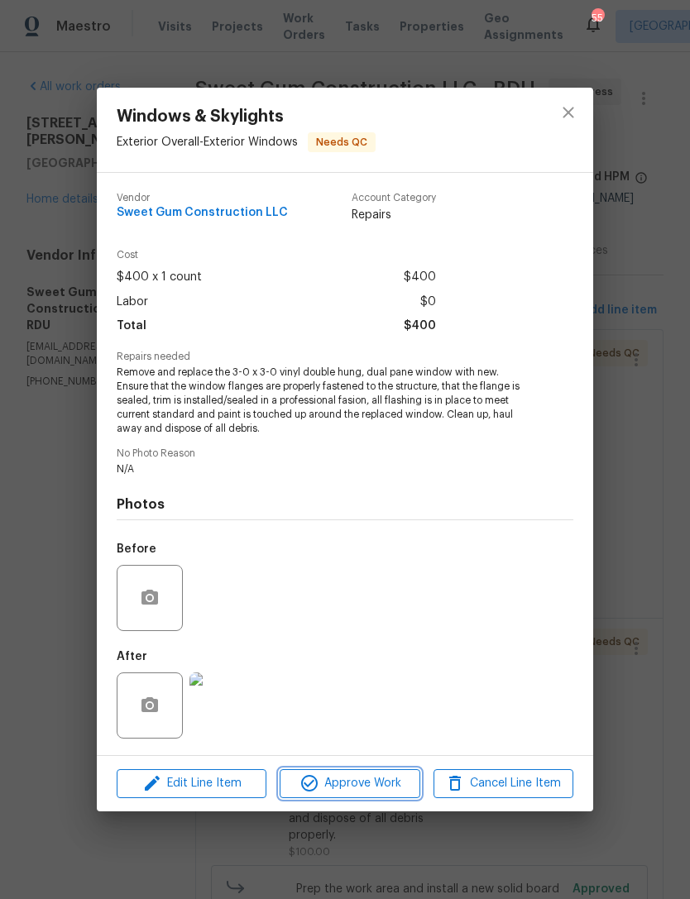
click at [354, 781] on span "Approve Work" at bounding box center [349, 783] width 130 height 21
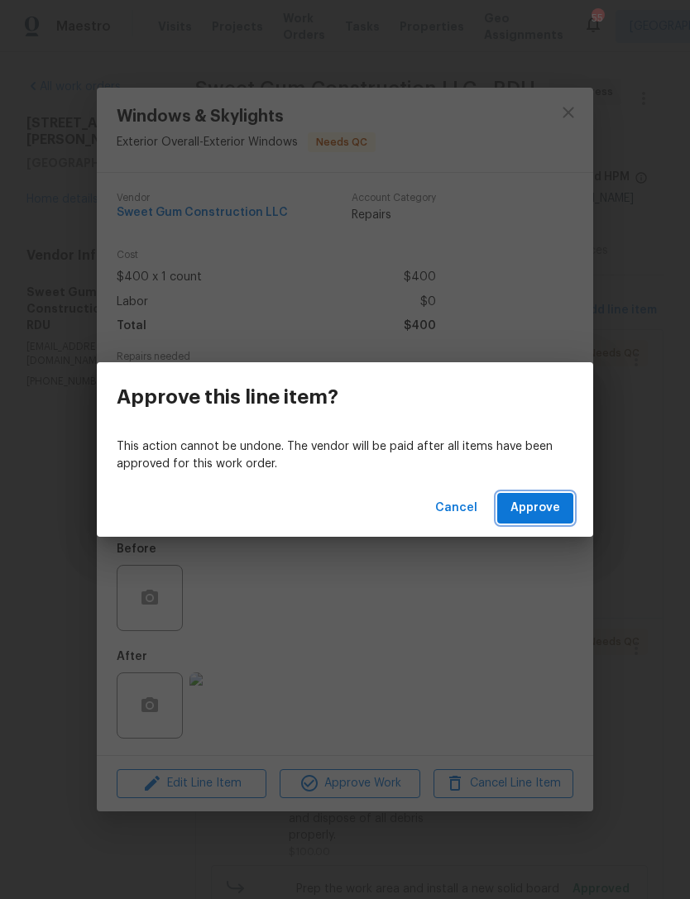
click at [546, 508] on span "Approve" at bounding box center [535, 508] width 50 height 21
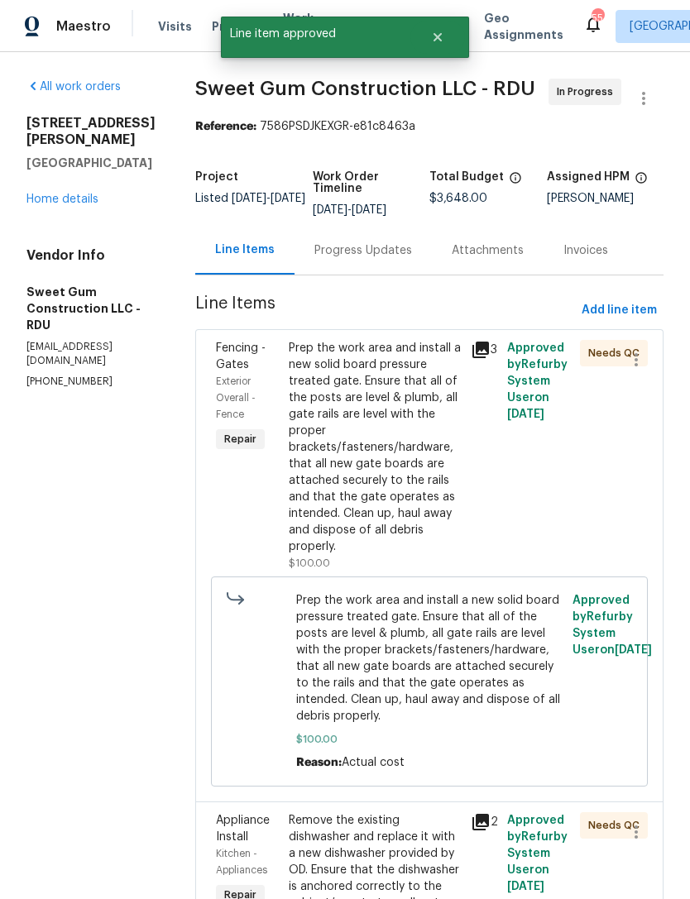
click at [460, 535] on div "Prep the work area and install a new solid board pressure treated gate. Ensure …" at bounding box center [375, 447] width 172 height 215
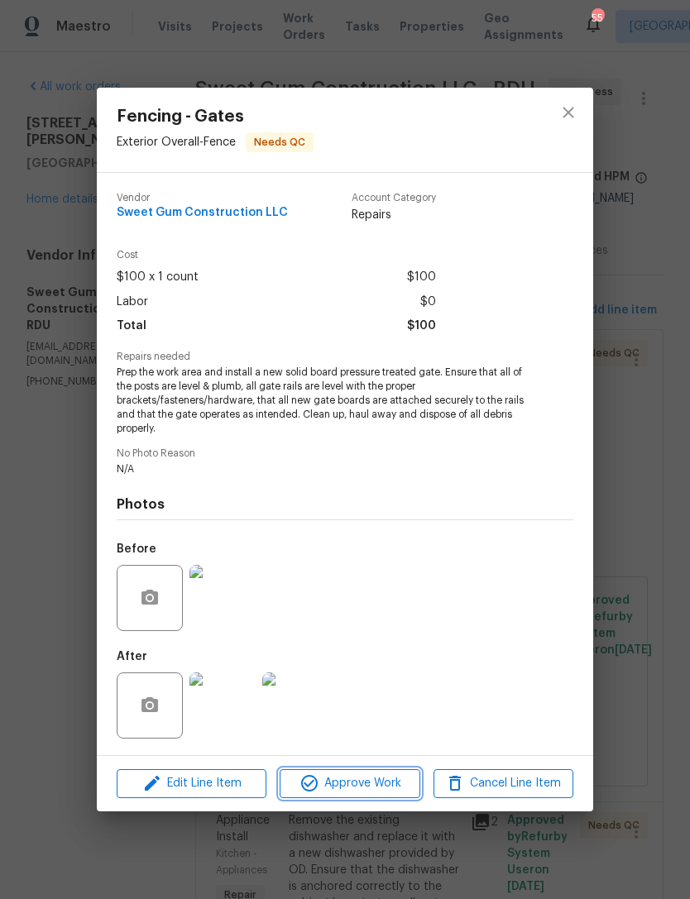
click at [371, 780] on span "Approve Work" at bounding box center [349, 783] width 130 height 21
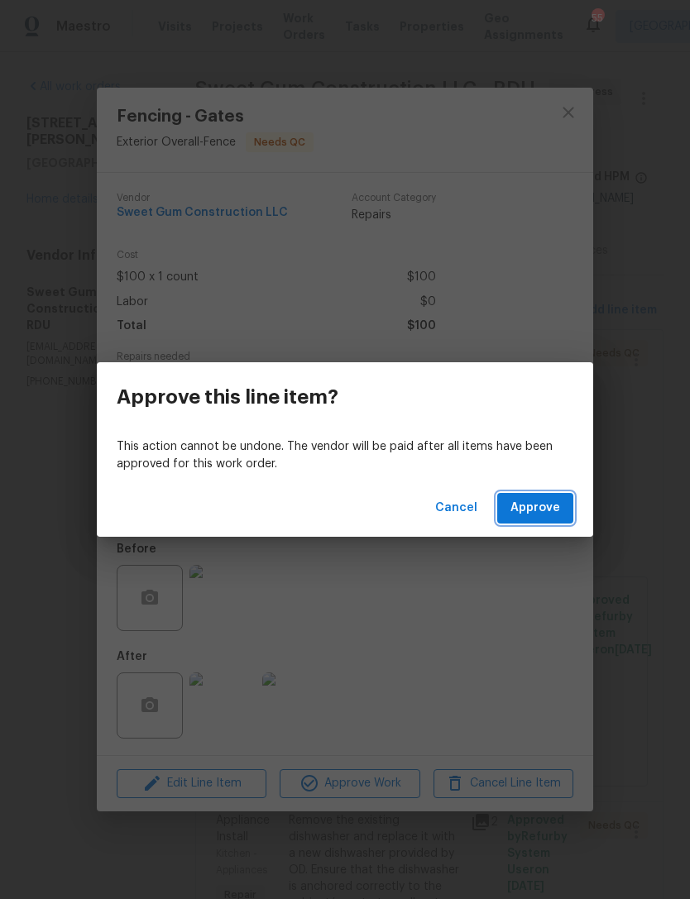
click at [528, 509] on span "Approve" at bounding box center [535, 508] width 50 height 21
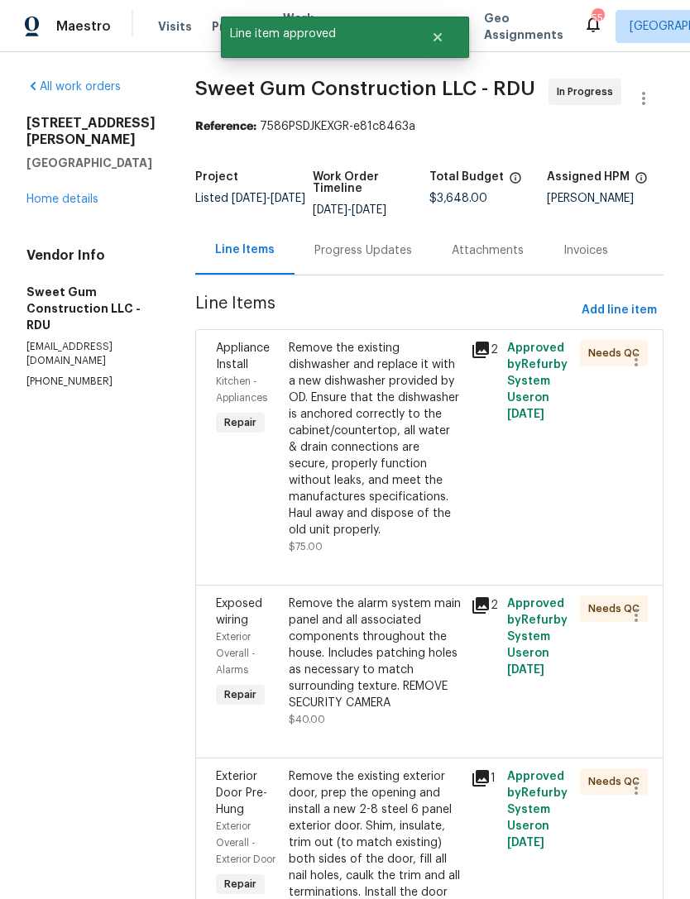
click at [415, 538] on div "Remove the existing dishwasher and replace it with a new dishwasher provided by…" at bounding box center [375, 439] width 172 height 198
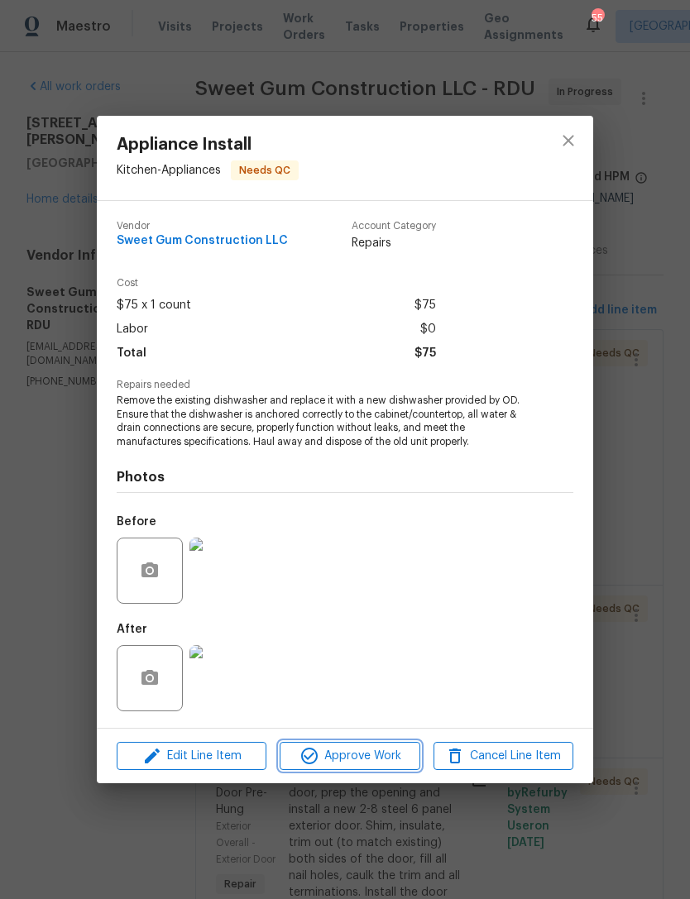
click at [377, 755] on span "Approve Work" at bounding box center [349, 756] width 130 height 21
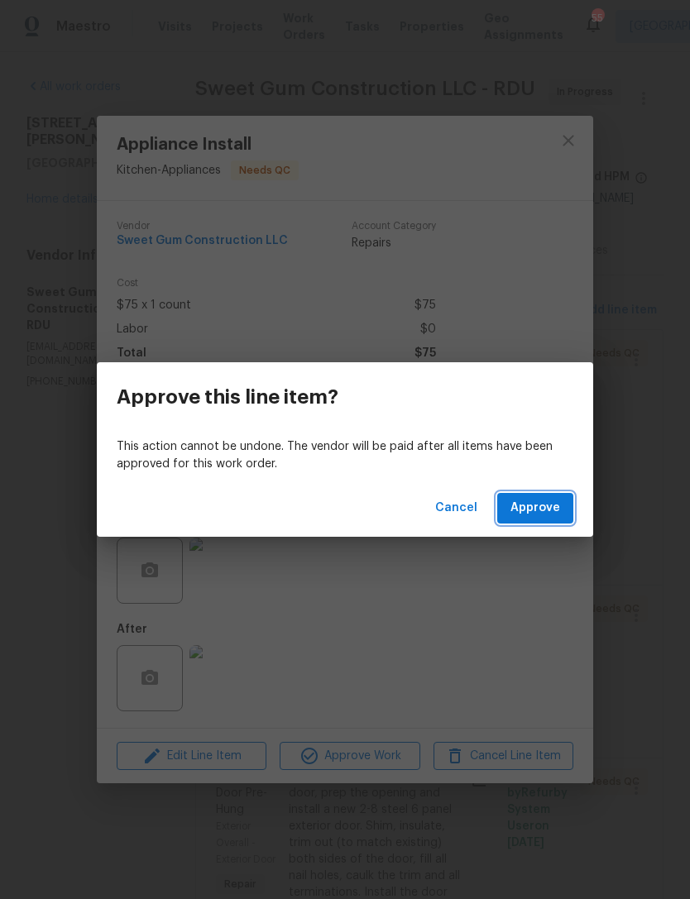
click at [525, 511] on span "Approve" at bounding box center [535, 508] width 50 height 21
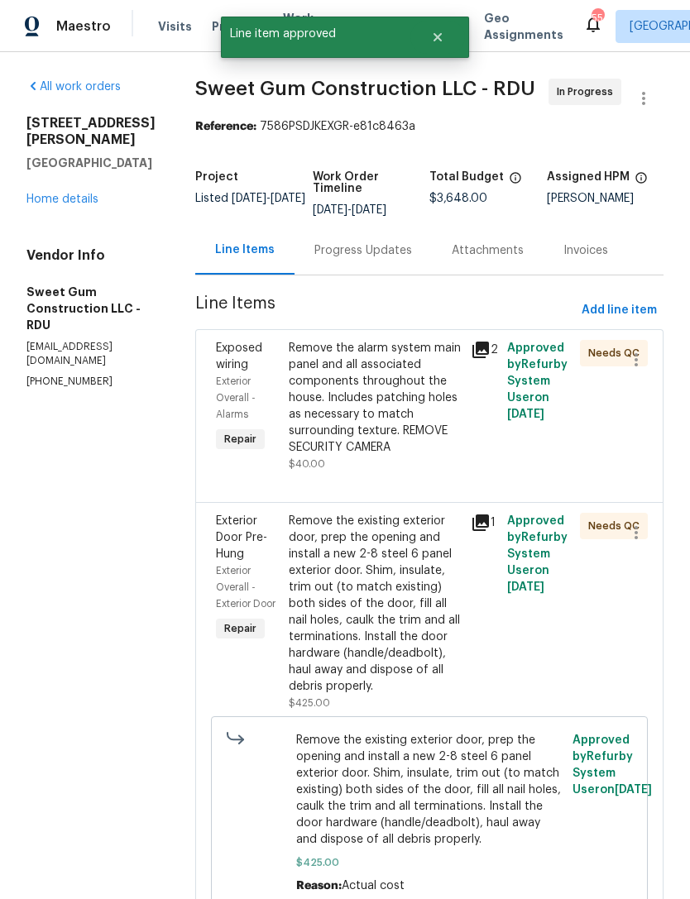
click at [432, 456] on div "Remove the alarm system main panel and all associated components throughout the…" at bounding box center [375, 398] width 172 height 116
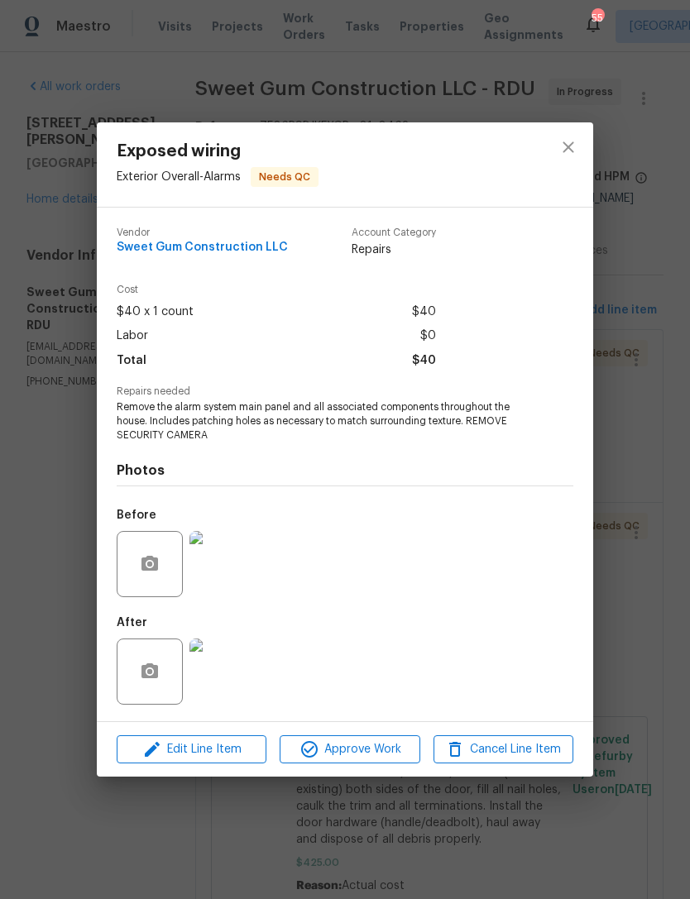
click at [230, 674] on img at bounding box center [222, 671] width 66 height 66
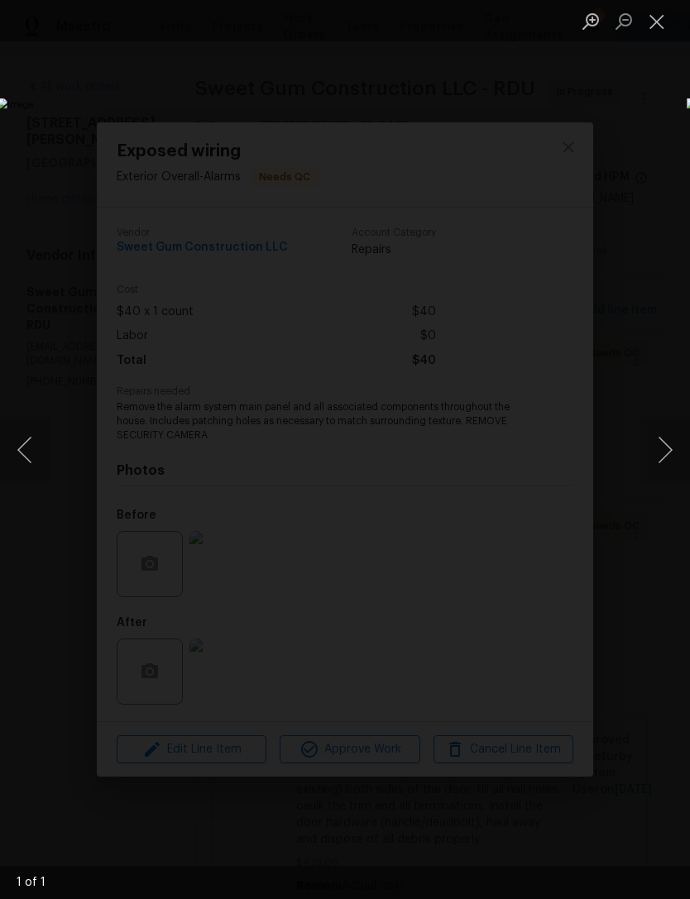
click at [652, 22] on button "Close lightbox" at bounding box center [656, 21] width 33 height 29
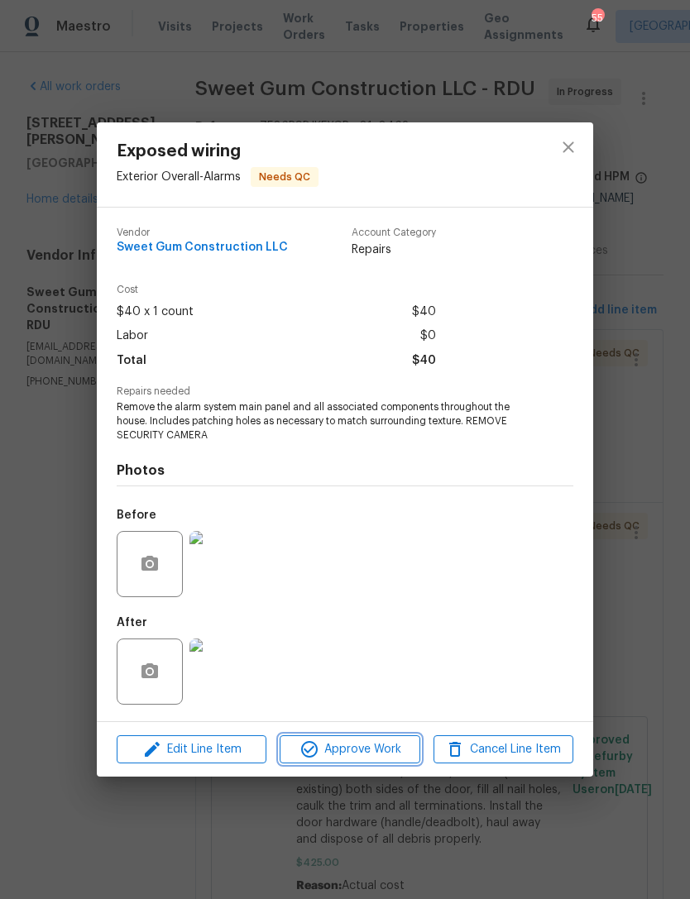
click at [389, 747] on span "Approve Work" at bounding box center [349, 749] width 130 height 21
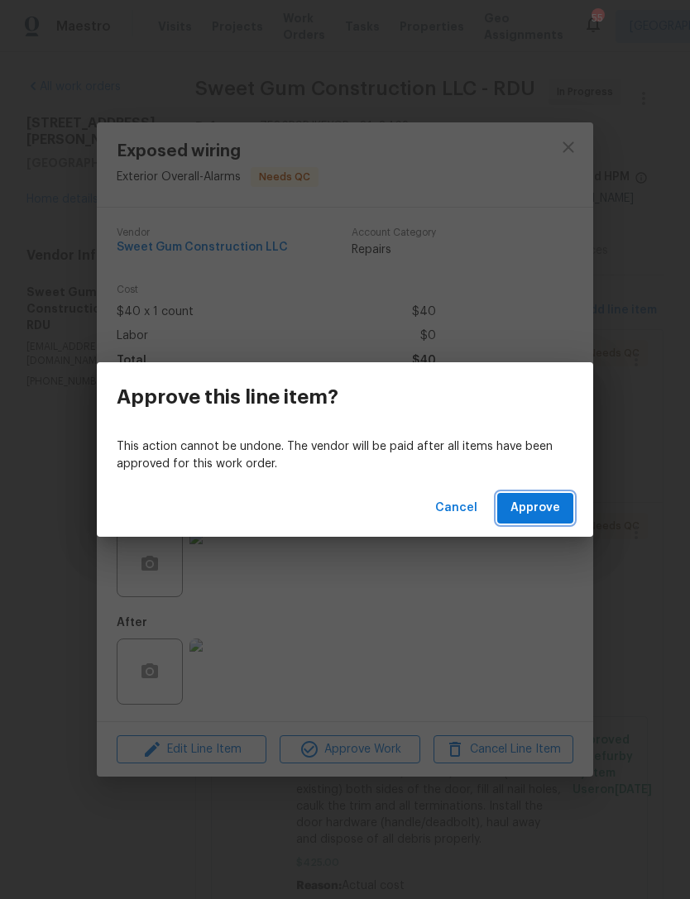
click at [544, 516] on span "Approve" at bounding box center [535, 508] width 50 height 21
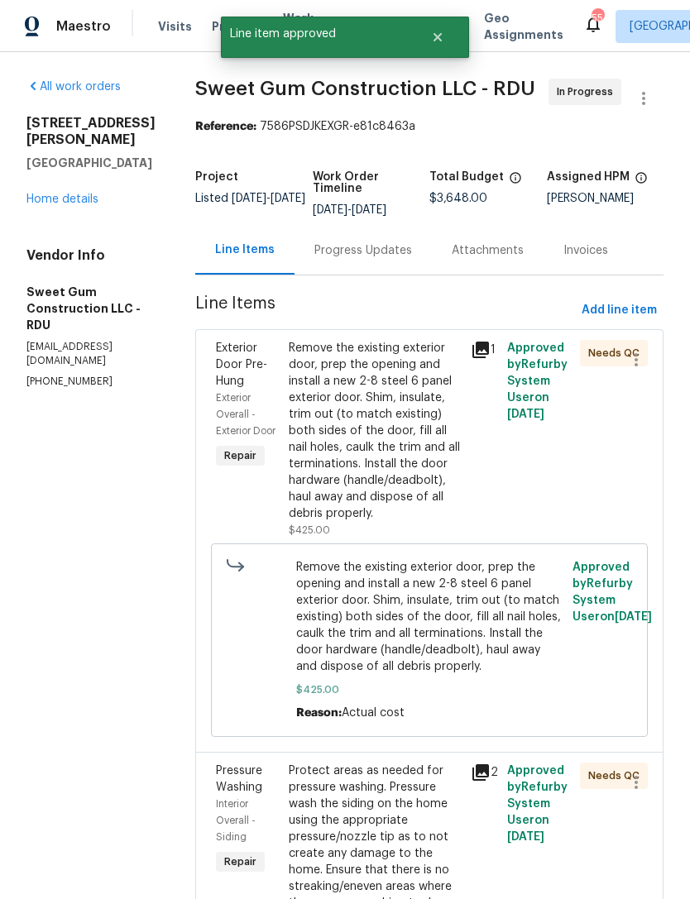
click at [460, 498] on div "Remove the existing exterior door, prep the opening and install a new 2-8 steel…" at bounding box center [375, 431] width 172 height 182
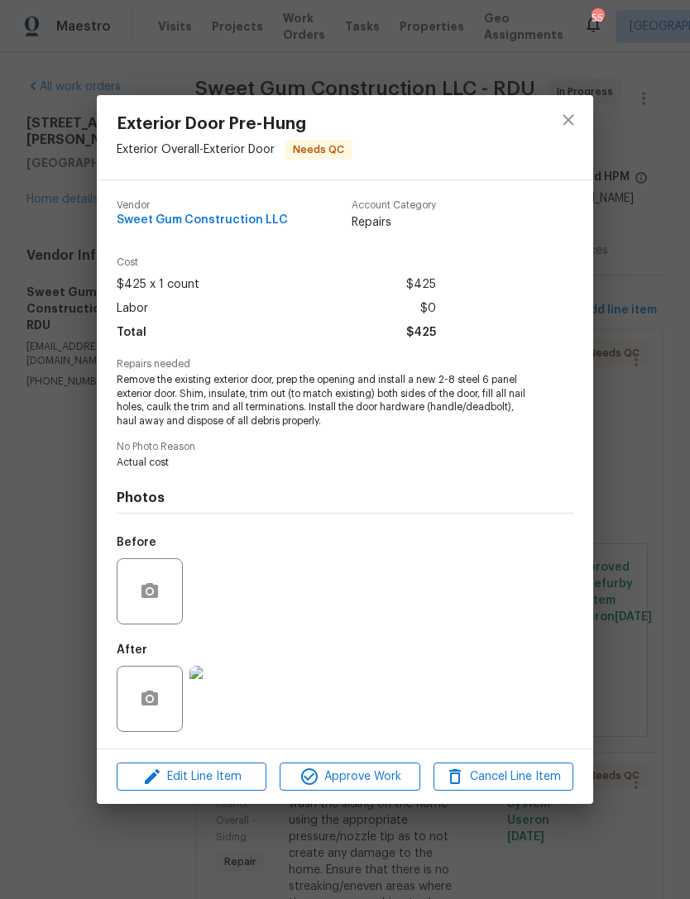
click at [230, 700] on img at bounding box center [222, 699] width 66 height 66
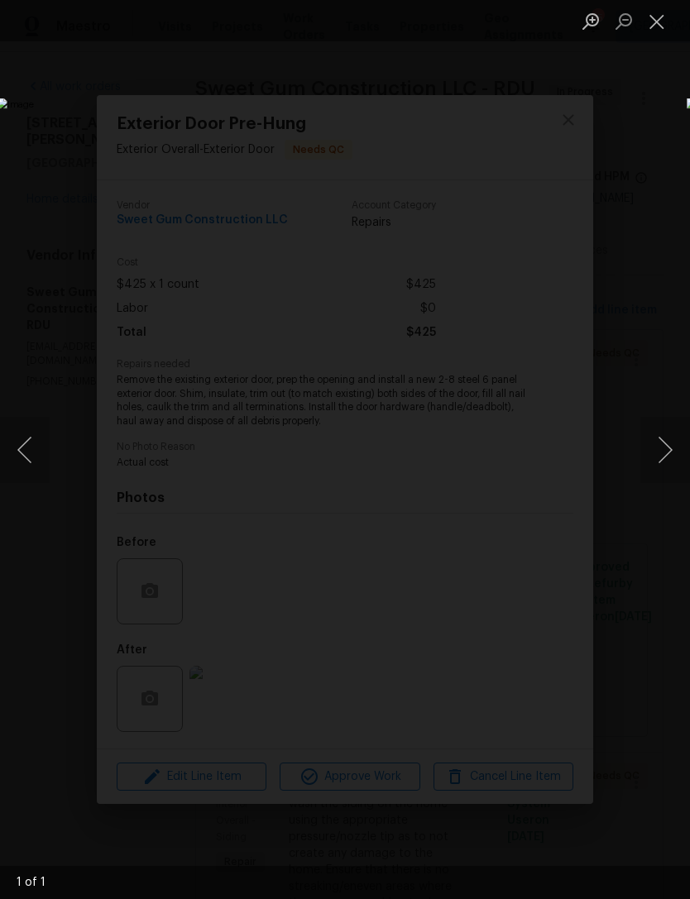
click at [647, 26] on button "Close lightbox" at bounding box center [656, 21] width 33 height 29
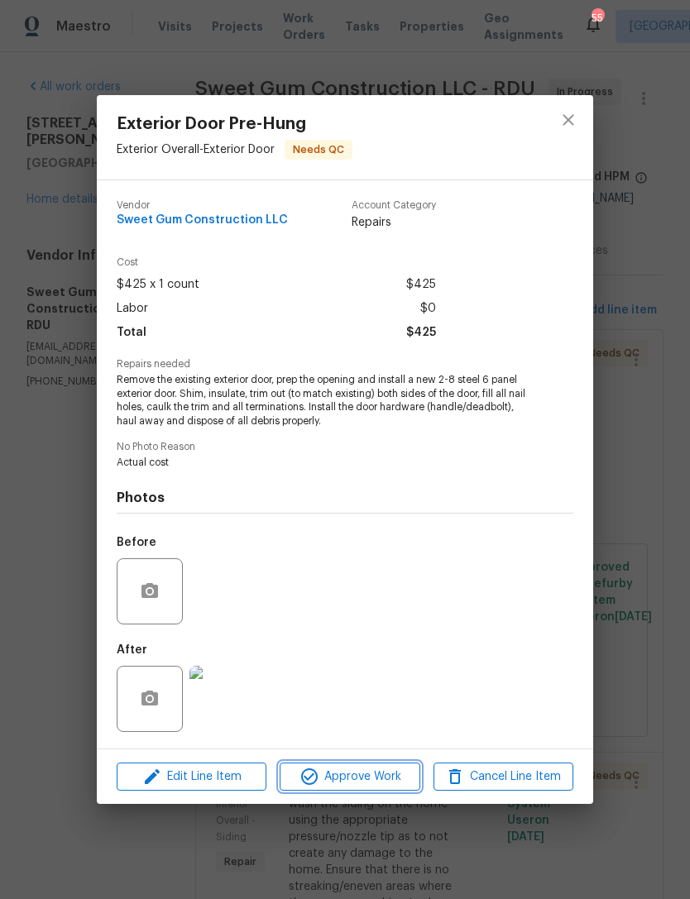
click at [370, 778] on span "Approve Work" at bounding box center [349, 776] width 130 height 21
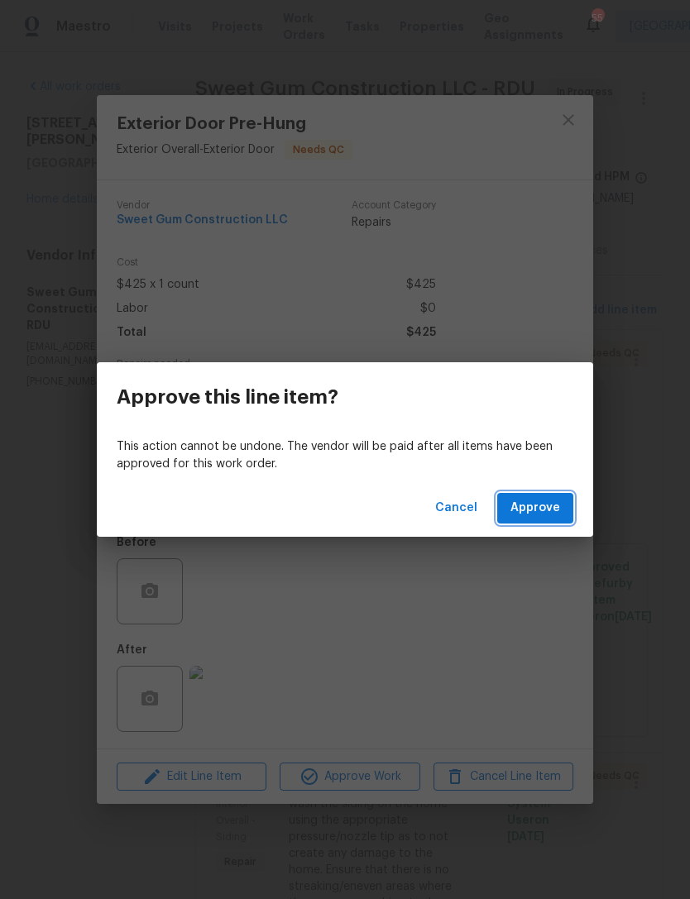
click at [541, 508] on span "Approve" at bounding box center [535, 508] width 50 height 21
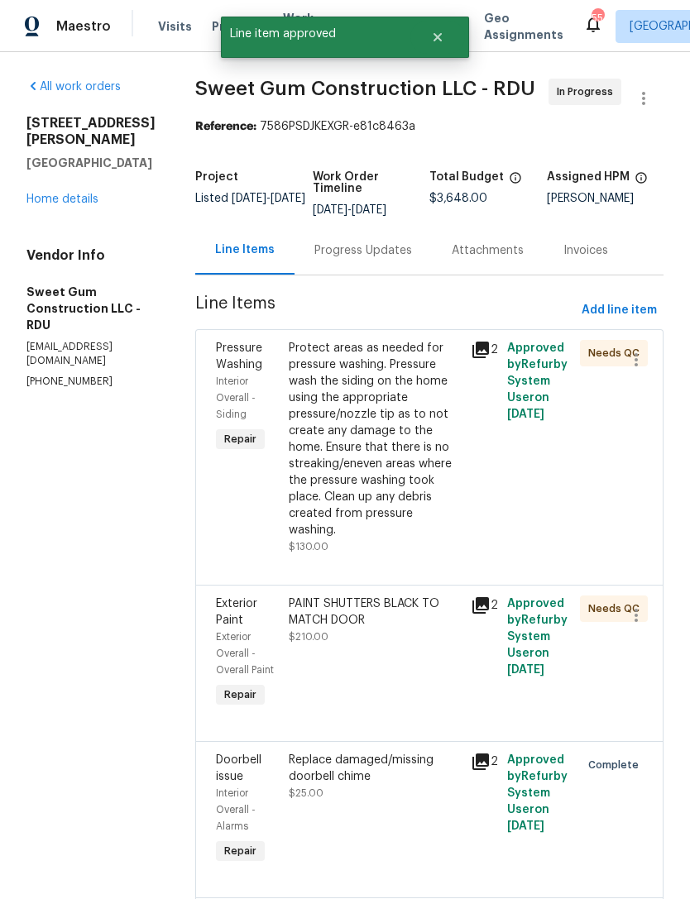
click at [442, 498] on div "Protect areas as needed for pressure washing. Pressure wash the siding on the h…" at bounding box center [375, 439] width 172 height 198
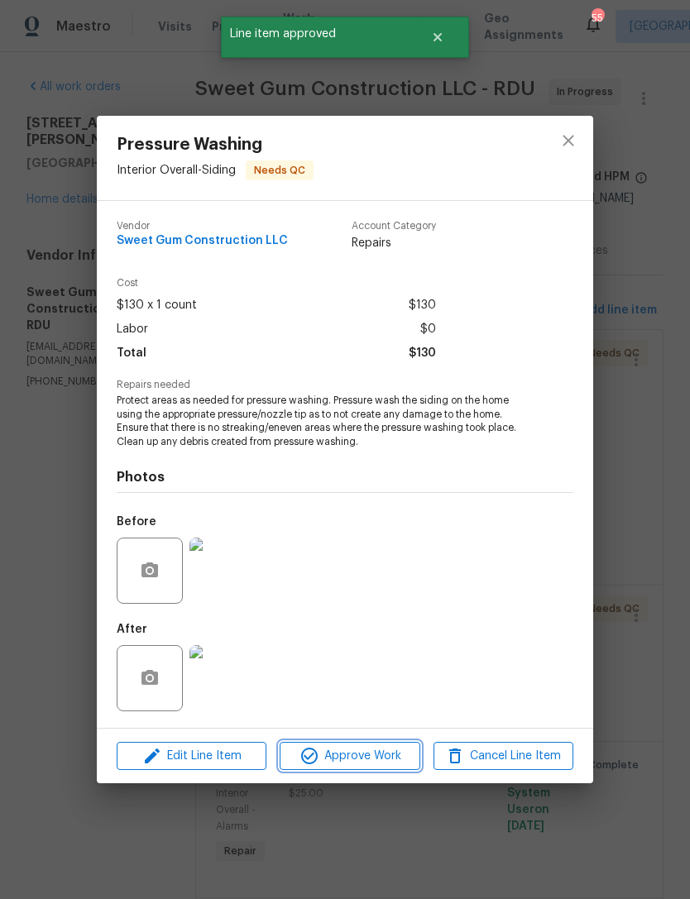
click at [388, 760] on span "Approve Work" at bounding box center [349, 756] width 130 height 21
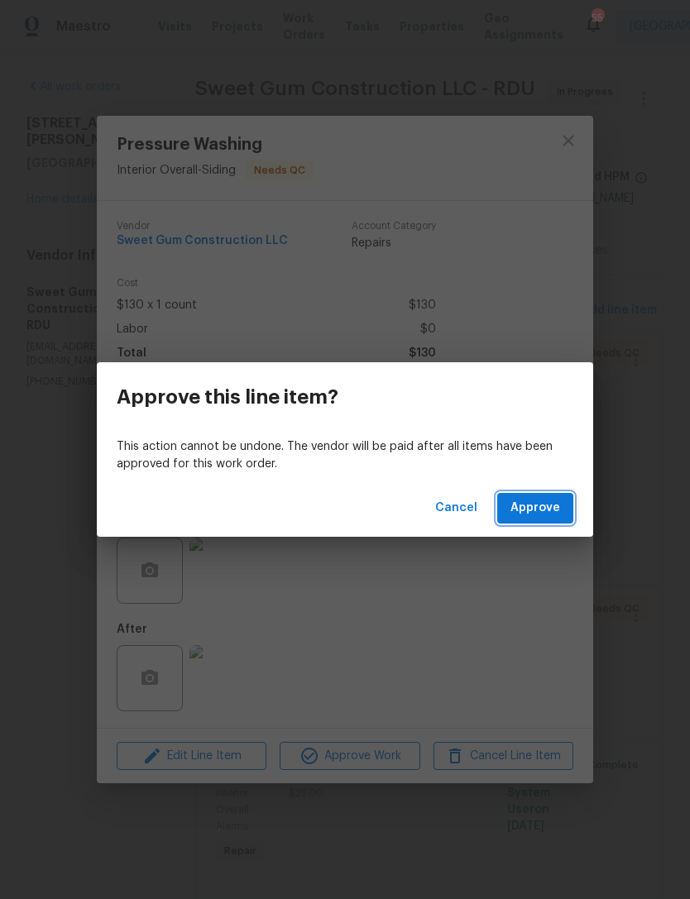
click at [542, 511] on span "Approve" at bounding box center [535, 508] width 50 height 21
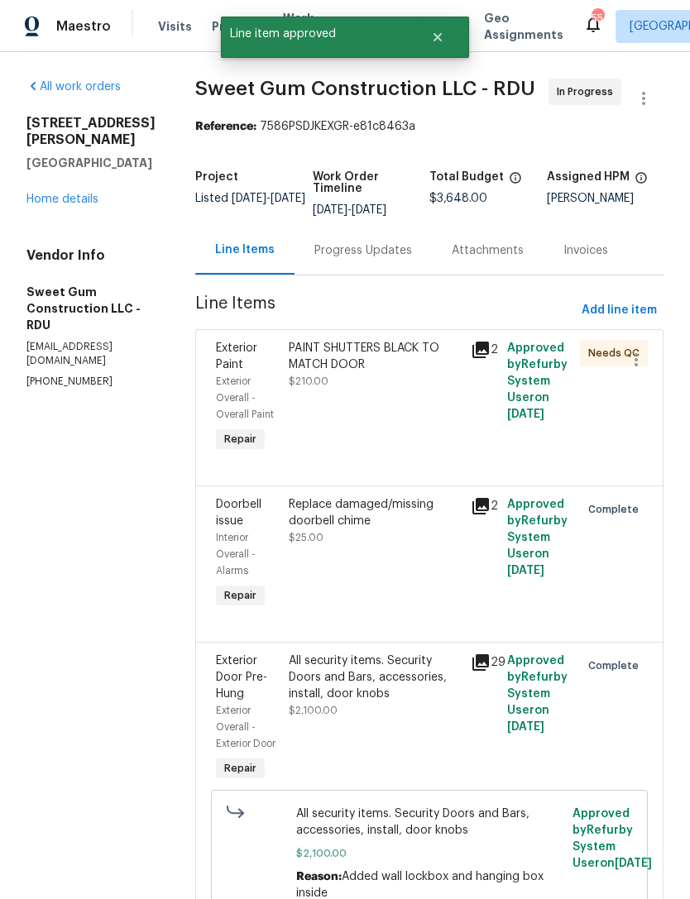
click at [438, 453] on div "PAINT SHUTTERS BLACK TO MATCH DOOR $210.00" at bounding box center [375, 398] width 182 height 126
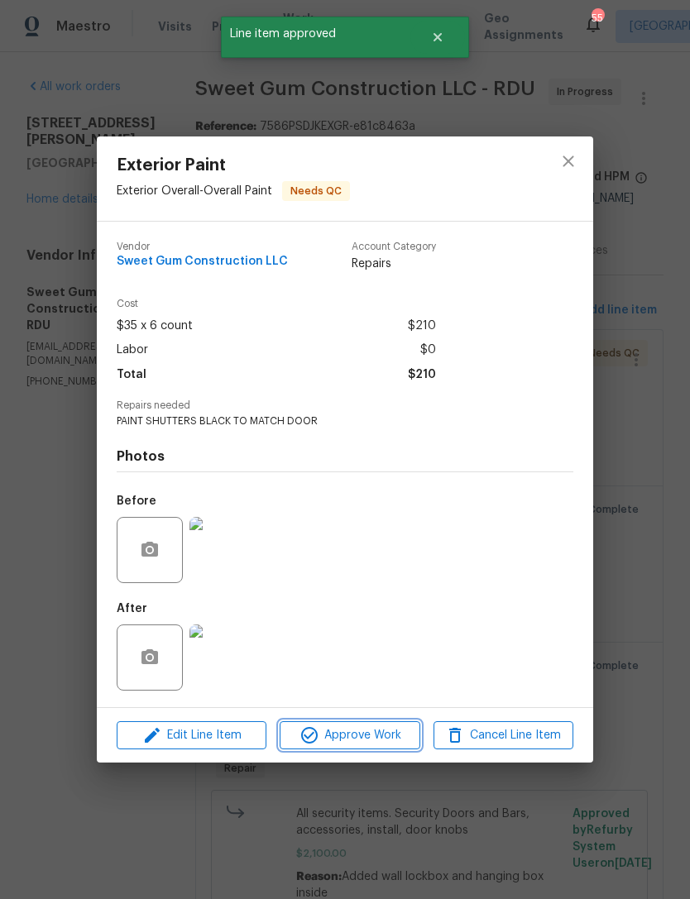
click at [390, 732] on span "Approve Work" at bounding box center [349, 735] width 130 height 21
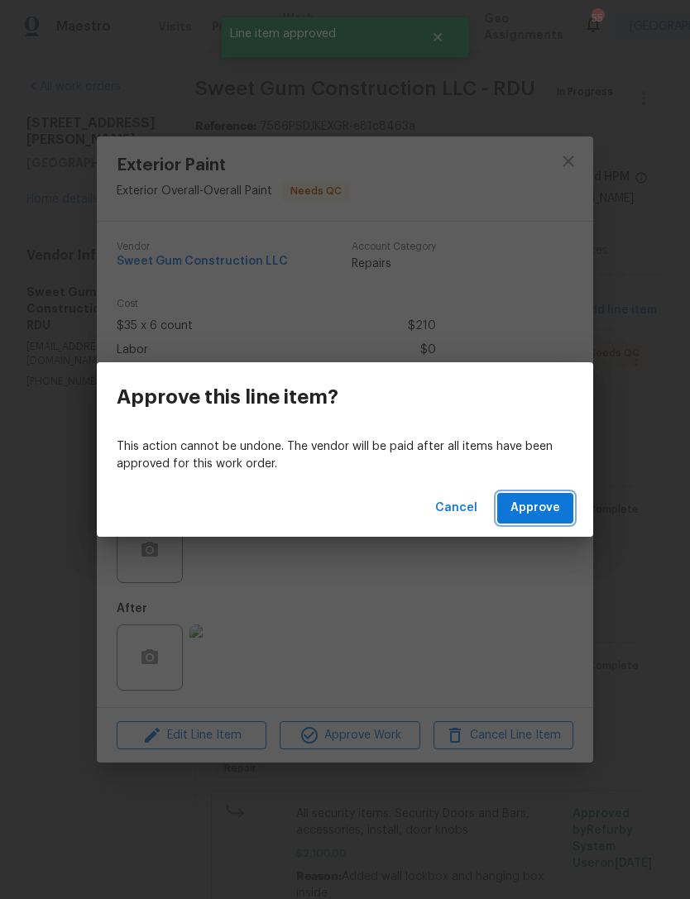
click at [537, 500] on span "Approve" at bounding box center [535, 508] width 50 height 21
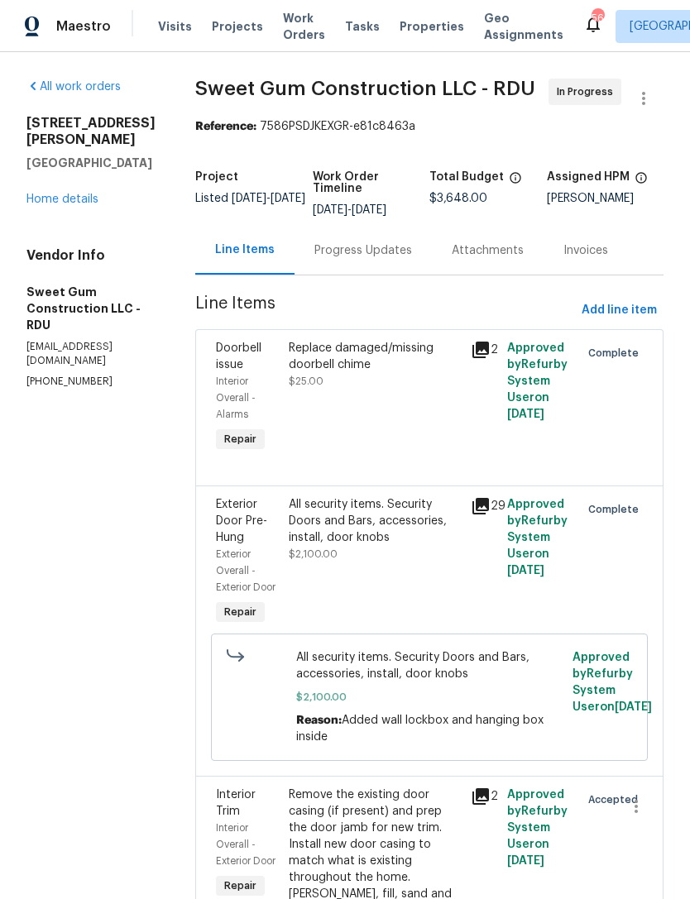
click at [50, 193] on link "Home details" at bounding box center [62, 199] width 72 height 12
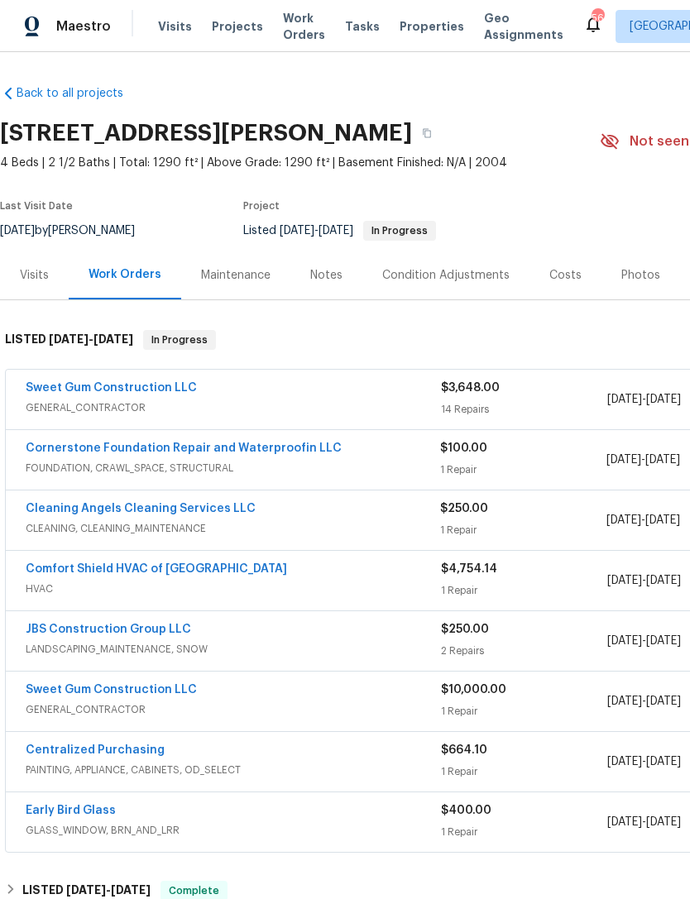
click at [71, 382] on link "Sweet Gum Construction LLC" at bounding box center [111, 388] width 171 height 12
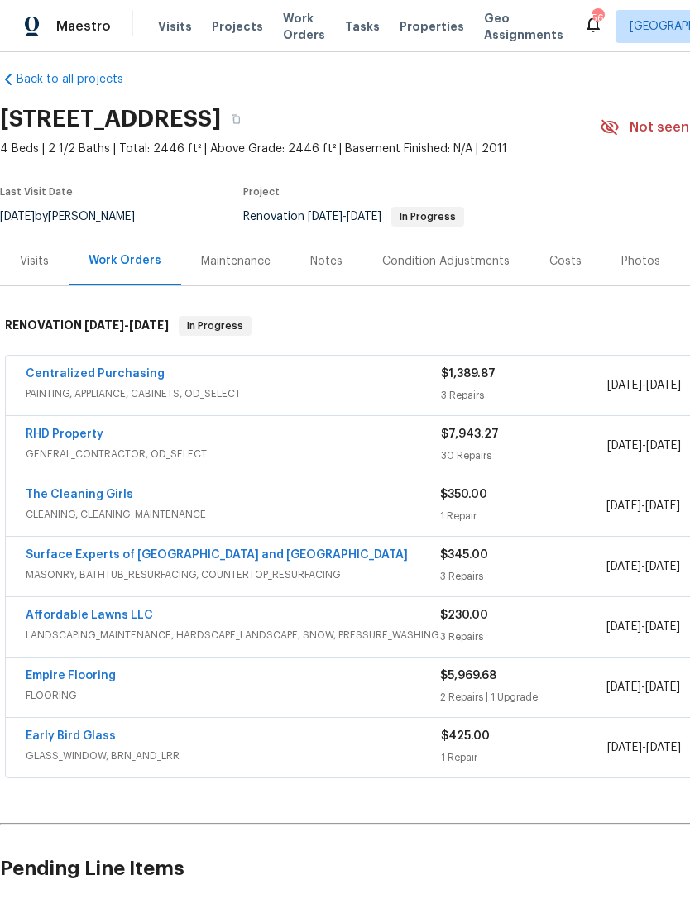
scroll to position [15, 0]
click at [61, 367] on link "Centralized Purchasing" at bounding box center [95, 373] width 139 height 12
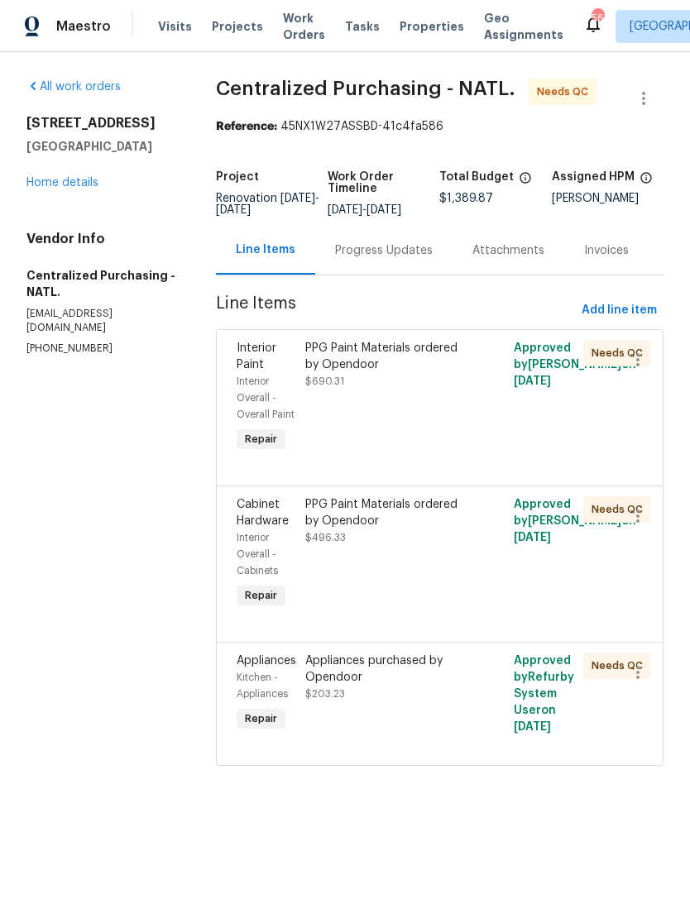
click at [434, 418] on div "PPG Paint Materials ordered by Opendoor $690.31" at bounding box center [387, 398] width 174 height 126
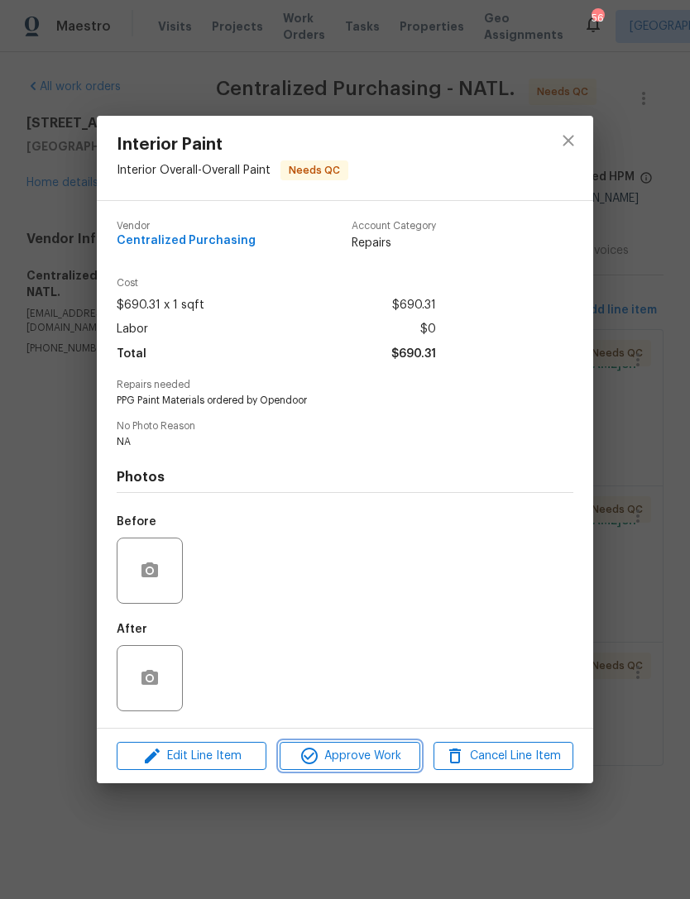
click at [364, 752] on span "Approve Work" at bounding box center [349, 756] width 130 height 21
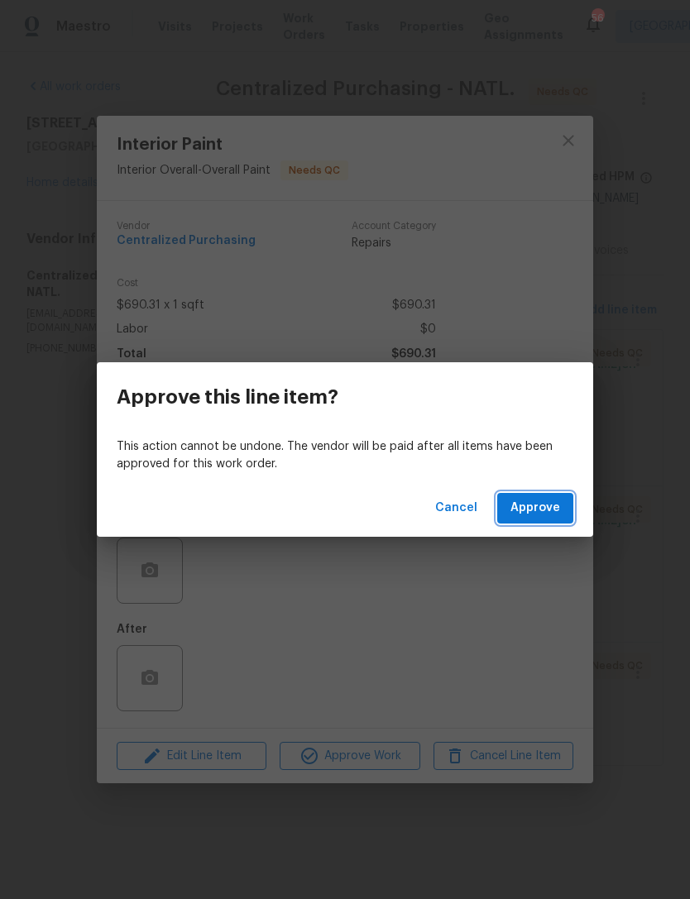
click at [542, 507] on span "Approve" at bounding box center [535, 508] width 50 height 21
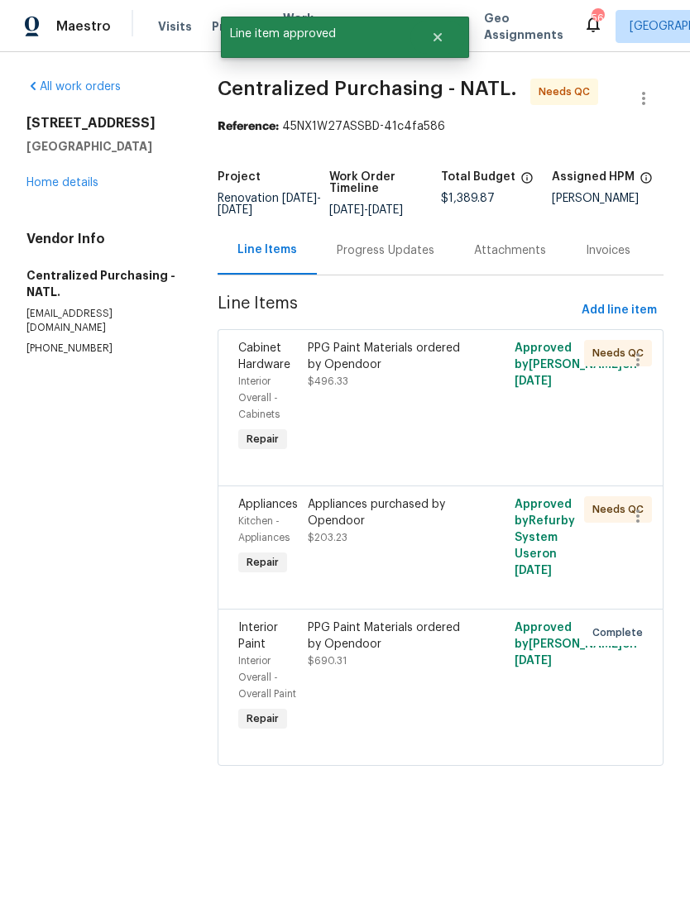
click at [451, 418] on div "PPG Paint Materials ordered by Opendoor $496.33" at bounding box center [389, 398] width 173 height 126
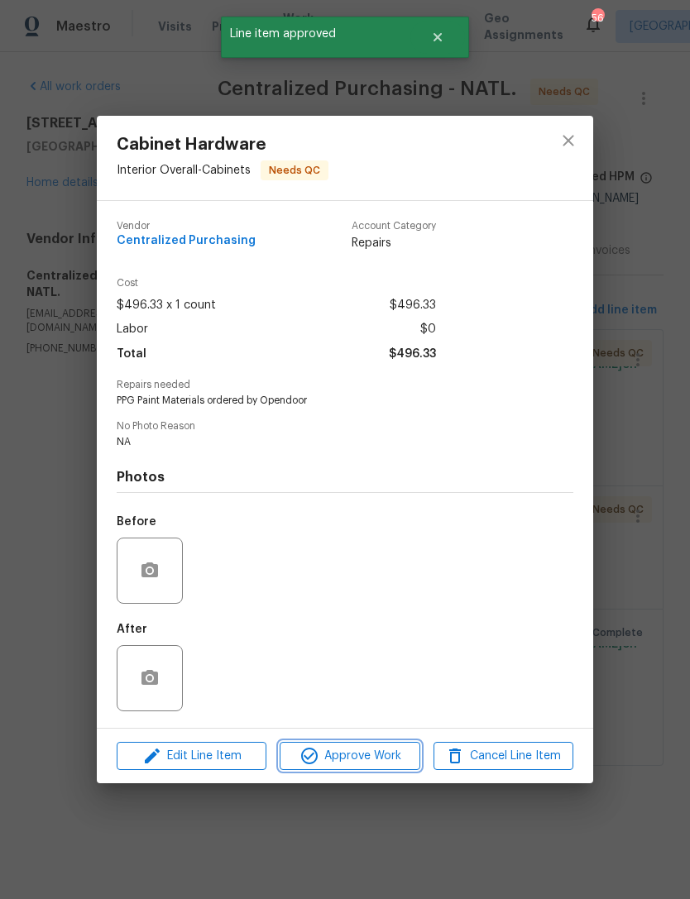
click at [380, 756] on span "Approve Work" at bounding box center [349, 756] width 130 height 21
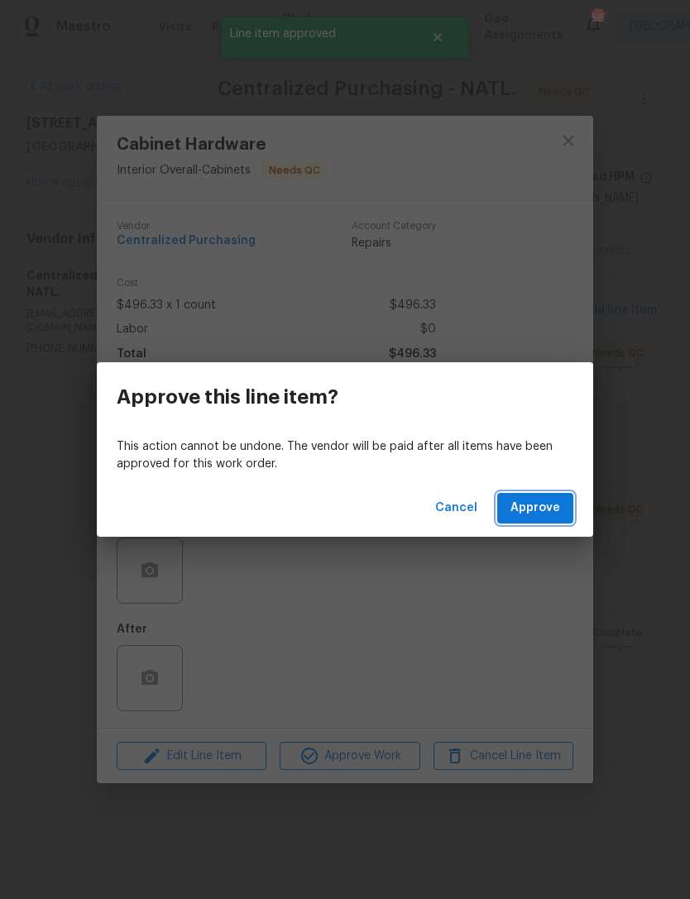
click at [531, 494] on button "Approve" at bounding box center [535, 508] width 76 height 31
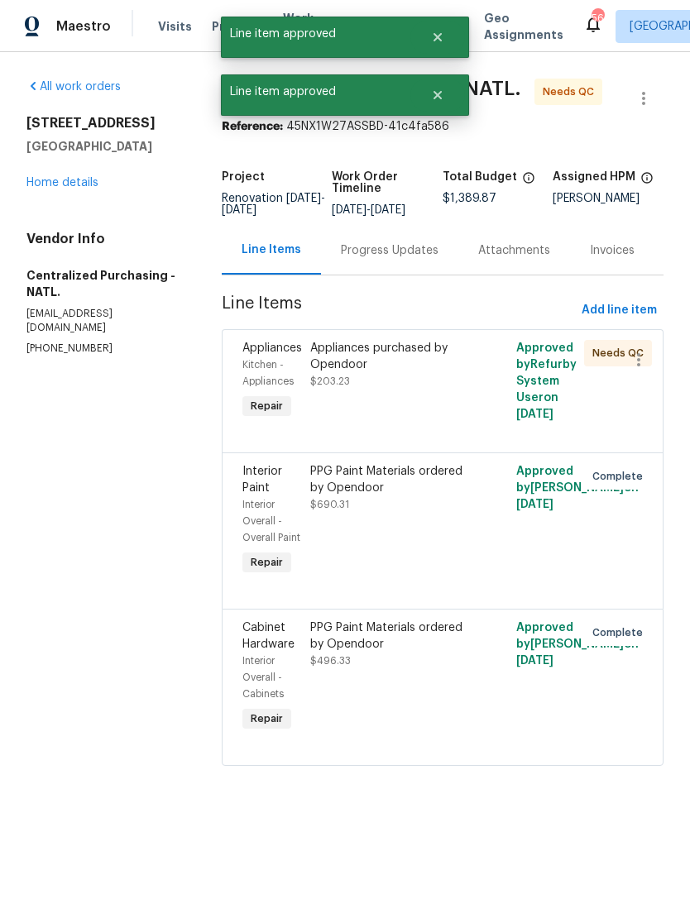
click at [435, 423] on div "Appliances purchased by Opendoor $203.23" at bounding box center [390, 381] width 171 height 93
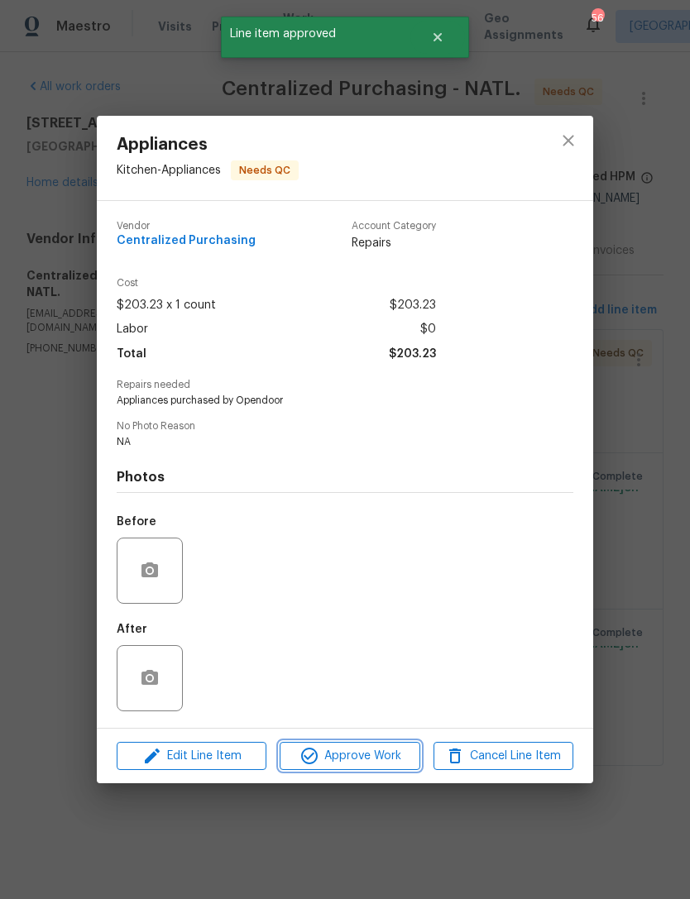
click at [370, 759] on span "Approve Work" at bounding box center [349, 756] width 130 height 21
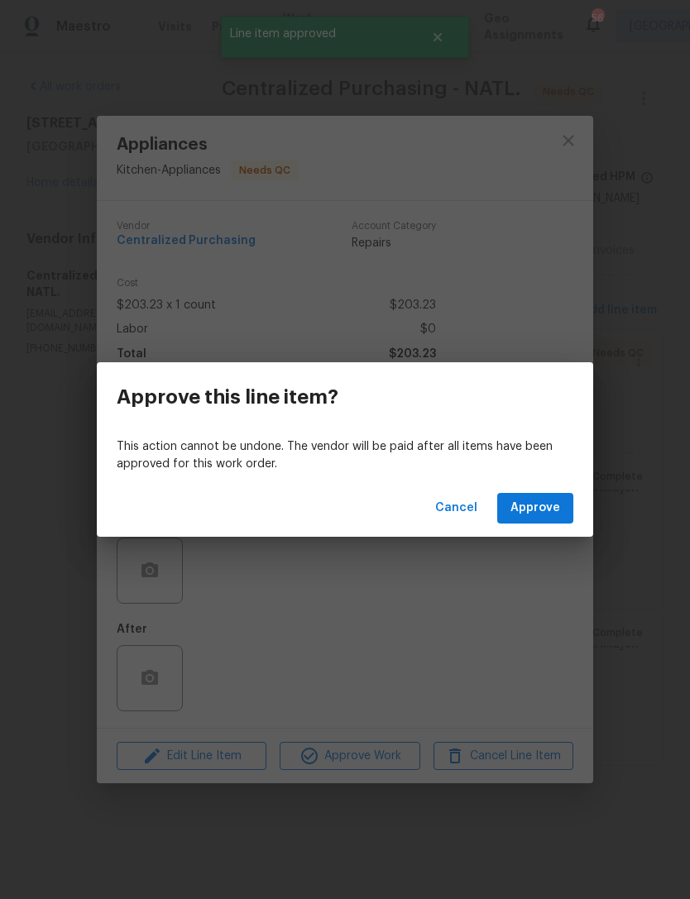
click at [576, 494] on div "Cancel Approve" at bounding box center [345, 508] width 496 height 57
click at [542, 521] on button "Approve" at bounding box center [535, 508] width 76 height 31
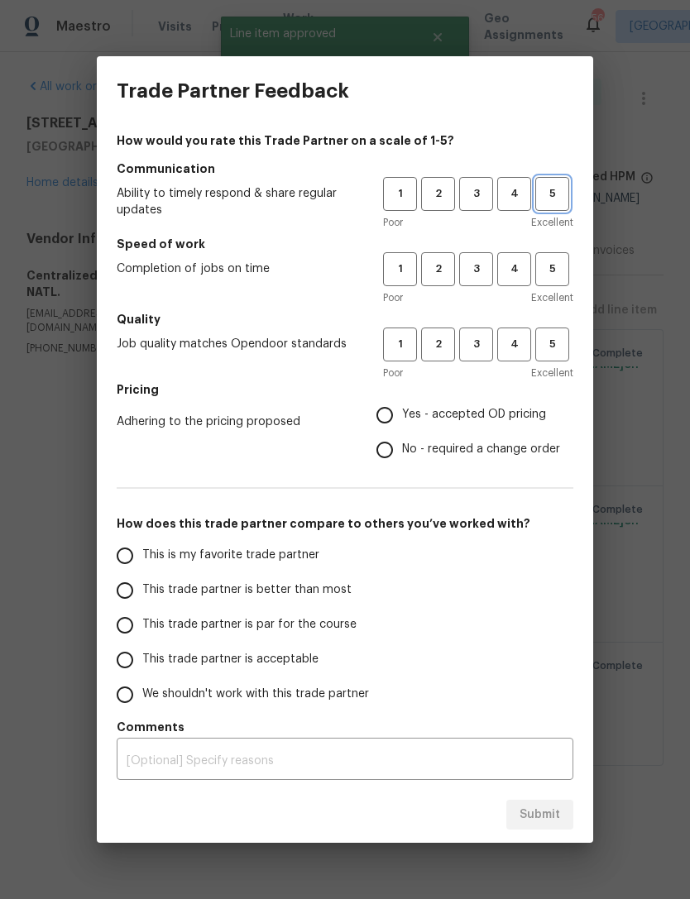
click at [562, 206] on button "5" at bounding box center [552, 194] width 34 height 34
click at [553, 257] on button "5" at bounding box center [552, 269] width 34 height 34
click at [562, 342] on span "5" at bounding box center [552, 344] width 31 height 19
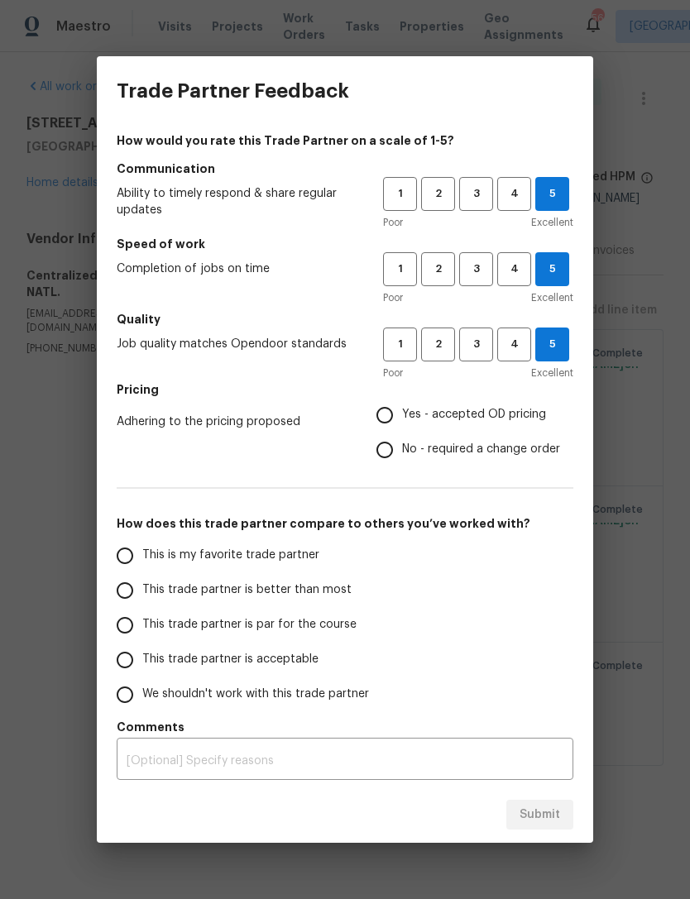
click at [131, 546] on input "This is my favorite trade partner" at bounding box center [124, 555] width 35 height 35
radio input "true"
click at [497, 408] on span "Yes - accepted OD pricing" at bounding box center [474, 414] width 144 height 17
click at [402, 408] on input "Yes - accepted OD pricing" at bounding box center [384, 415] width 35 height 35
click at [547, 809] on span "Submit" at bounding box center [539, 814] width 41 height 21
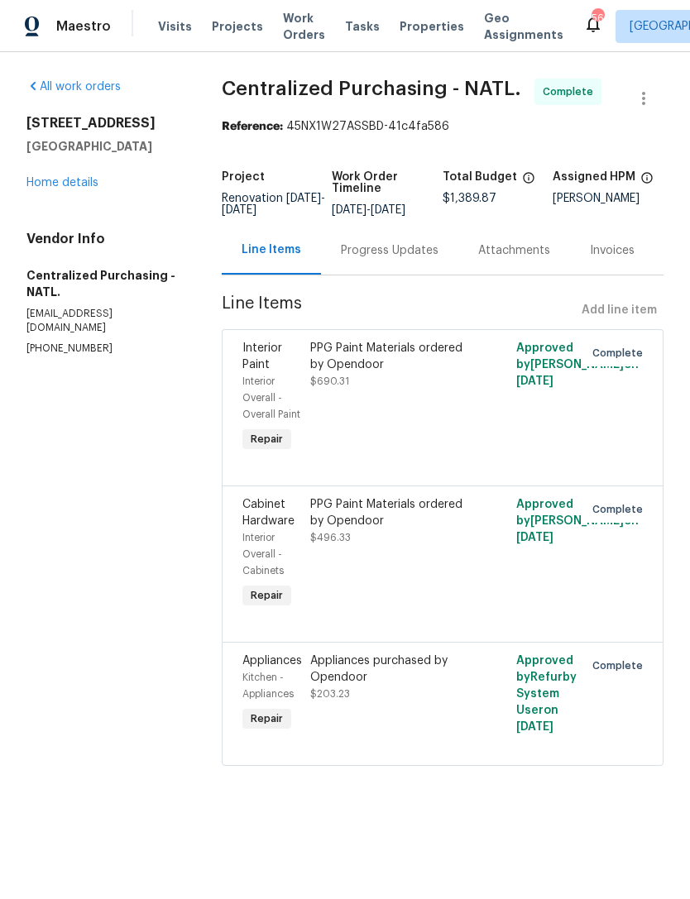
radio input "false"
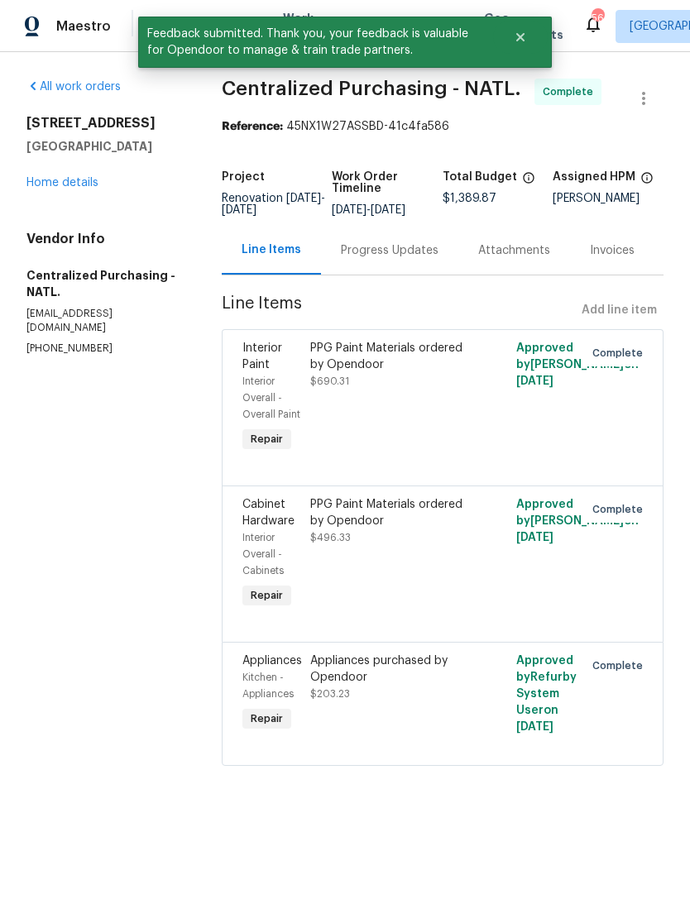
click at [50, 179] on link "Home details" at bounding box center [62, 183] width 72 height 12
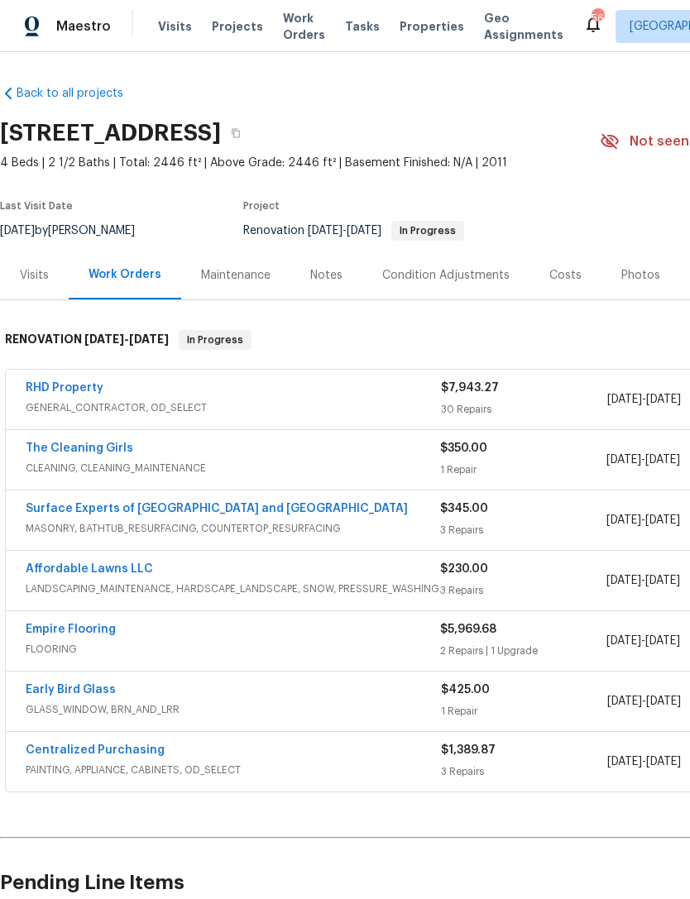
click at [51, 389] on link "RHD Property" at bounding box center [65, 388] width 78 height 12
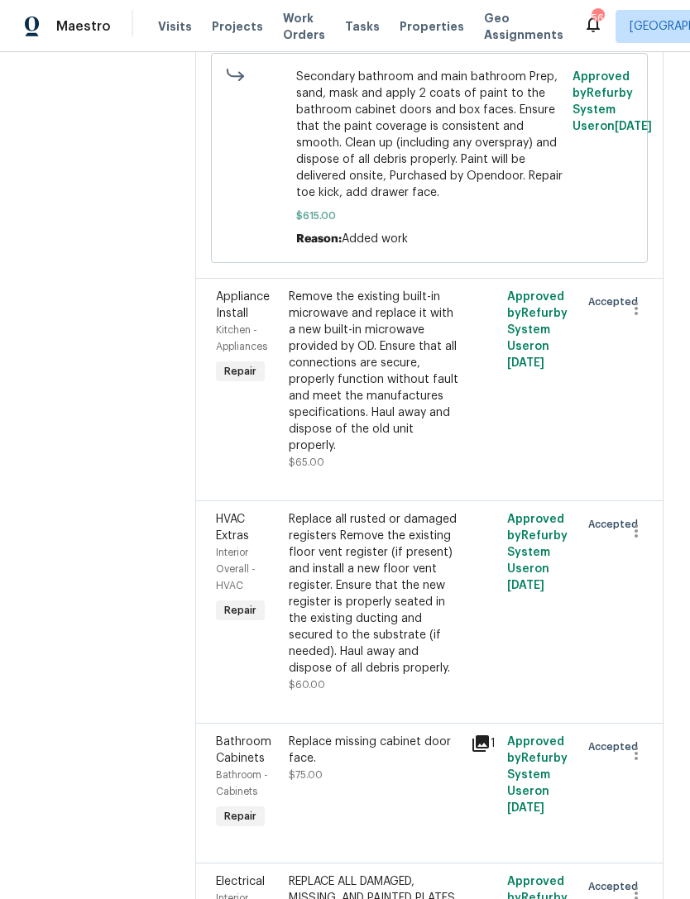
scroll to position [5594, 0]
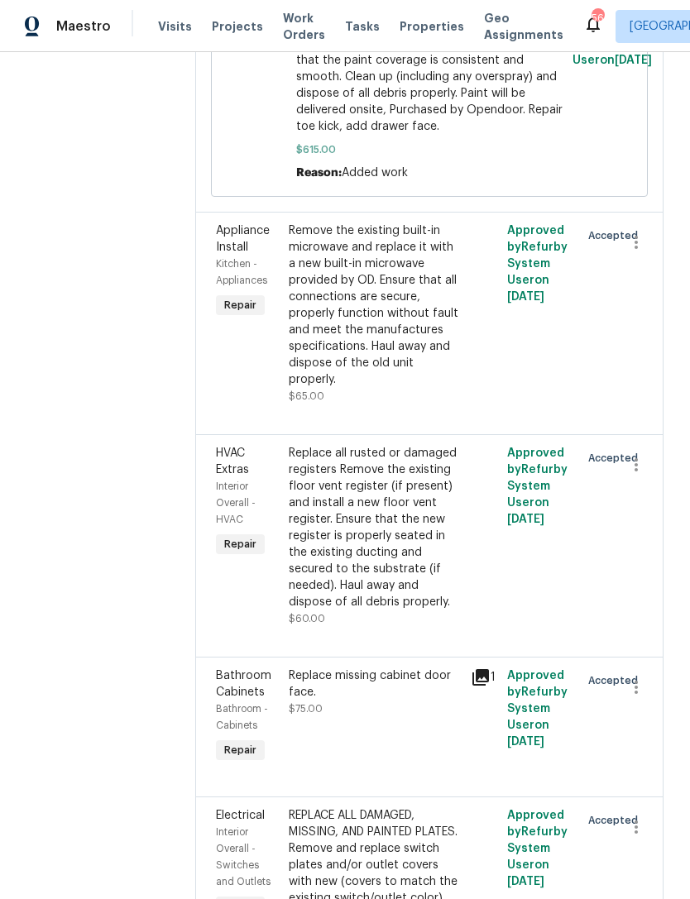
click at [408, 388] on div "Remove the existing built-in microwave and replace it with a new built-in micro…" at bounding box center [375, 304] width 172 height 165
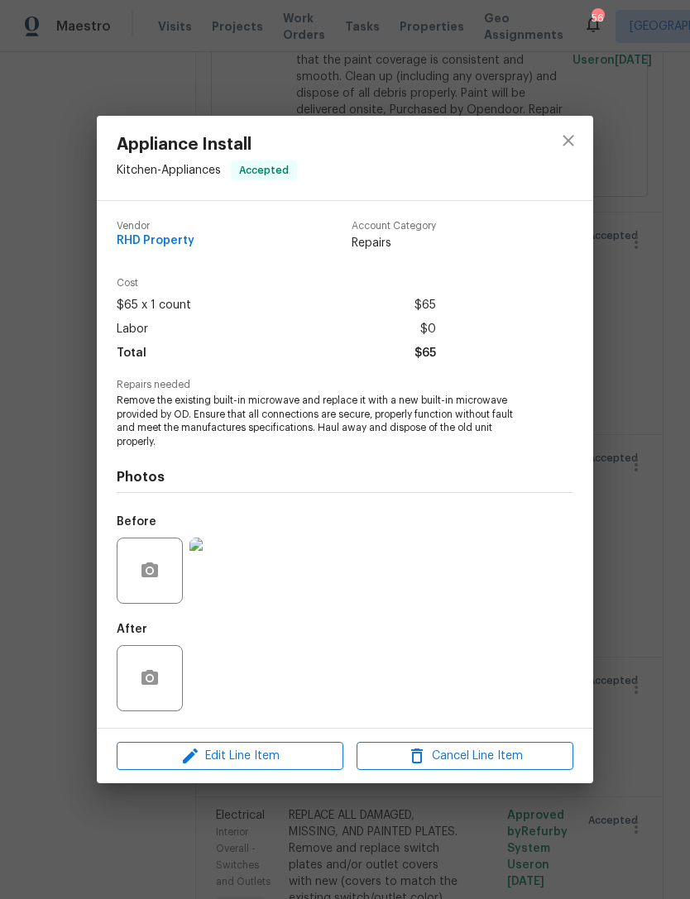
click at [231, 581] on img at bounding box center [222, 570] width 66 height 66
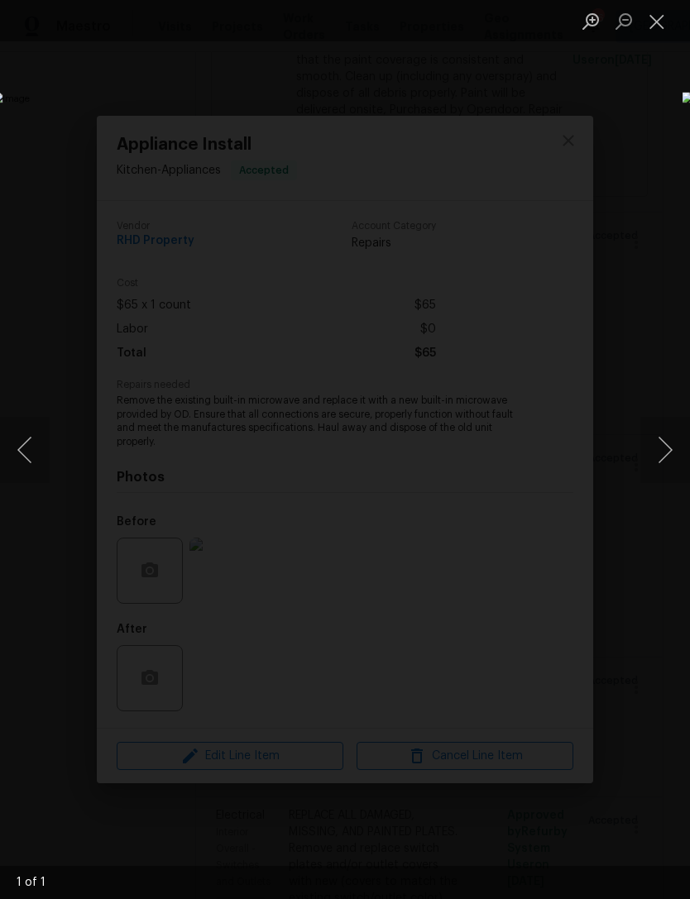
click at [647, 26] on button "Close lightbox" at bounding box center [656, 21] width 33 height 29
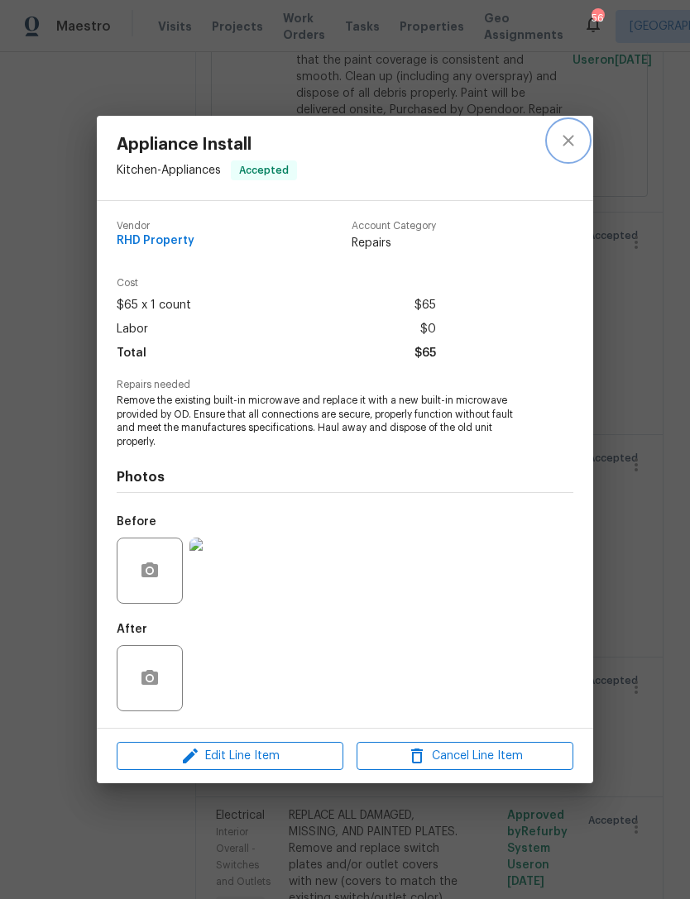
click at [565, 134] on icon "close" at bounding box center [568, 141] width 20 height 20
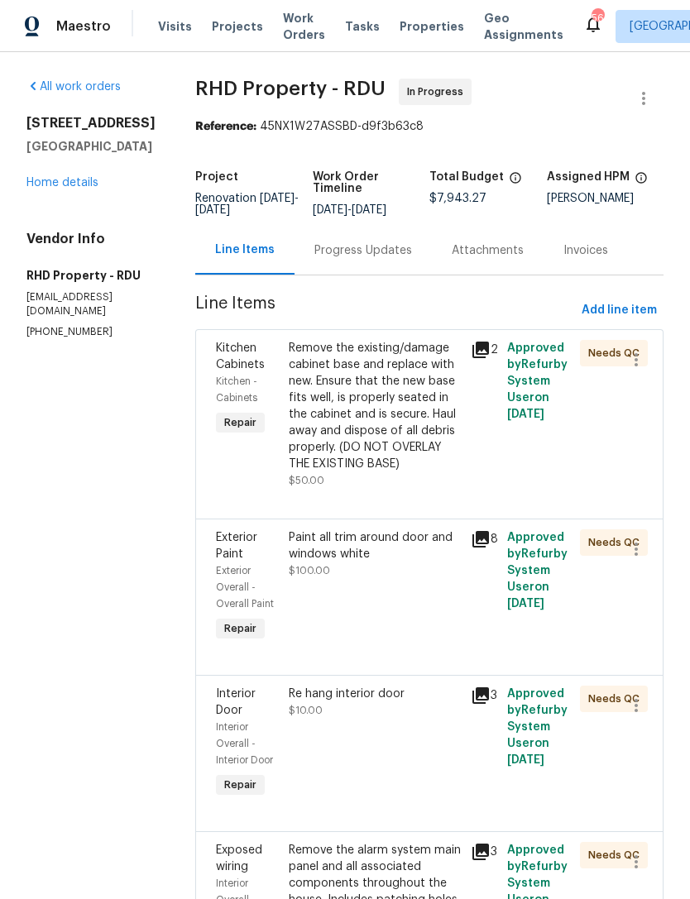
scroll to position [0, 0]
click at [56, 185] on link "Home details" at bounding box center [62, 183] width 72 height 12
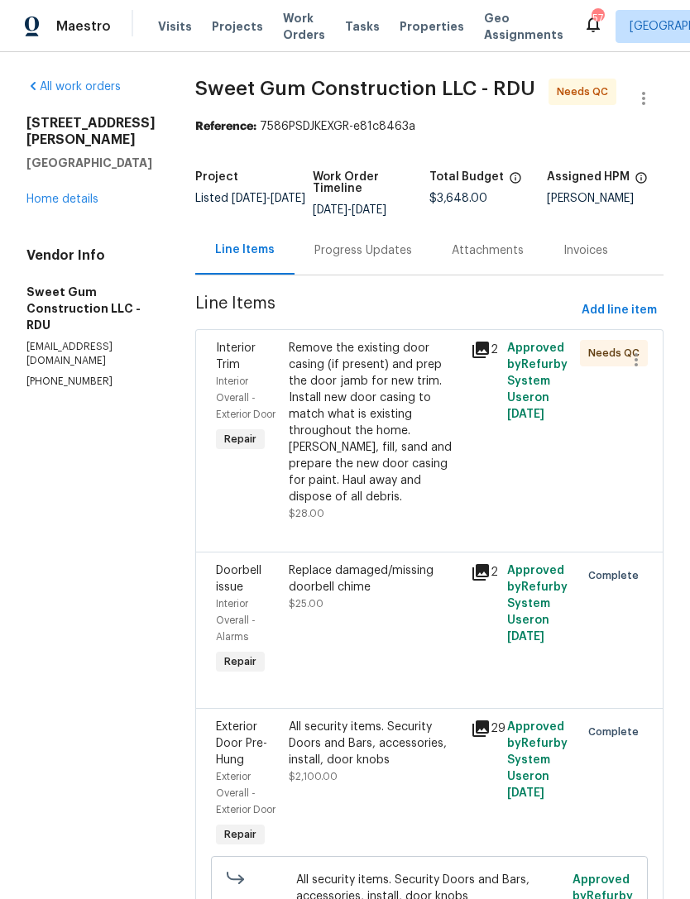
click at [460, 432] on div "Remove the existing door casing (if present) and prep the door jamb for new tri…" at bounding box center [375, 422] width 172 height 165
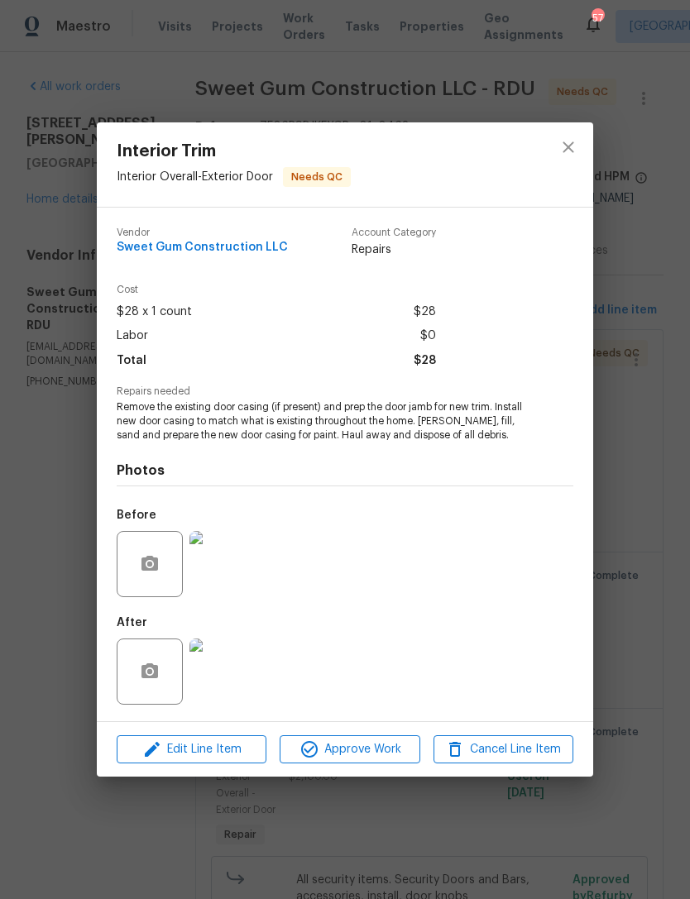
click at [558, 144] on icon "close" at bounding box center [568, 147] width 20 height 20
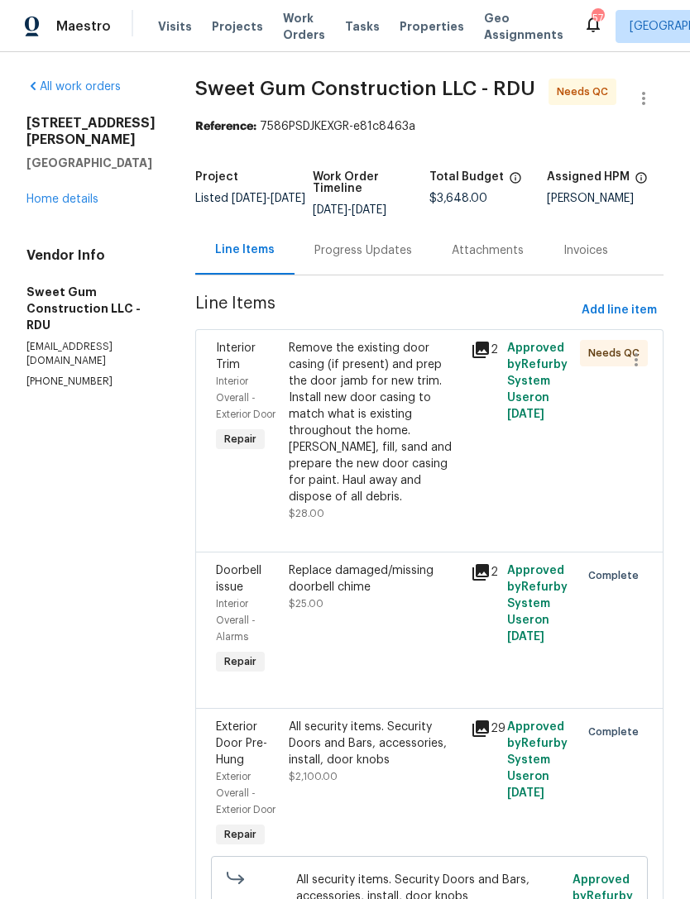
click at [400, 455] on div "Remove the existing door casing (if present) and prep the door jamb for new tri…" at bounding box center [375, 422] width 172 height 165
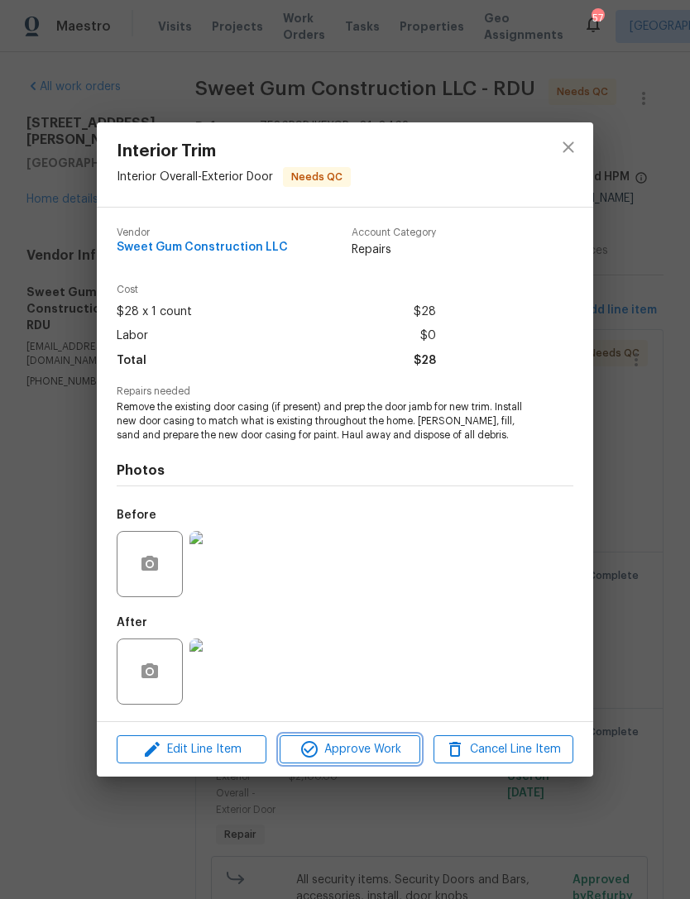
click at [363, 750] on span "Approve Work" at bounding box center [349, 749] width 130 height 21
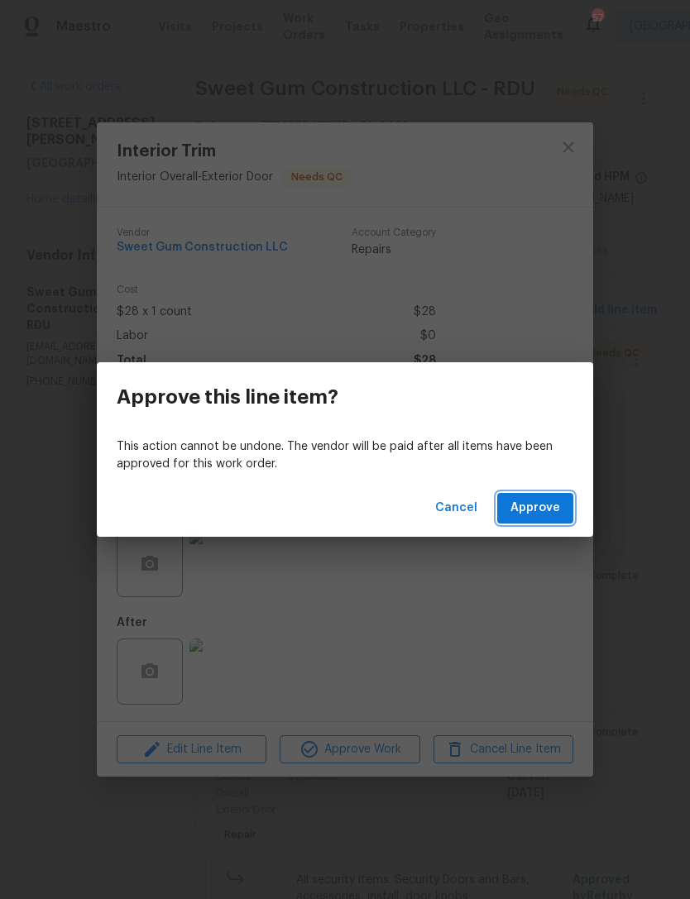
click at [543, 513] on span "Approve" at bounding box center [535, 508] width 50 height 21
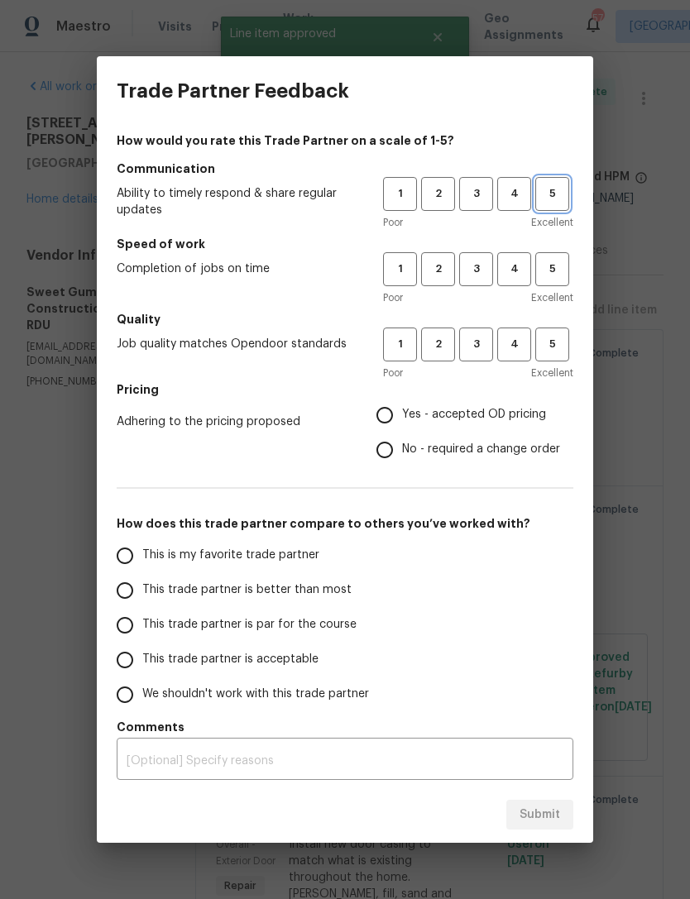
click at [558, 203] on button "5" at bounding box center [552, 194] width 34 height 34
click at [558, 265] on span "5" at bounding box center [552, 269] width 31 height 19
click at [556, 346] on span "5" at bounding box center [552, 344] width 31 height 19
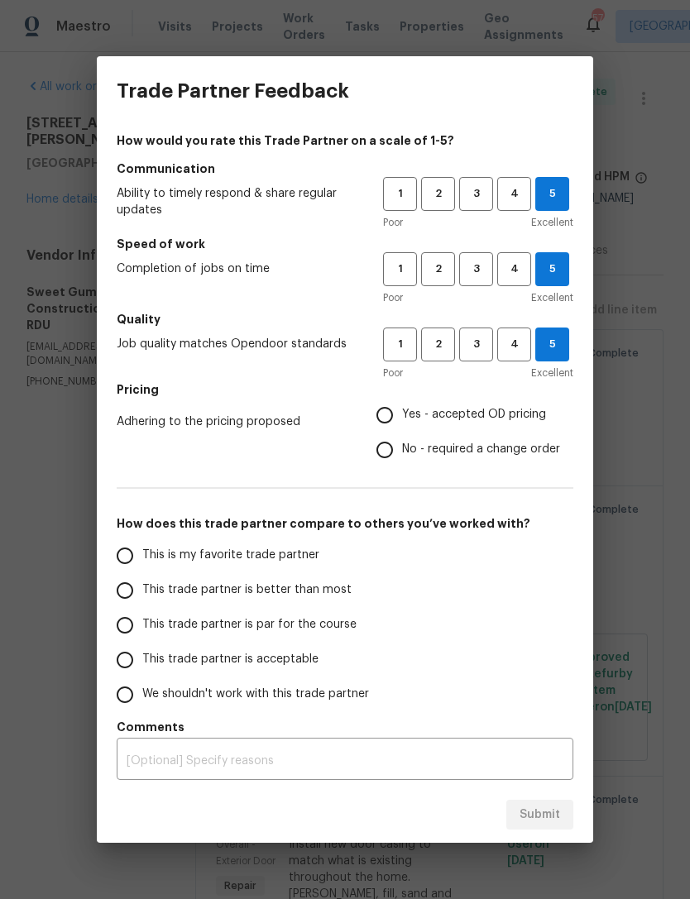
click at [520, 415] on span "Yes - accepted OD pricing" at bounding box center [474, 414] width 144 height 17
click at [402, 415] on input "Yes - accepted OD pricing" at bounding box center [384, 415] width 35 height 35
radio input "true"
click at [120, 558] on input "This is my favorite trade partner" at bounding box center [124, 555] width 35 height 35
click at [551, 809] on span "Submit" at bounding box center [539, 814] width 41 height 21
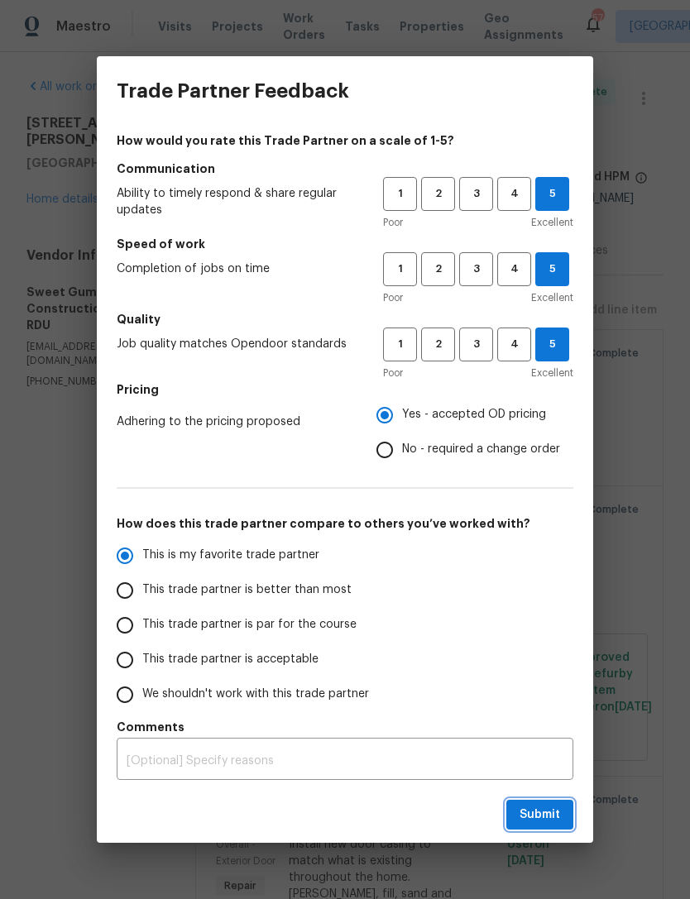
radio input "true"
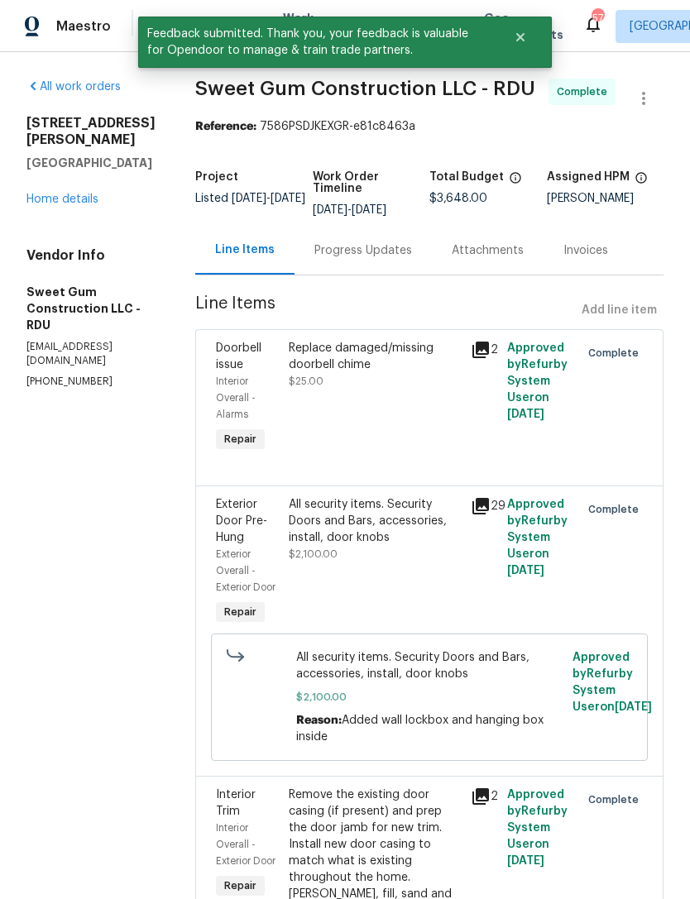
radio input "false"
click at [47, 193] on link "Home details" at bounding box center [62, 199] width 72 height 12
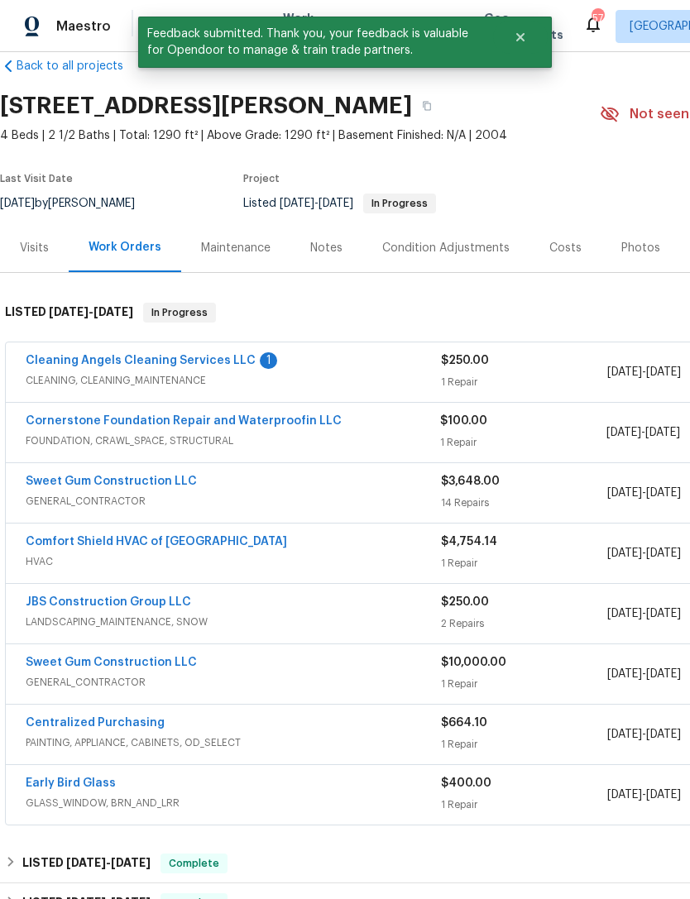
scroll to position [27, 0]
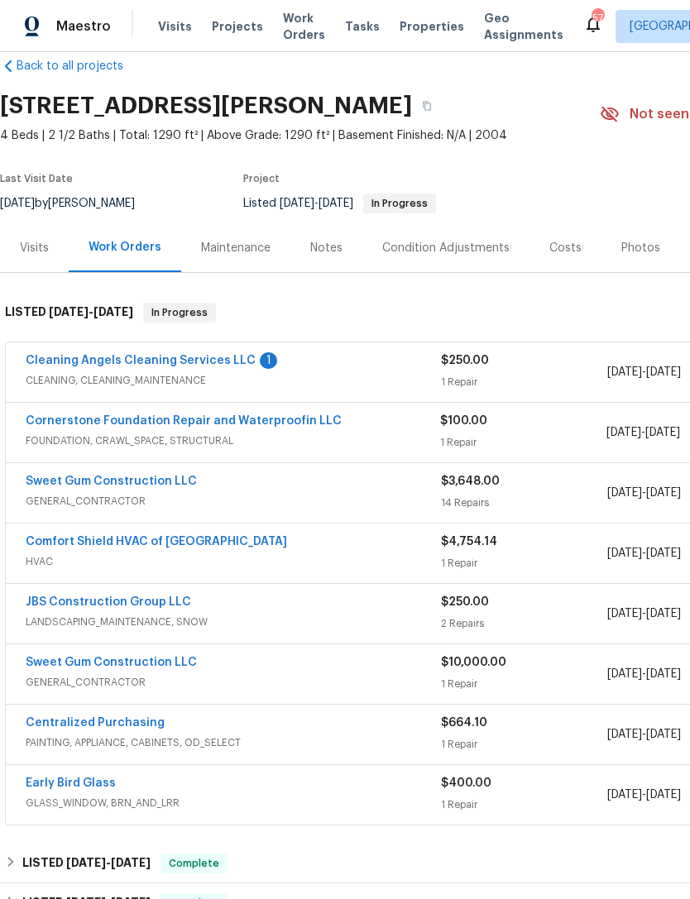
click at [73, 356] on link "Cleaning Angels Cleaning Services LLC" at bounding box center [141, 361] width 230 height 12
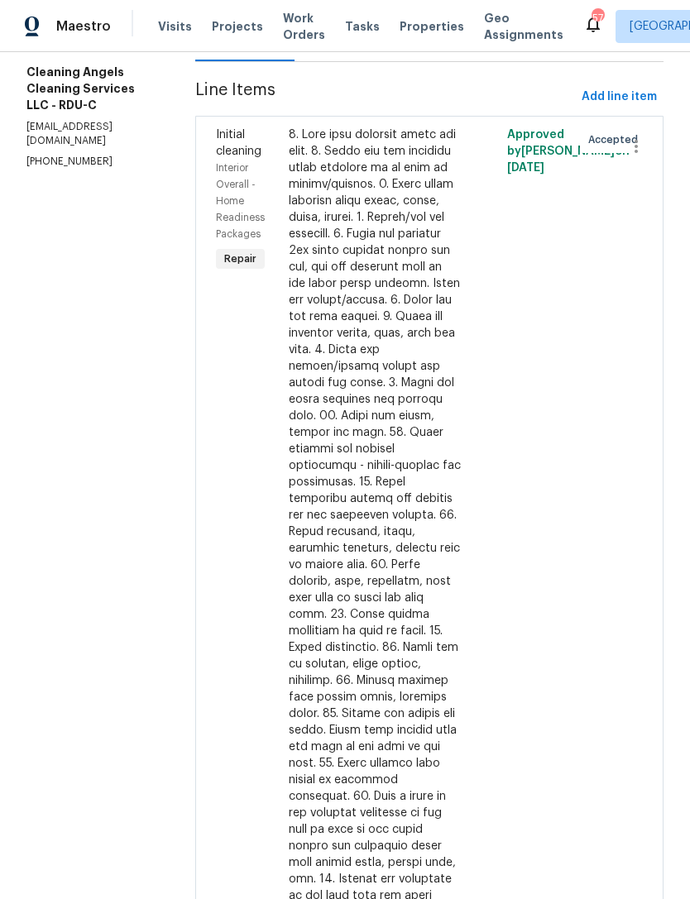
scroll to position [21, 0]
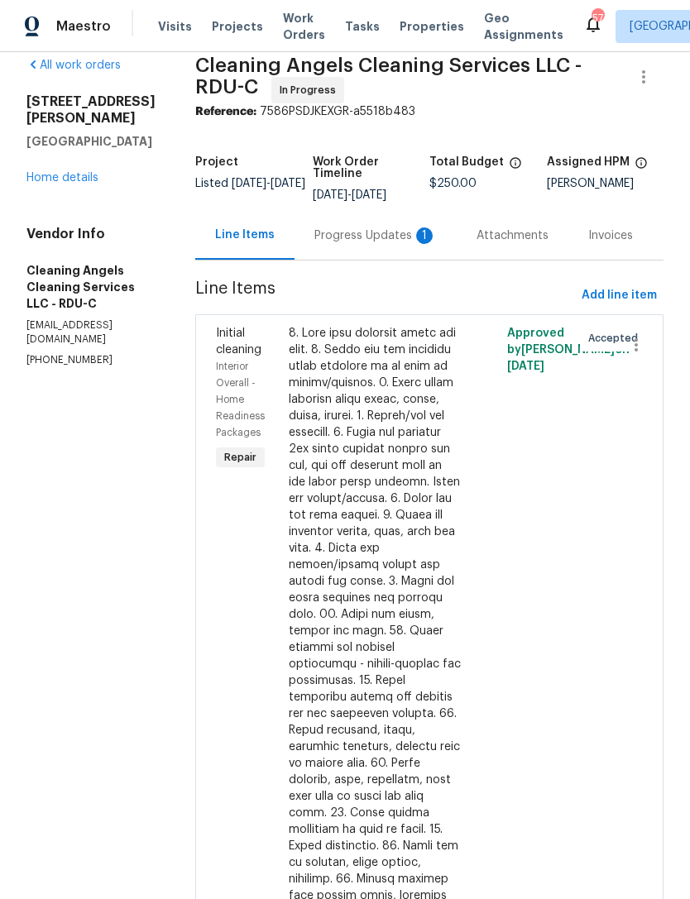
click at [408, 232] on div "Progress Updates 1" at bounding box center [375, 235] width 122 height 17
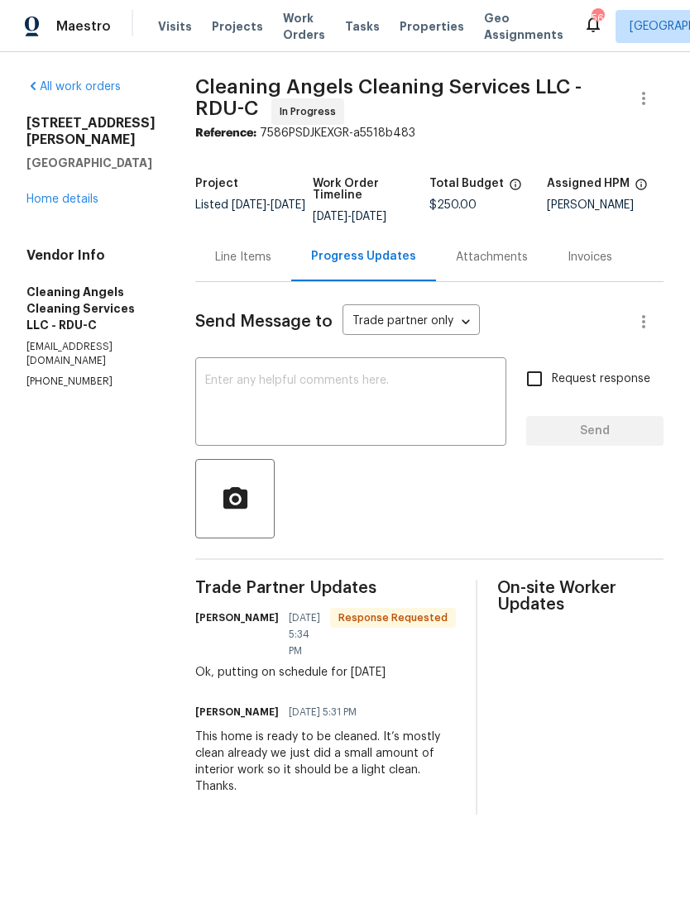
click at [398, 376] on textarea at bounding box center [350, 404] width 291 height 58
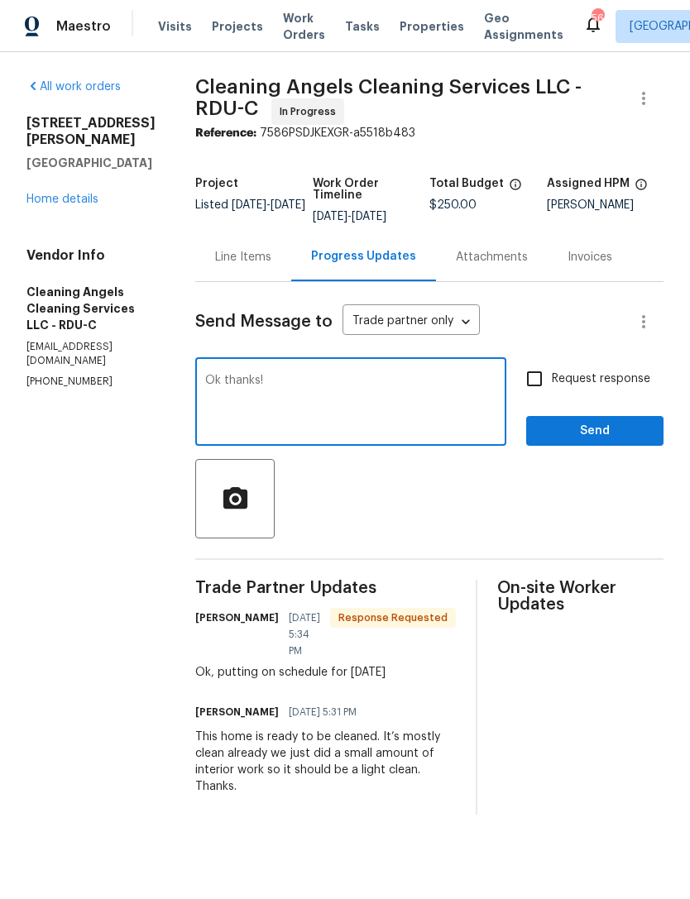
type textarea "Ok thanks!"
click at [613, 442] on button "Send" at bounding box center [594, 431] width 137 height 31
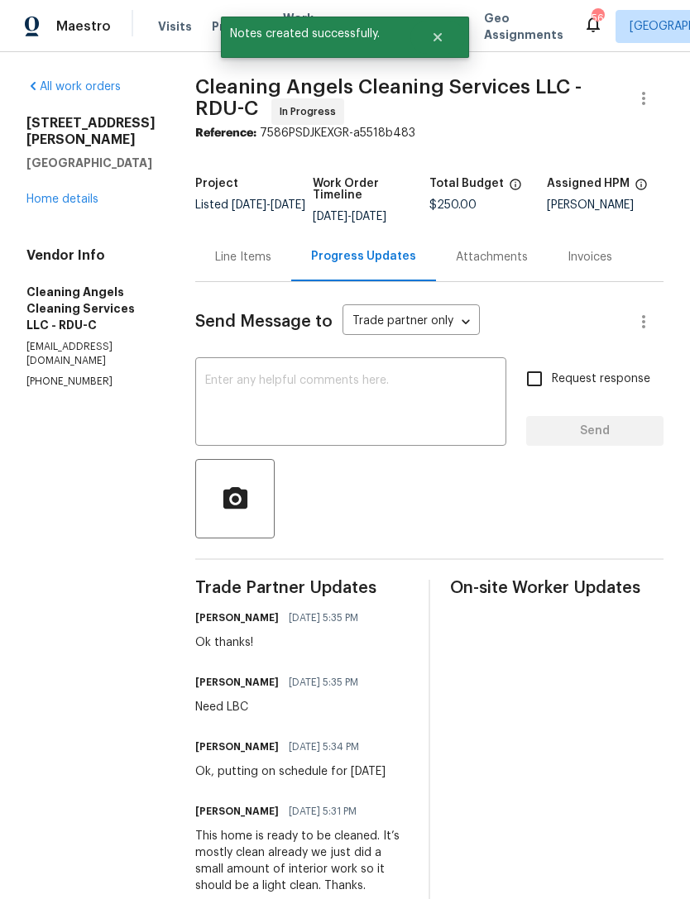
click at [47, 193] on link "Home details" at bounding box center [62, 199] width 72 height 12
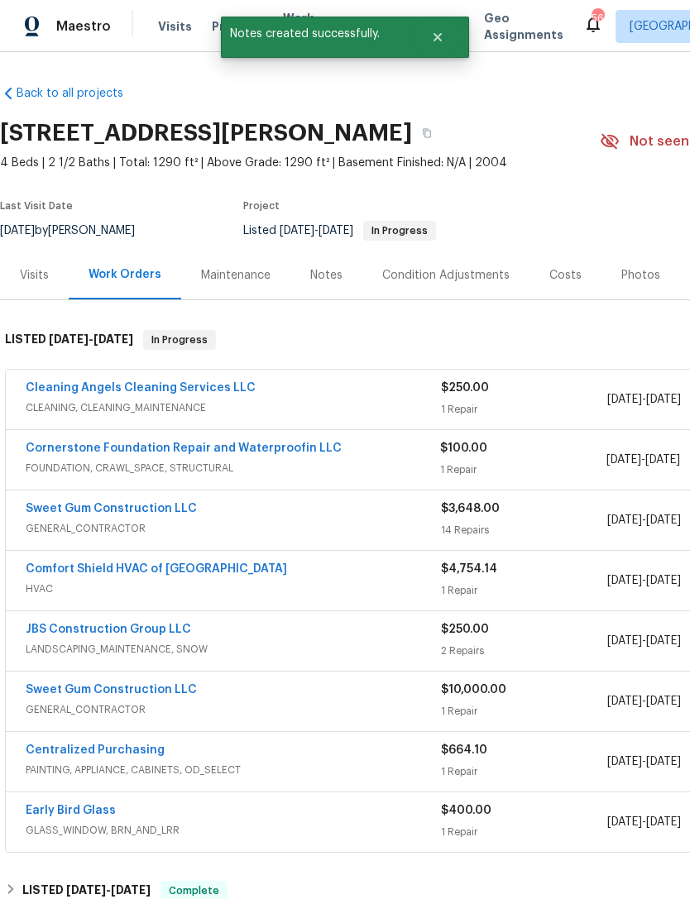
click at [338, 274] on div "Notes" at bounding box center [326, 275] width 32 height 17
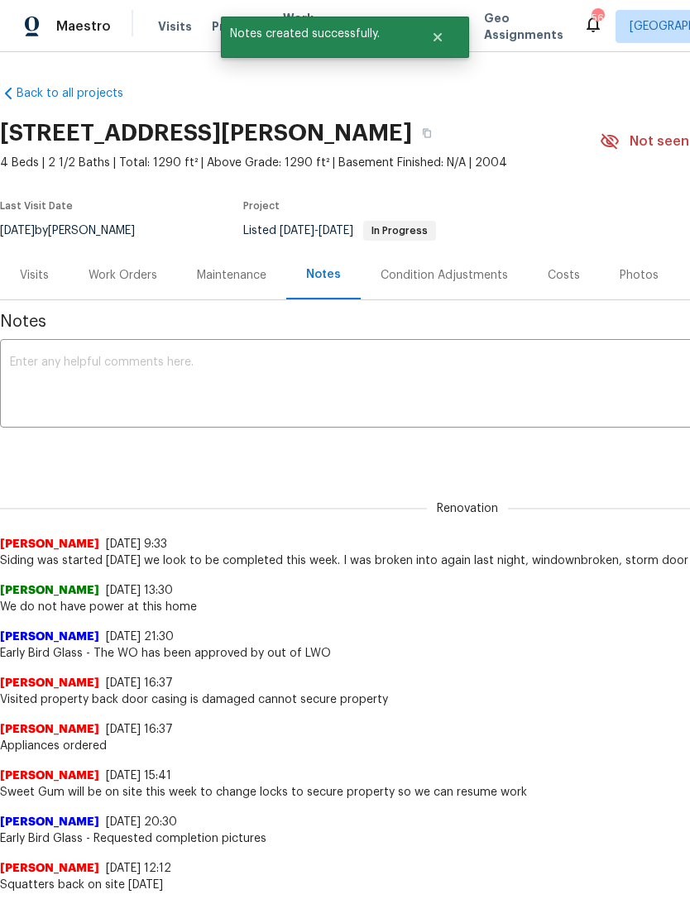
click at [590, 383] on textarea at bounding box center [467, 385] width 914 height 58
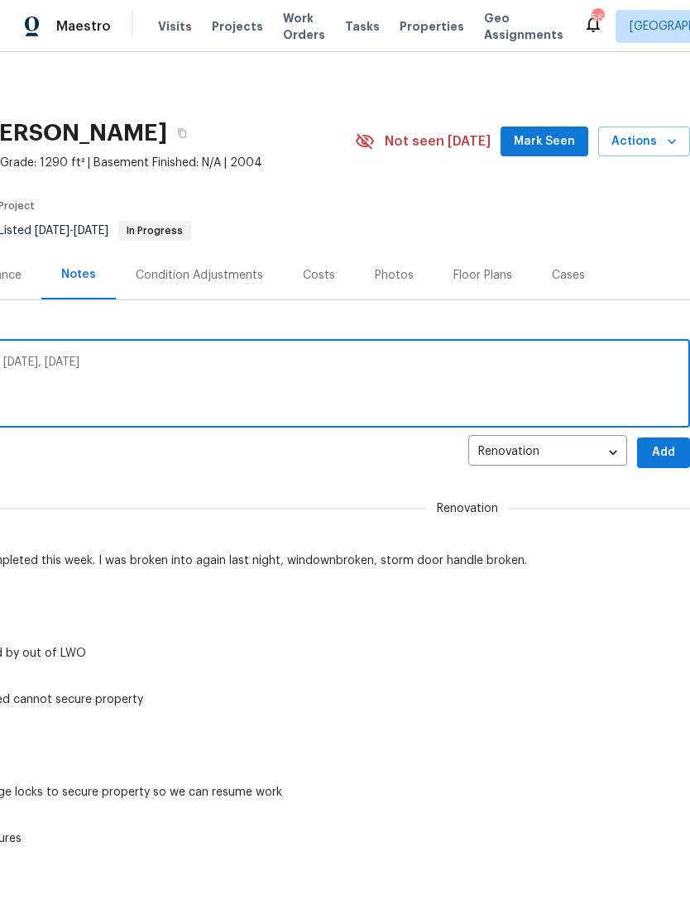
scroll to position [0, 245]
type textarea "GC finished all work, cleaning crew coming [DATE], [DATE]"
click at [660, 450] on span "Add" at bounding box center [663, 452] width 26 height 21
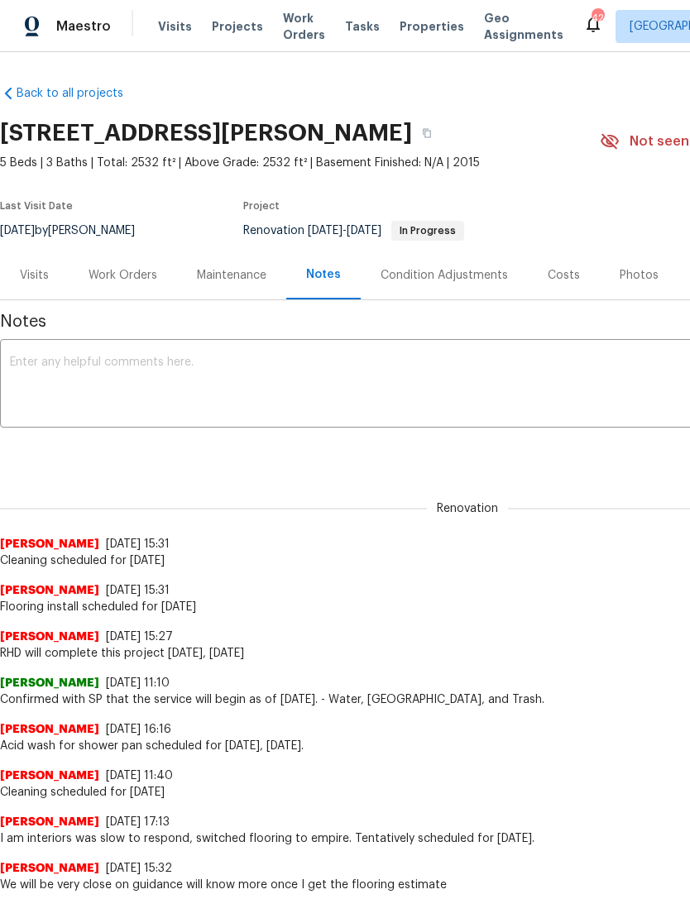
click at [121, 275] on div "Work Orders" at bounding box center [122, 275] width 69 height 17
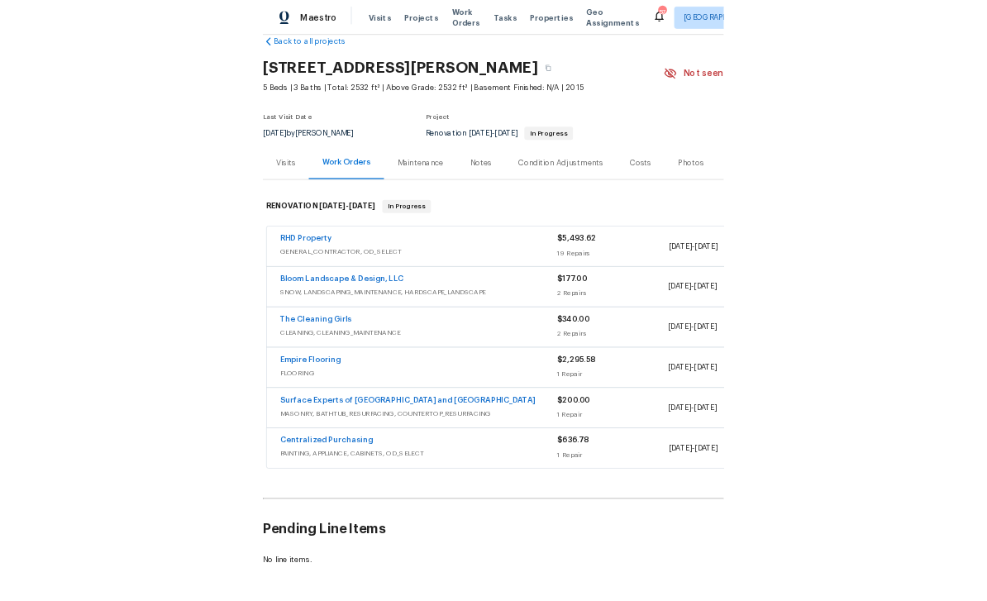
scroll to position [31, 0]
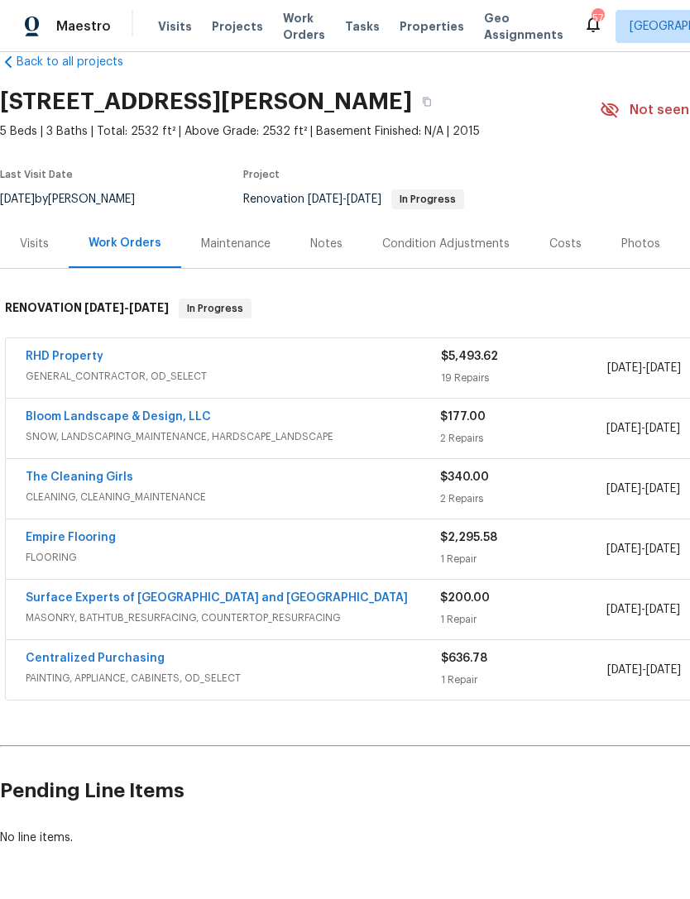
click at [71, 537] on link "Empire Flooring" at bounding box center [71, 538] width 90 height 12
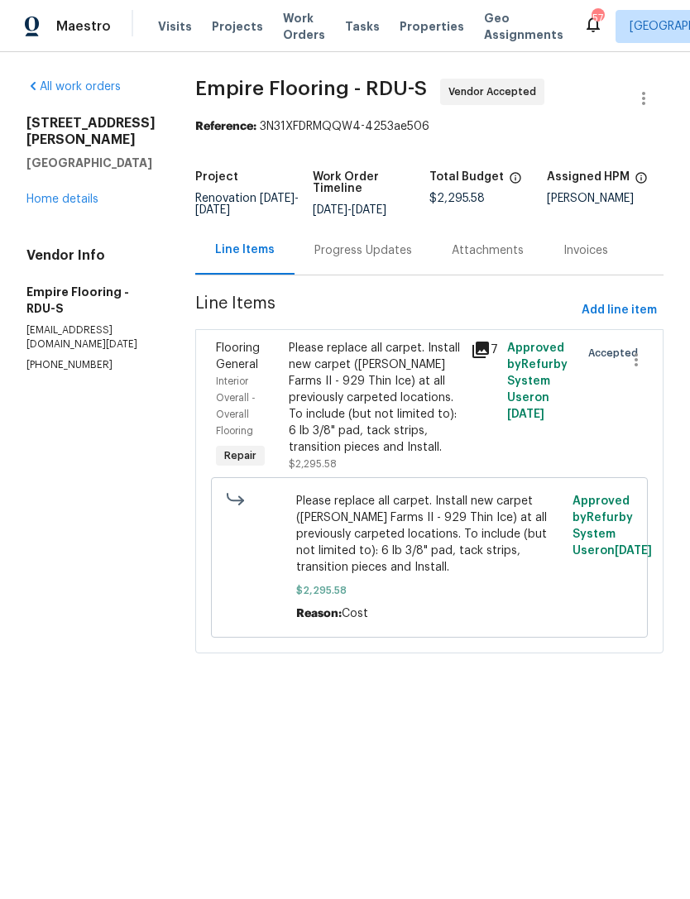
click at [403, 259] on div "Progress Updates" at bounding box center [363, 250] width 98 height 17
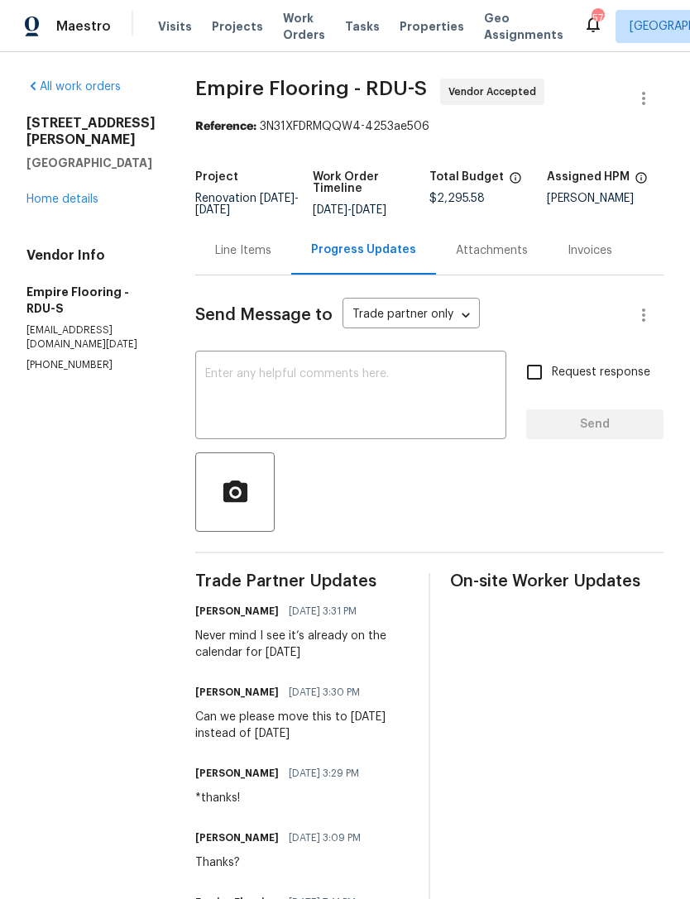
click at [375, 394] on textarea at bounding box center [350, 397] width 291 height 58
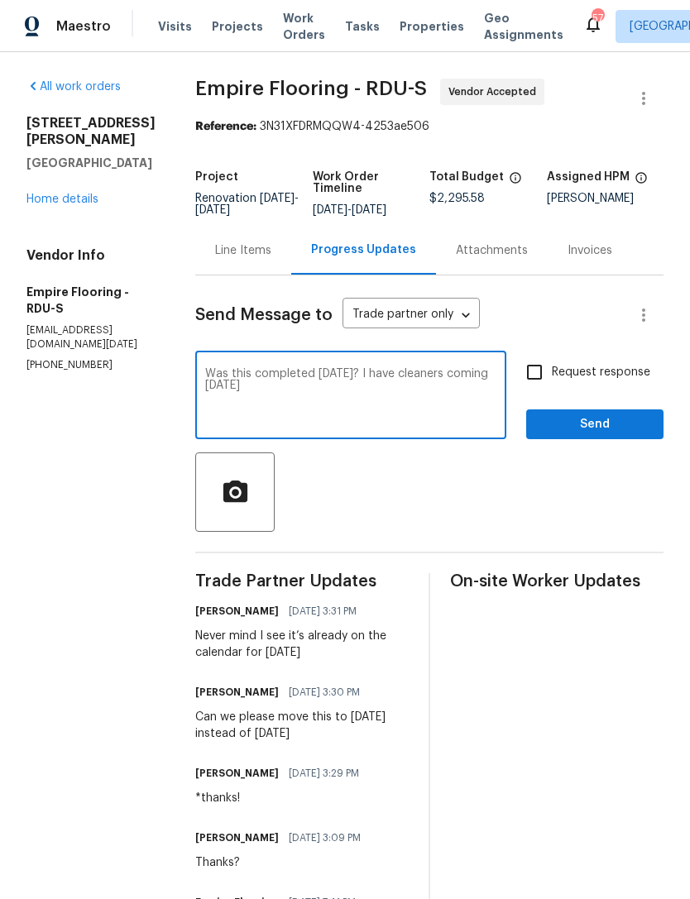
type textarea "Was this completed [DATE]? I have cleaners coming [DATE]"
click at [527, 389] on input "Request response" at bounding box center [534, 372] width 35 height 35
checkbox input "true"
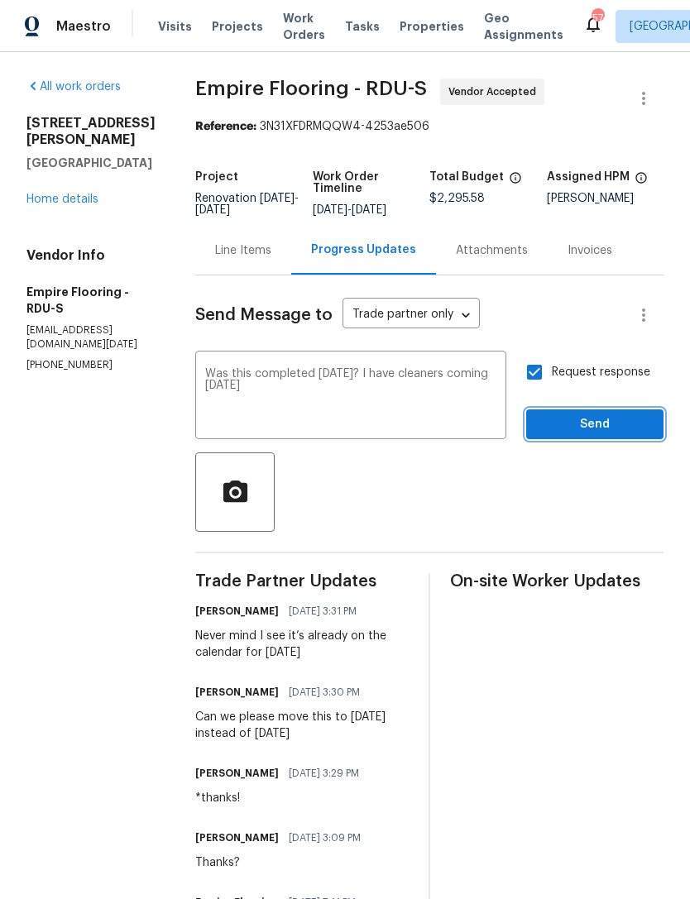
click at [594, 433] on span "Send" at bounding box center [594, 424] width 111 height 21
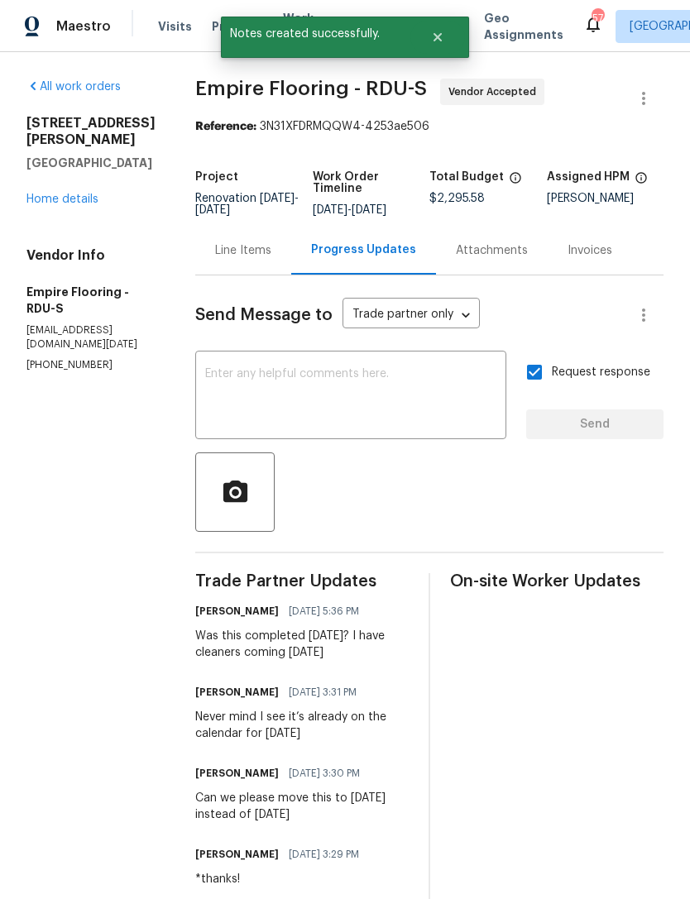
click at [62, 193] on link "Home details" at bounding box center [62, 199] width 72 height 12
